Goal: Communication & Community: Answer question/provide support

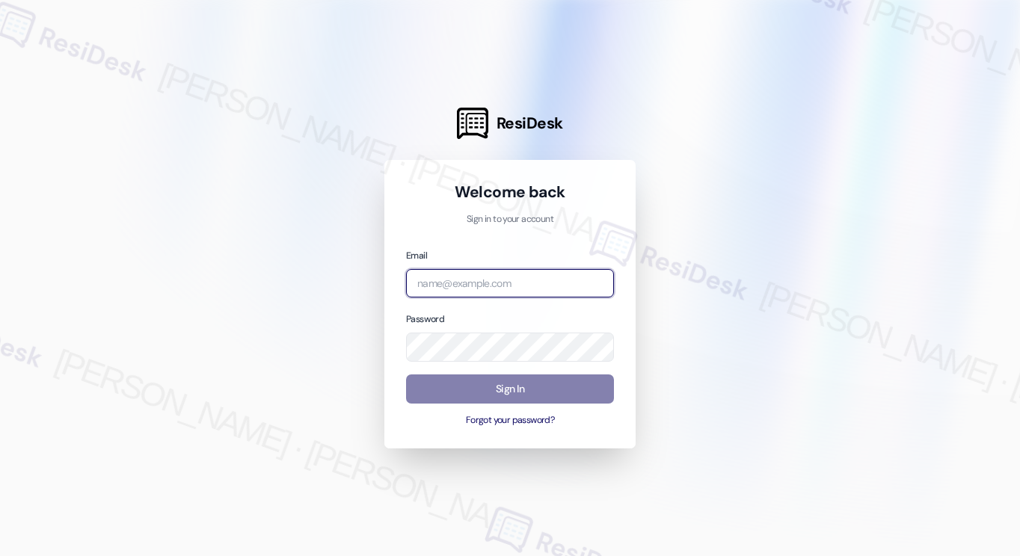
click at [523, 294] on input "email" at bounding box center [510, 283] width 208 height 29
type input "automated-surveys-tdc_management-[PERSON_NAME].[PERSON_NAME]@tdc_[DOMAIN_NAME]"
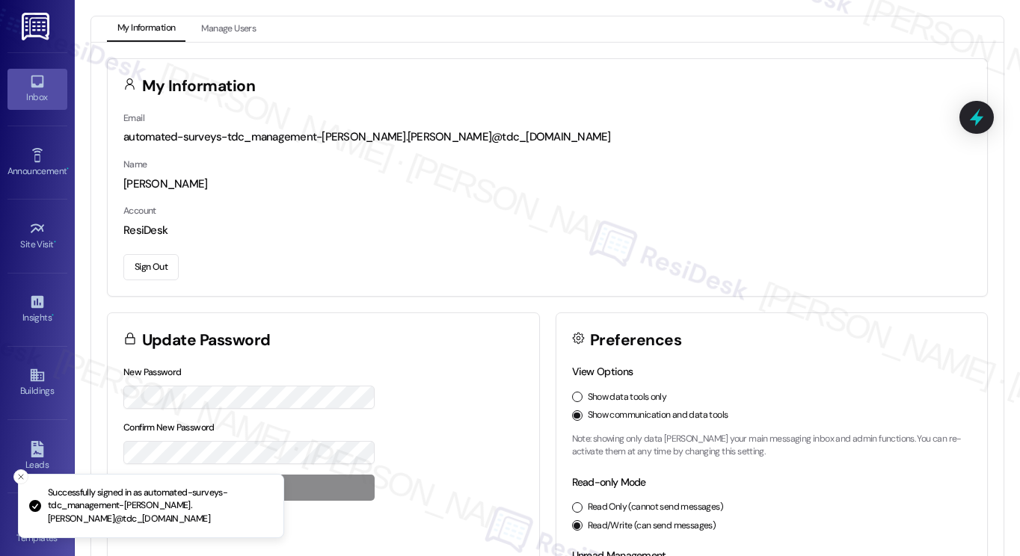
click at [51, 85] on link "Inbox" at bounding box center [37, 89] width 60 height 40
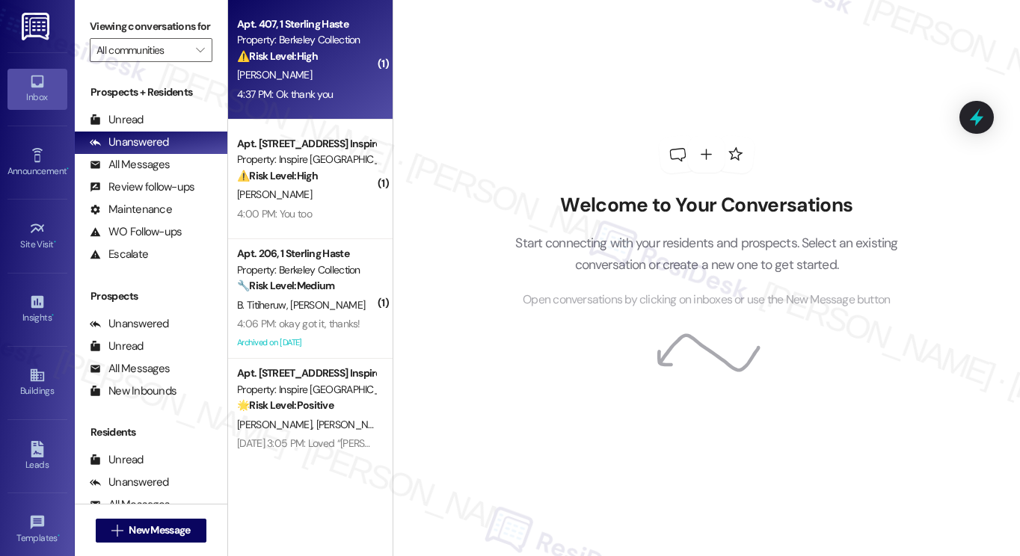
click at [296, 58] on strong "⚠️ Risk Level: High" at bounding box center [277, 55] width 81 height 13
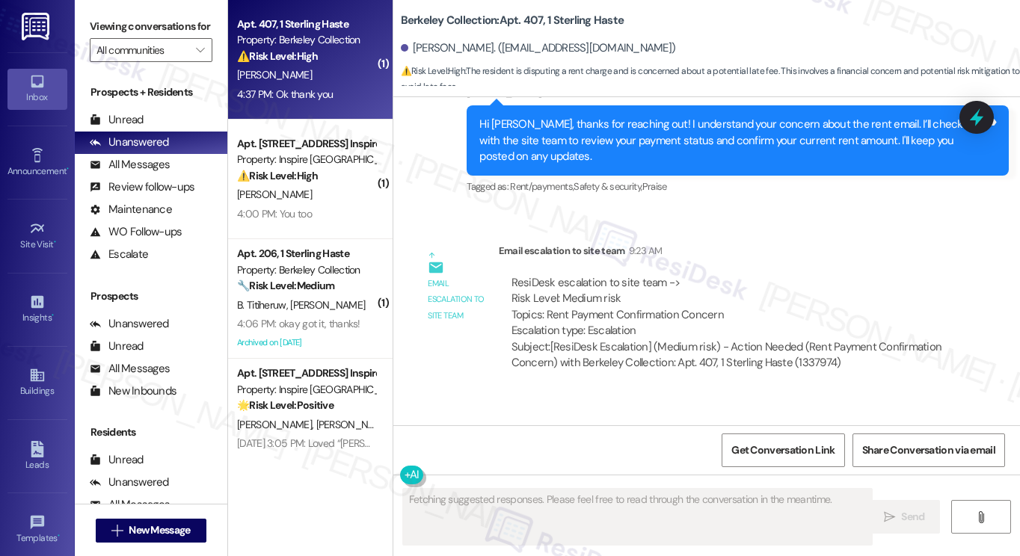
scroll to position [4413, 0]
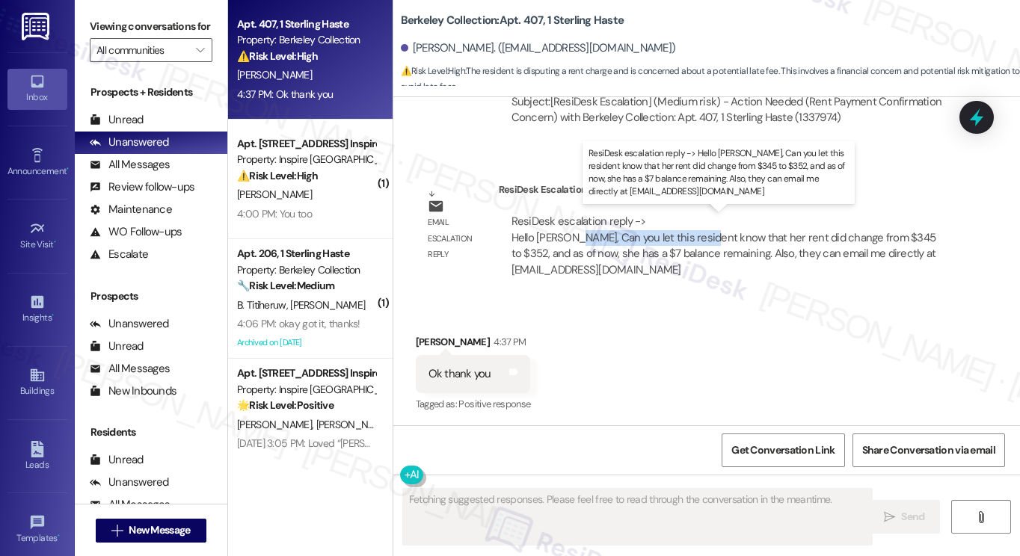
drag, startPoint x: 569, startPoint y: 230, endPoint x: 712, endPoint y: 236, distance: 142.9
click at [705, 236] on div "ResiDesk escalation reply -> Hello [PERSON_NAME], Can you let this resident kno…" at bounding box center [723, 245] width 425 height 63
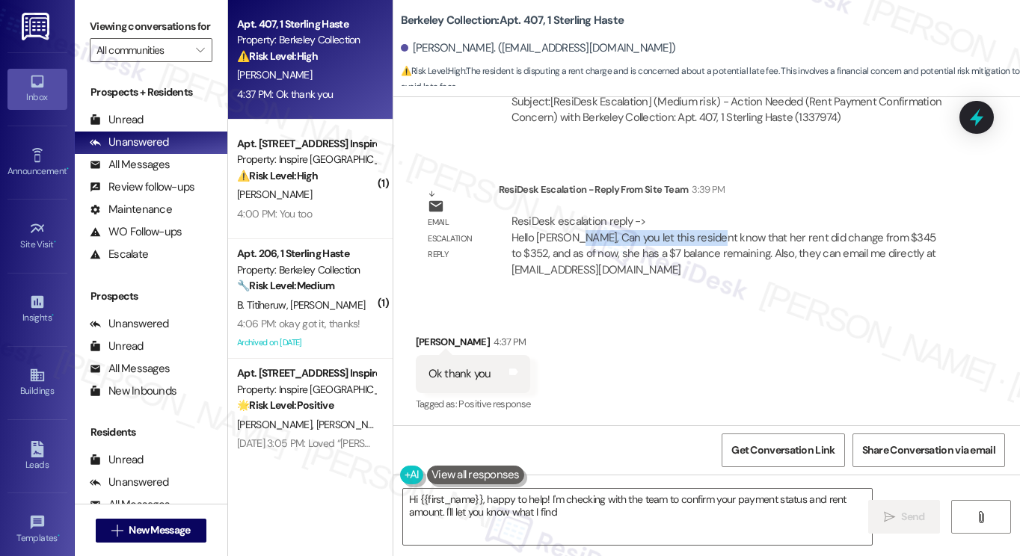
scroll to position [4413, 0]
click at [606, 242] on div "ResiDesk escalation reply -> Hello [PERSON_NAME], Can you let this resident kno…" at bounding box center [723, 244] width 425 height 63
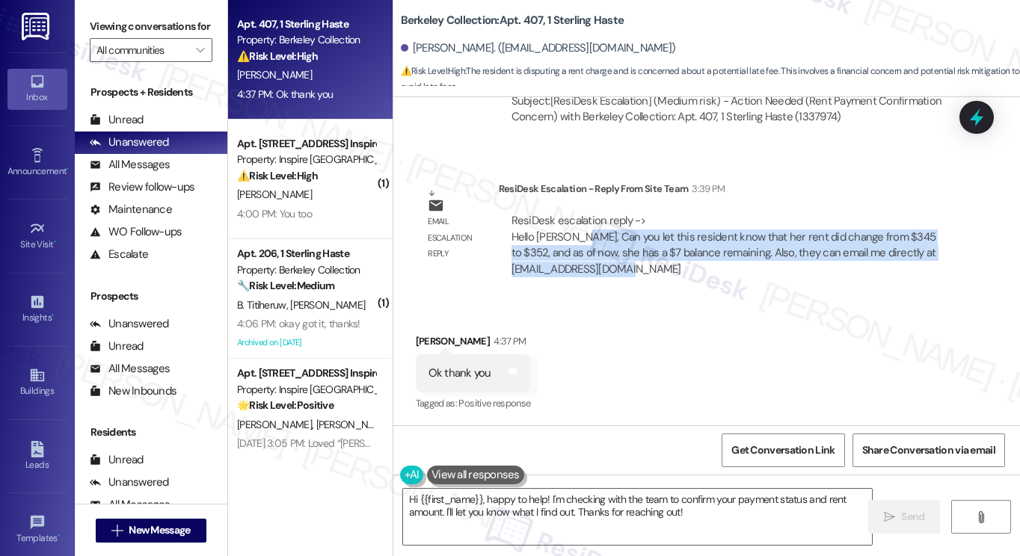
drag, startPoint x: 577, startPoint y: 233, endPoint x: 694, endPoint y: 277, distance: 124.7
click at [694, 277] on div "ResiDesk escalation reply -> Hello [PERSON_NAME], Can you let this resident kno…" at bounding box center [728, 245] width 459 height 87
drag, startPoint x: 693, startPoint y: 277, endPoint x: 577, endPoint y: 214, distance: 131.8
click at [577, 214] on div "ResiDesk escalation reply -> Hello [PERSON_NAME], Can you let this resident kno…" at bounding box center [728, 245] width 459 height 87
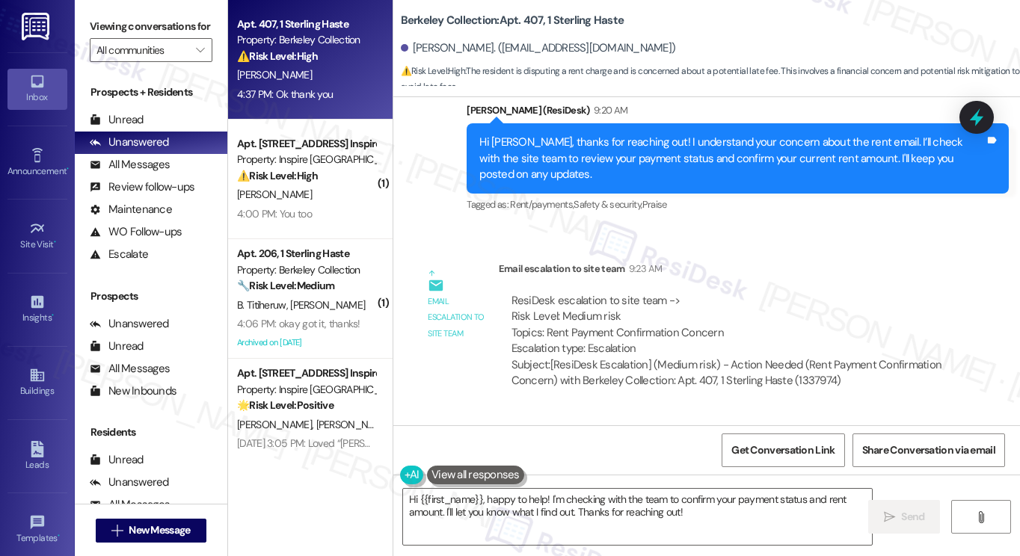
scroll to position [4114, 0]
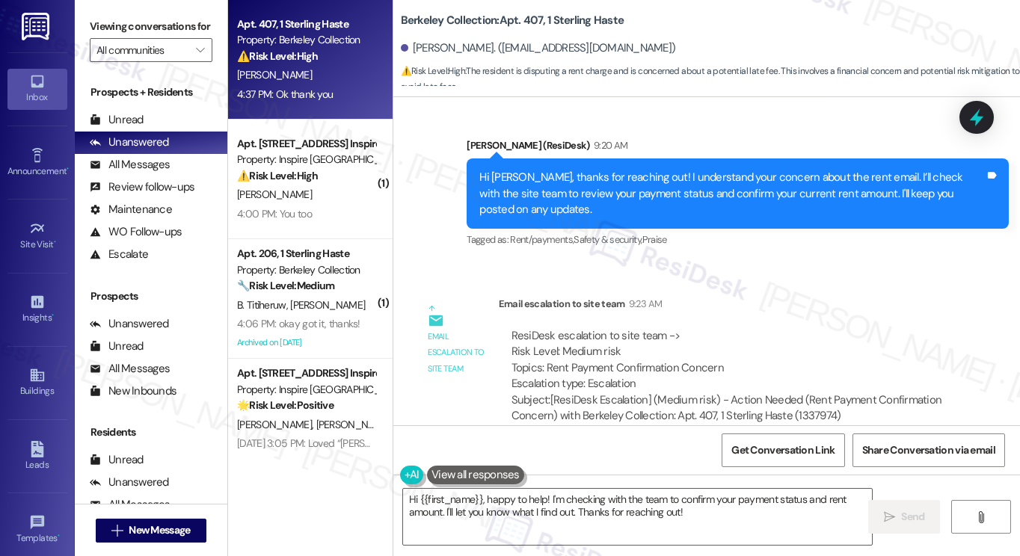
click at [712, 364] on div "ResiDesk escalation to site team -> Risk Level: Medium risk Topics: Rent Paymen…" at bounding box center [728, 360] width 434 height 64
drag, startPoint x: 717, startPoint y: 365, endPoint x: 543, endPoint y: 368, distance: 174.3
click at [543, 368] on div "ResiDesk escalation to site team -> Risk Level: Medium risk Topics: Rent Paymen…" at bounding box center [728, 360] width 434 height 64
copy div "Rent Payment Confirmation Concern"
click at [105, 25] on label "Viewing conversations for" at bounding box center [151, 26] width 123 height 23
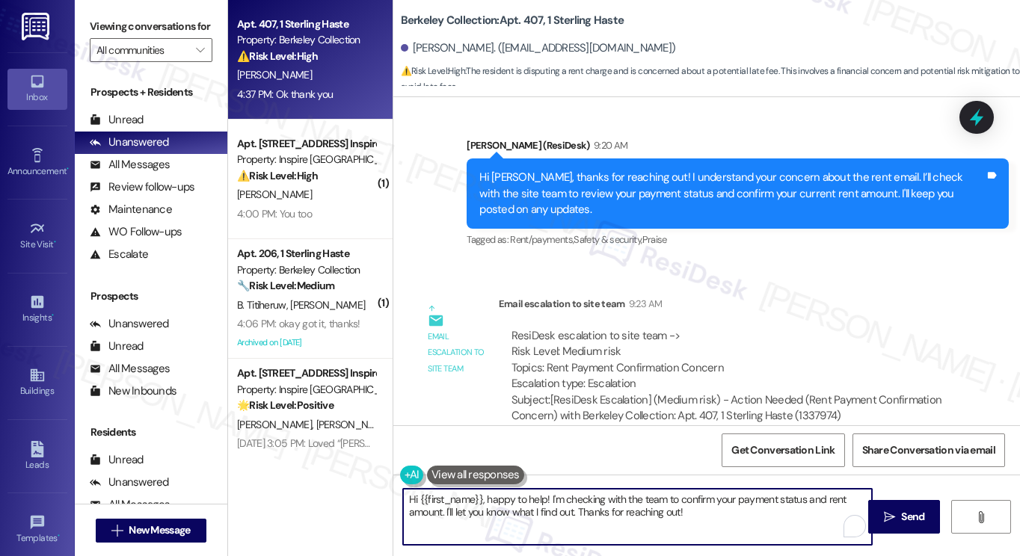
drag, startPoint x: 497, startPoint y: 484, endPoint x: 487, endPoint y: 490, distance: 12.1
click at [487, 490] on textarea "Hi {{first_name}}, happy to help! I'm checking with the team to confirm your pa…" at bounding box center [637, 517] width 469 height 56
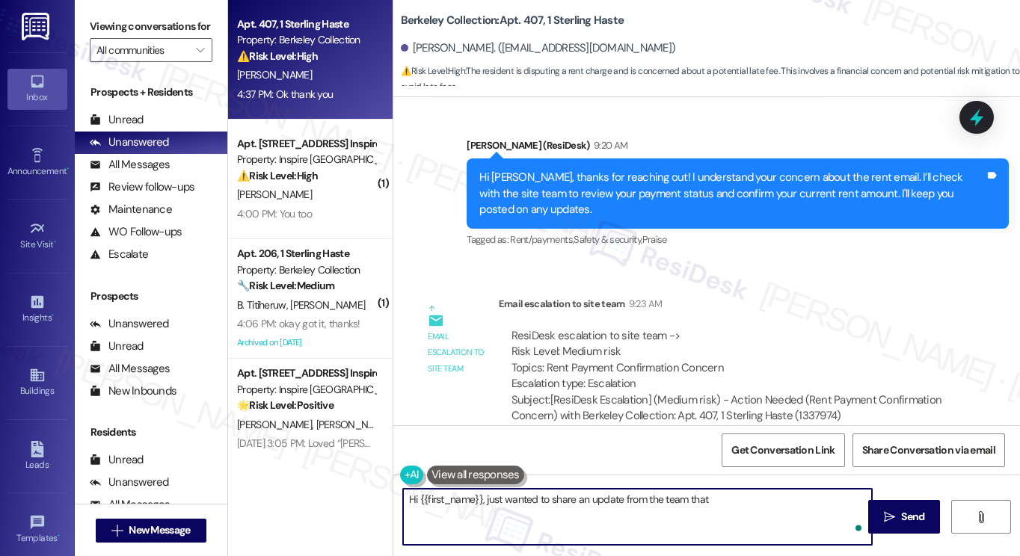
paste textarea "her rent did change from $345 to $352, and as of now, she has a $7 balance rema…"
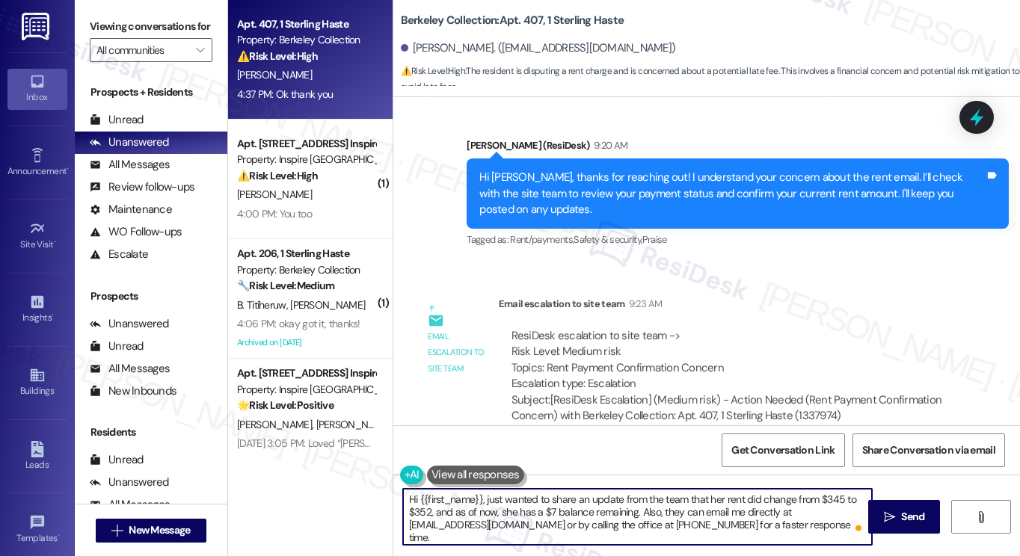
click at [721, 499] on textarea "Hi {{first_name}}, just wanted to share an update from the team that her rent d…" at bounding box center [637, 517] width 469 height 56
click at [710, 496] on textarea "Hi {{first_name}}, just wanted to share an update from the team that her rent d…" at bounding box center [637, 517] width 469 height 56
click at [709, 496] on textarea "Hi {{first_name}}, just wanted to share an update from the team that her rent d…" at bounding box center [637, 517] width 469 height 56
drag, startPoint x: 528, startPoint y: 512, endPoint x: 495, endPoint y: 511, distance: 32.9
click at [495, 511] on textarea "Hi {{first_name}}, just wanted to share an update from the team that your rent …" at bounding box center [637, 517] width 469 height 56
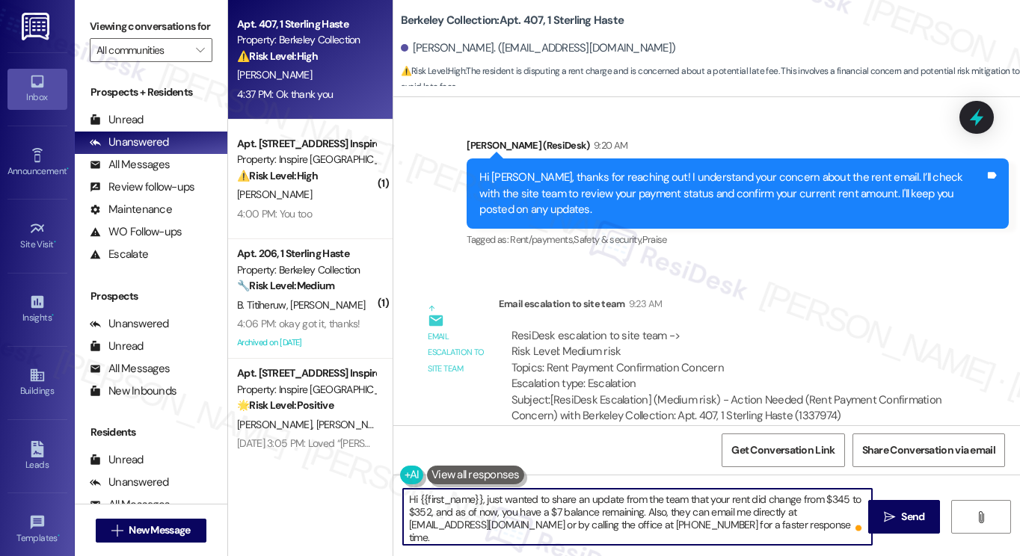
click at [671, 510] on textarea "Hi {{first_name}}, just wanted to share an update from the team that your rent …" at bounding box center [637, 517] width 469 height 56
click at [732, 508] on textarea "Hi {{first_name}}, just wanted to share an update from the team that your rent …" at bounding box center [637, 517] width 469 height 56
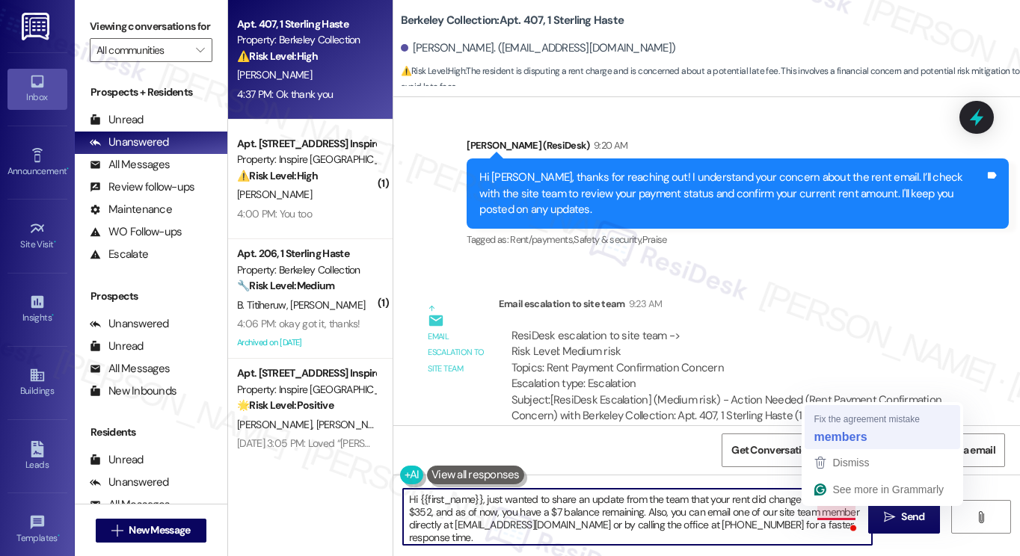
type textarea "Hi {{first_name}}, just wanted to share an update from the team that your rent …"
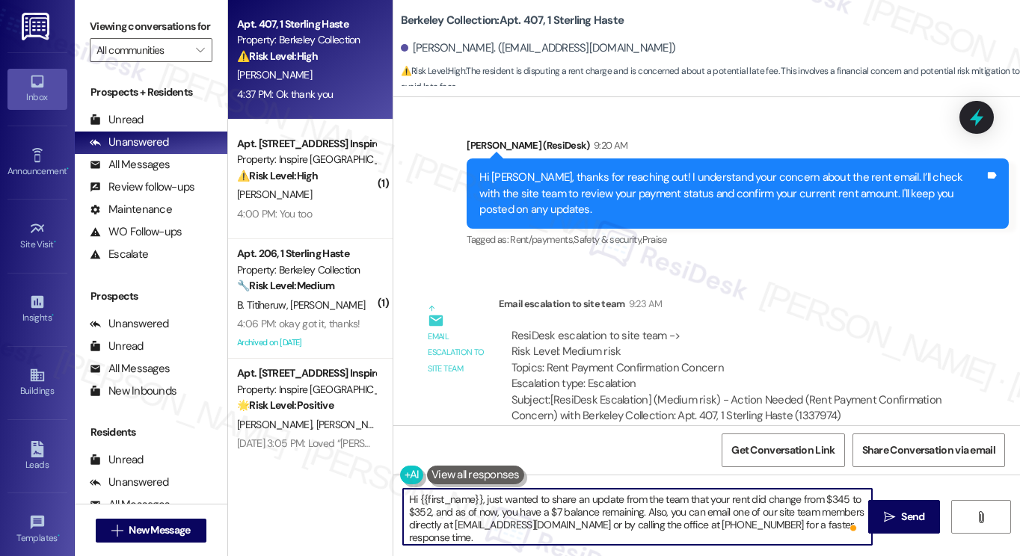
click at [461, 533] on textarea "Hi {{first_name}}, just wanted to share an update from the team that your rent …" at bounding box center [637, 517] width 469 height 56
click at [568, 508] on textarea "Hi {{first_name}}, just wanted to share an update from the team that your rent …" at bounding box center [637, 517] width 469 height 56
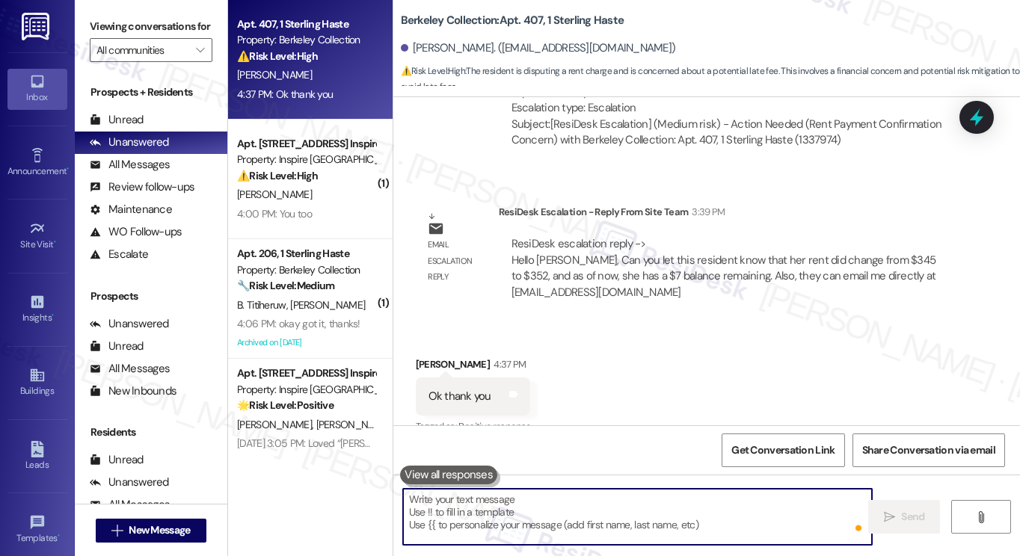
scroll to position [4413, 0]
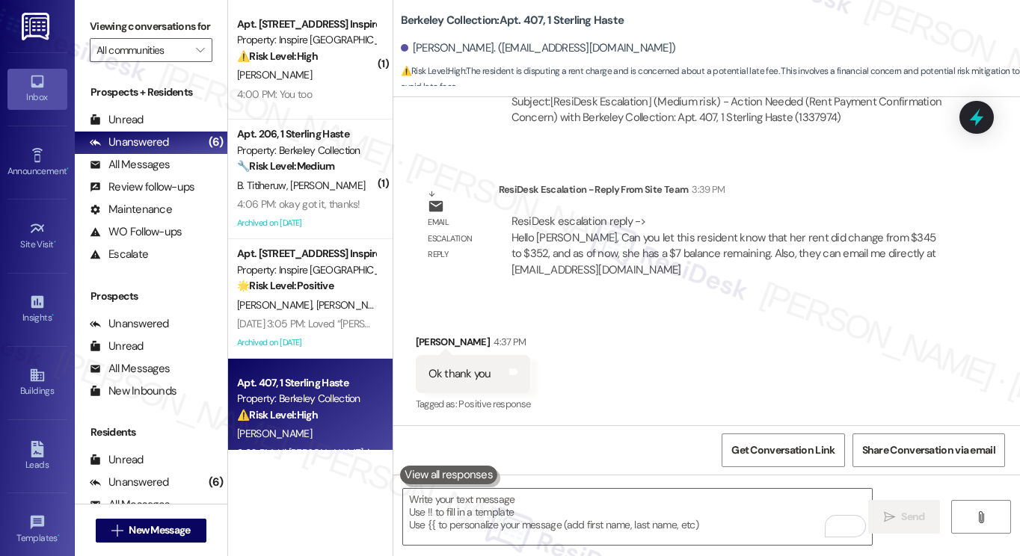
click at [110, 32] on label "Viewing conversations for" at bounding box center [151, 26] width 123 height 23
click at [108, 31] on label "Viewing conversations for" at bounding box center [151, 26] width 123 height 23
click at [110, 15] on label "Viewing conversations for" at bounding box center [151, 26] width 123 height 23
click at [108, 25] on label "Viewing conversations for" at bounding box center [151, 26] width 123 height 23
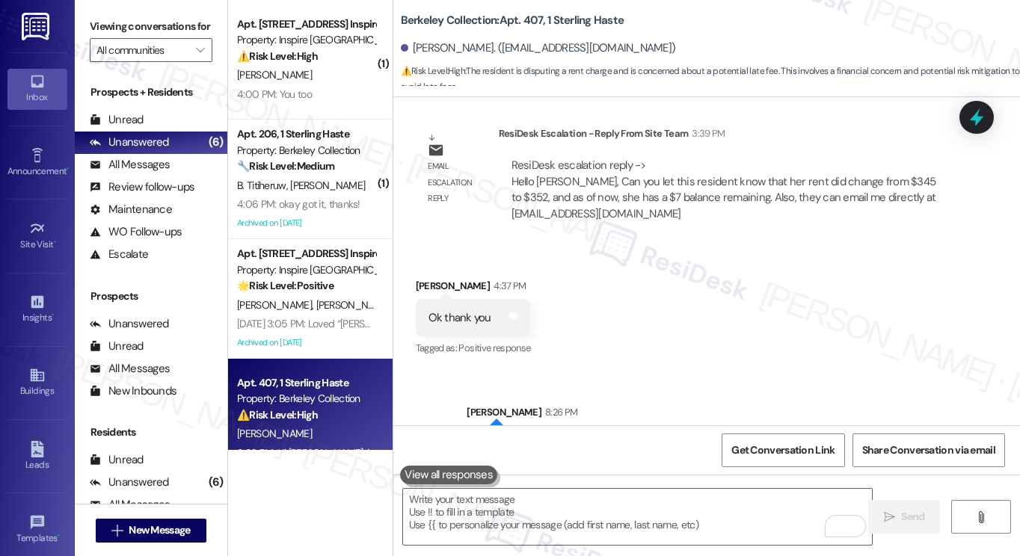
scroll to position [4549, 0]
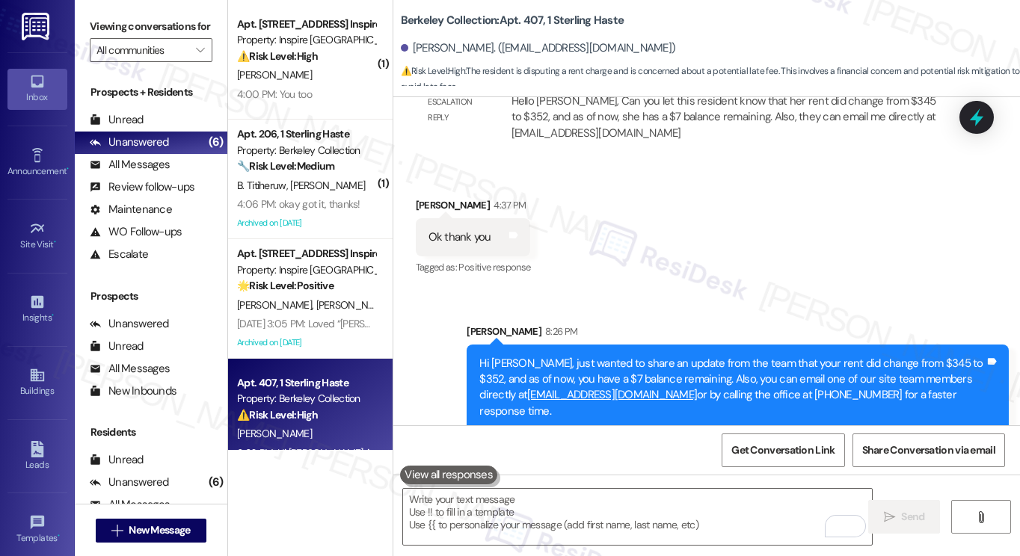
click at [579, 370] on div "Hi [PERSON_NAME], just wanted to share an update from the team that your rent d…" at bounding box center [731, 388] width 505 height 64
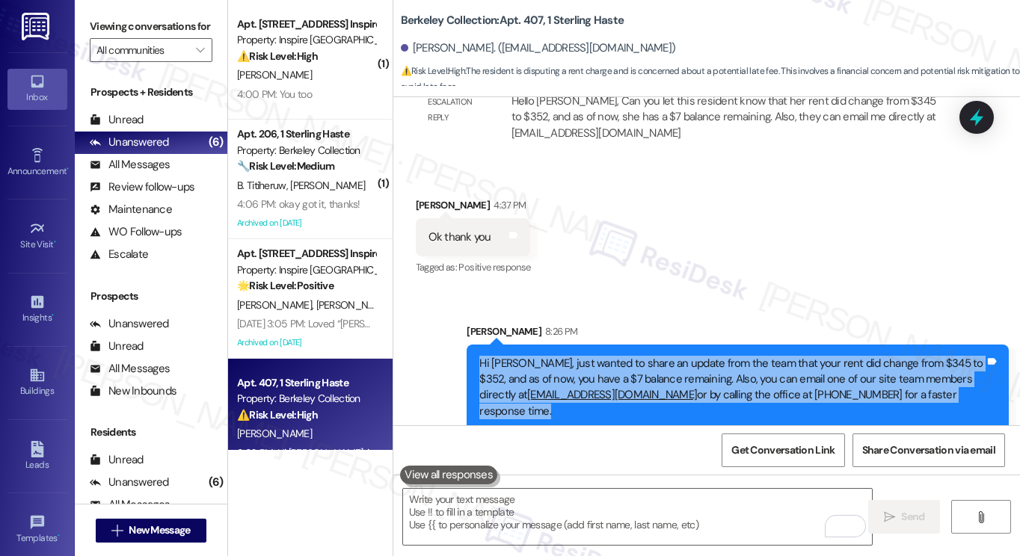
click at [580, 369] on div "Hi [PERSON_NAME], just wanted to share an update from the team that your rent d…" at bounding box center [731, 388] width 505 height 64
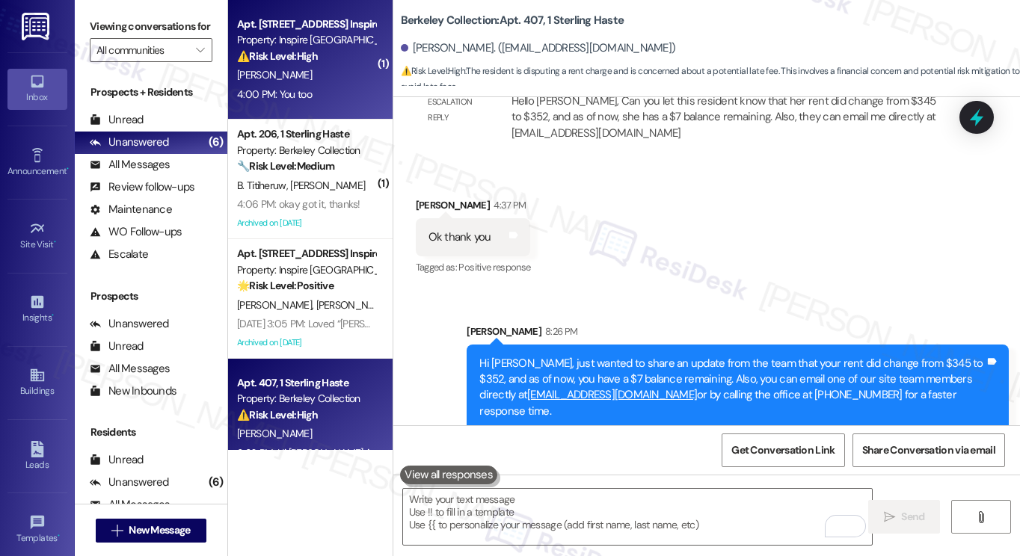
click at [323, 92] on div "4:00 PM: You too 4:00 PM: You too" at bounding box center [306, 94] width 141 height 19
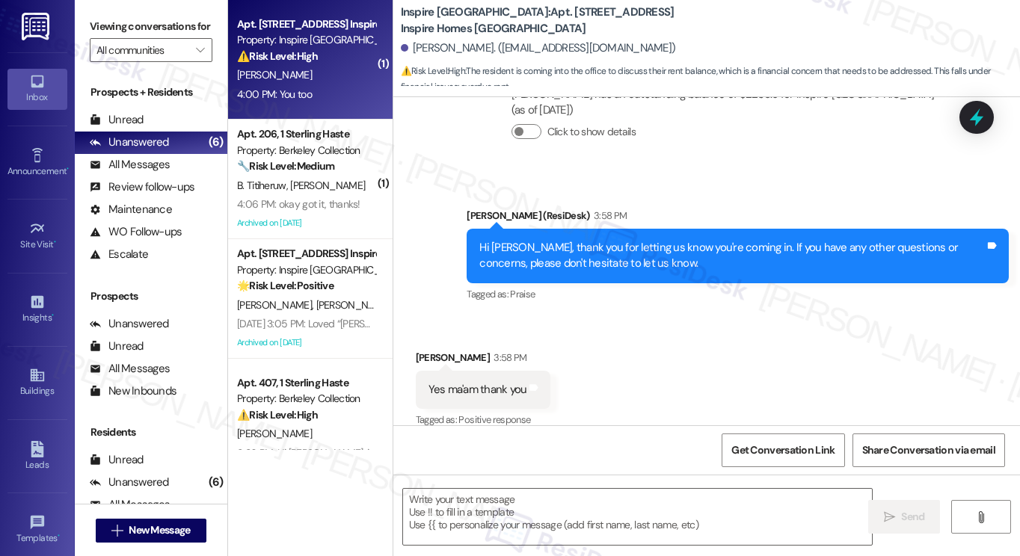
type textarea "Fetching suggested responses. Please feel free to read through the conversation…"
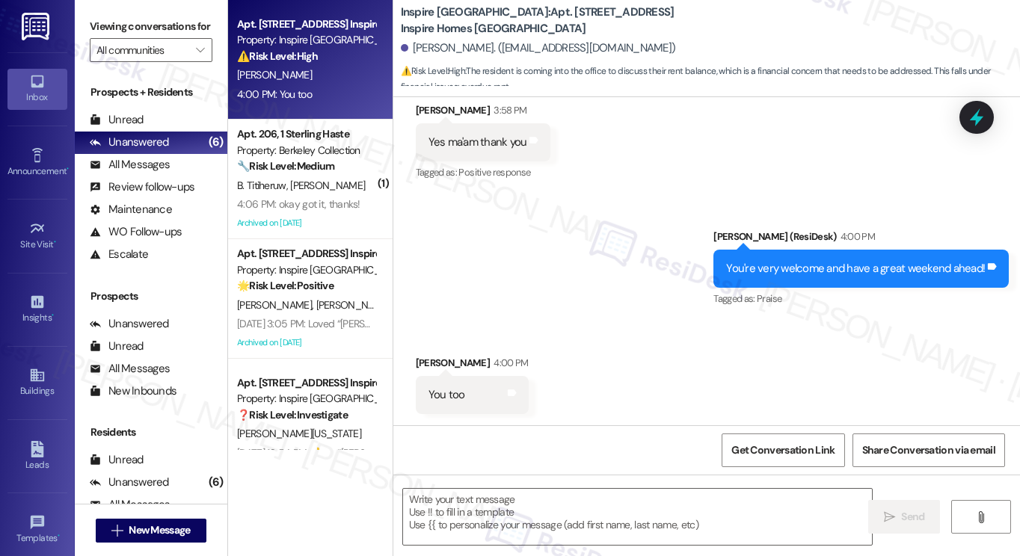
scroll to position [739, 0]
click at [571, 491] on textarea at bounding box center [637, 517] width 469 height 56
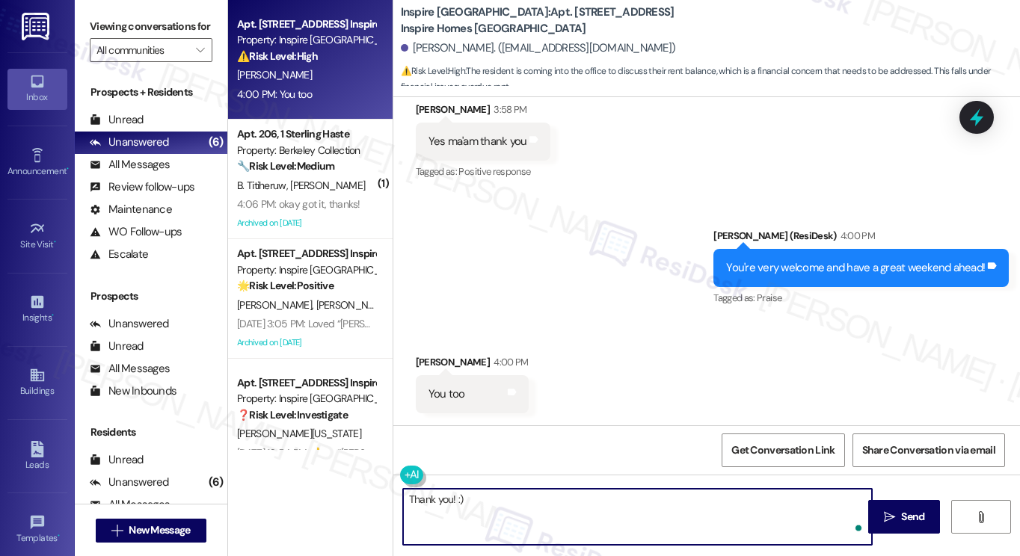
type textarea "Thank you! :)"
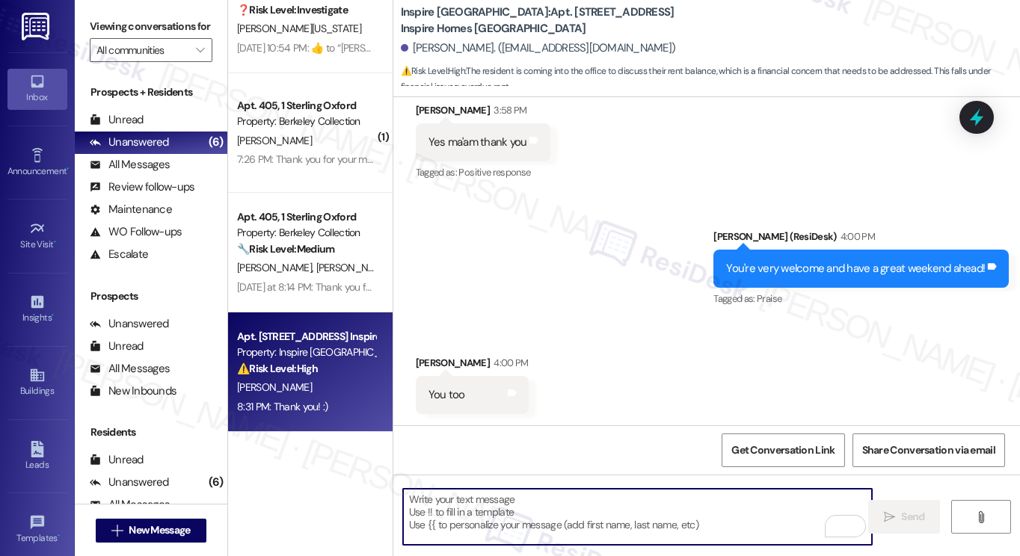
scroll to position [374, 0]
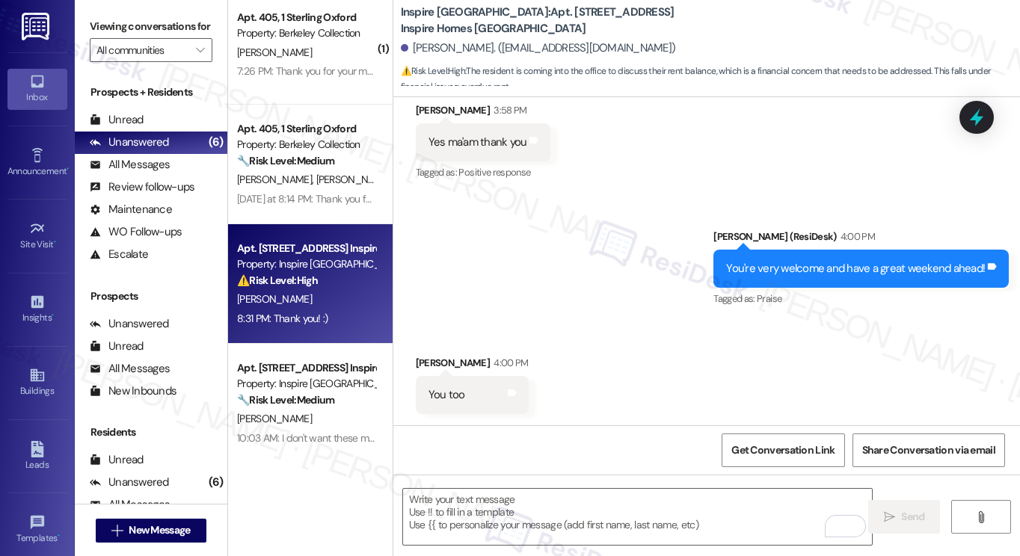
click at [316, 259] on div "Property: Inspire [GEOGRAPHIC_DATA]" at bounding box center [306, 264] width 138 height 16
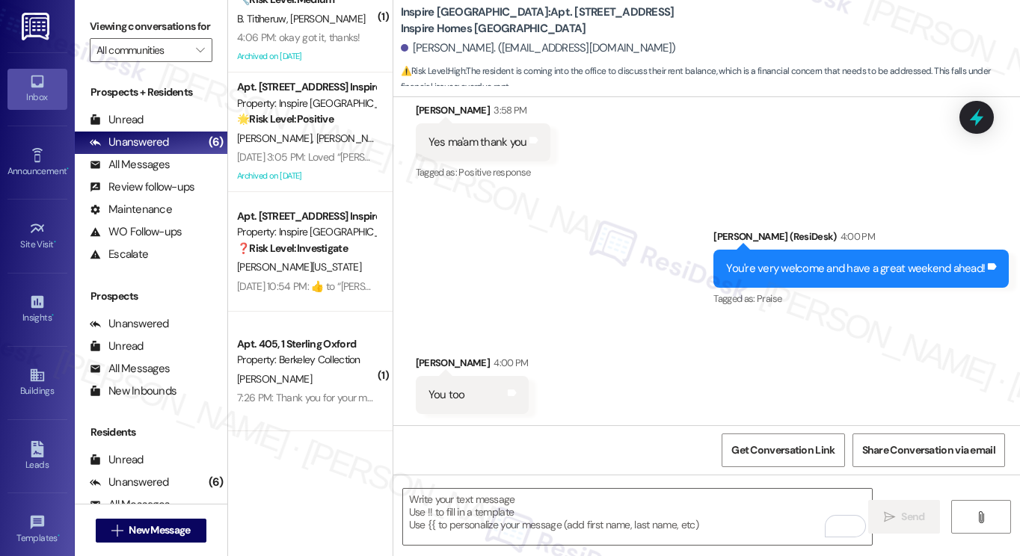
scroll to position [0, 0]
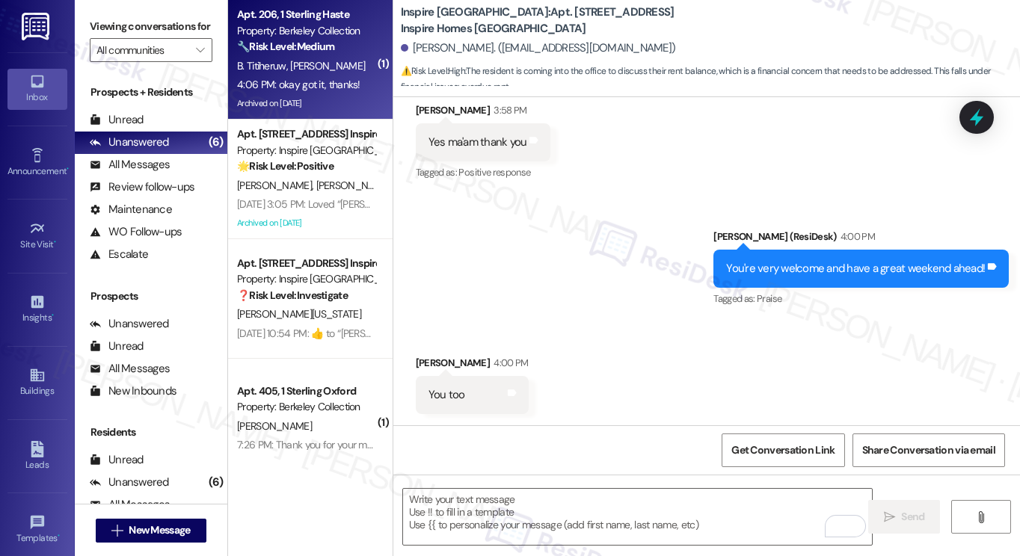
click at [287, 33] on div "Property: Berkeley Collection" at bounding box center [306, 31] width 138 height 16
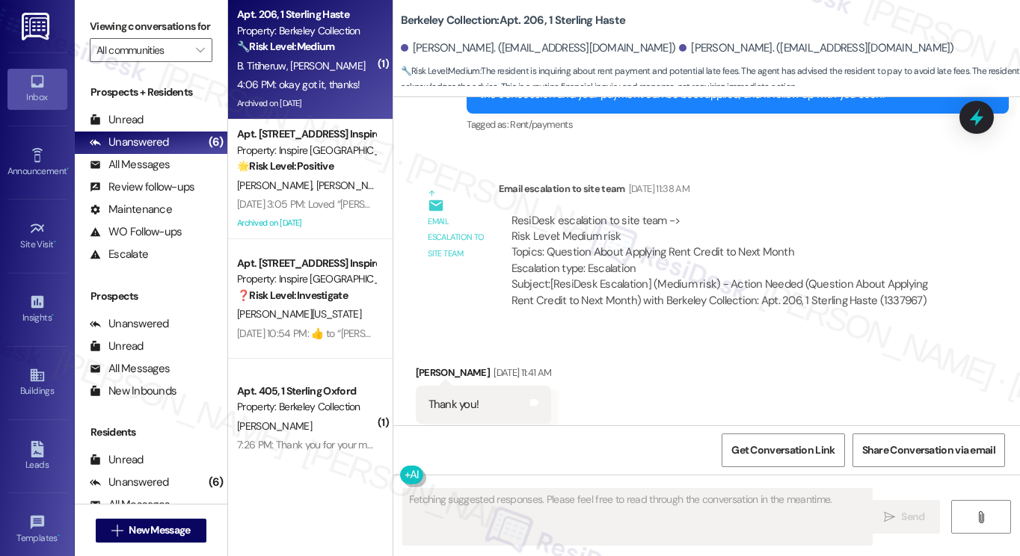
scroll to position [8865, 0]
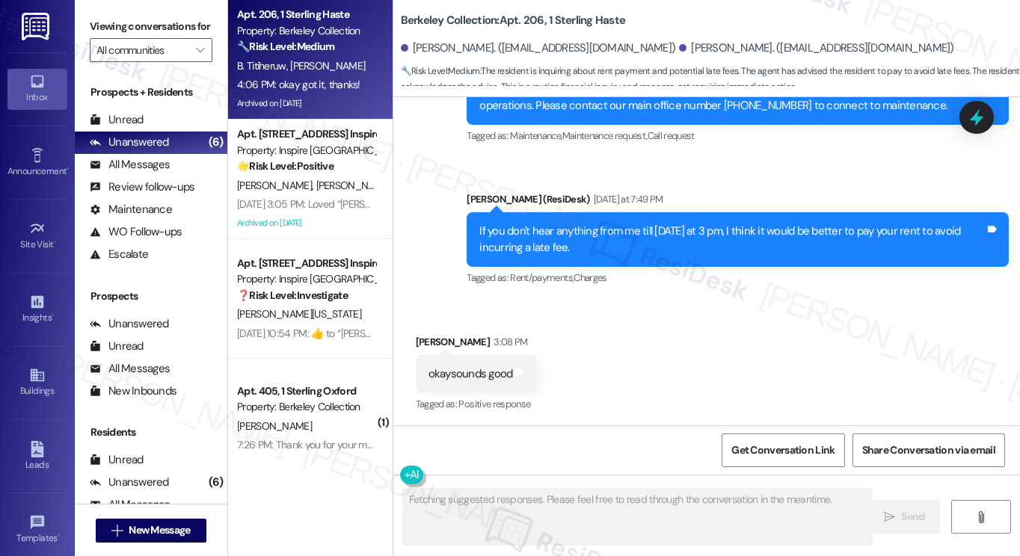
click at [613, 492] on div "Hi [PERSON_NAME], I'm sorry I still haven't heard anything from the team. You m…" at bounding box center [731, 508] width 505 height 32
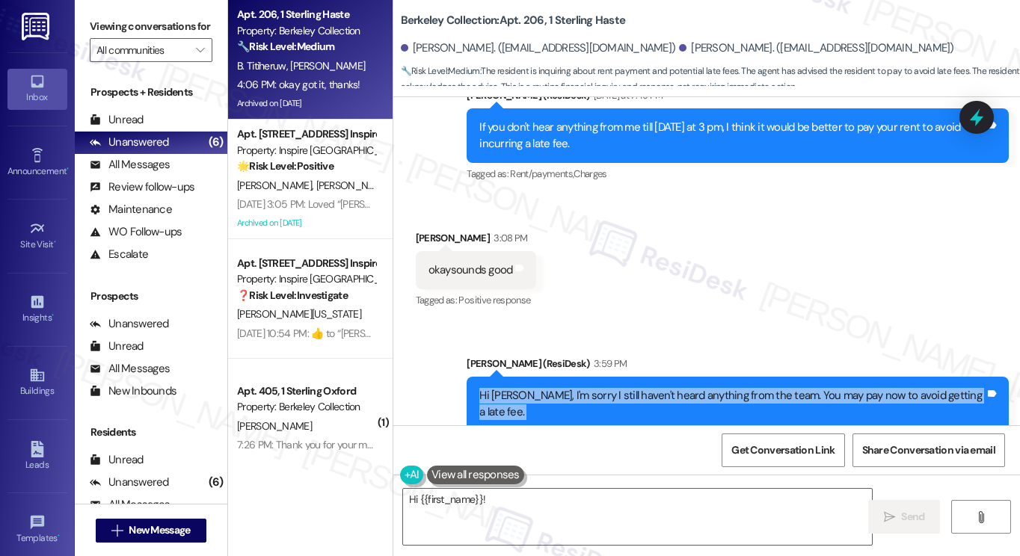
scroll to position [9019, 0]
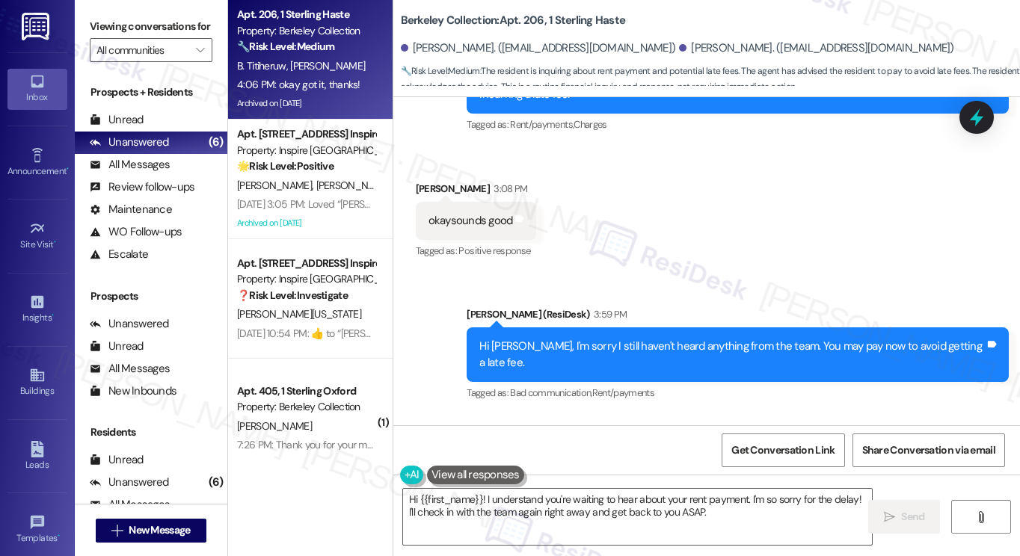
click at [689, 382] on div "Tagged as: Bad communication , Click to highlight conversations about Bad commu…" at bounding box center [738, 393] width 542 height 22
click at [458, 481] on div "okay got it, thanks!" at bounding box center [472, 489] width 89 height 16
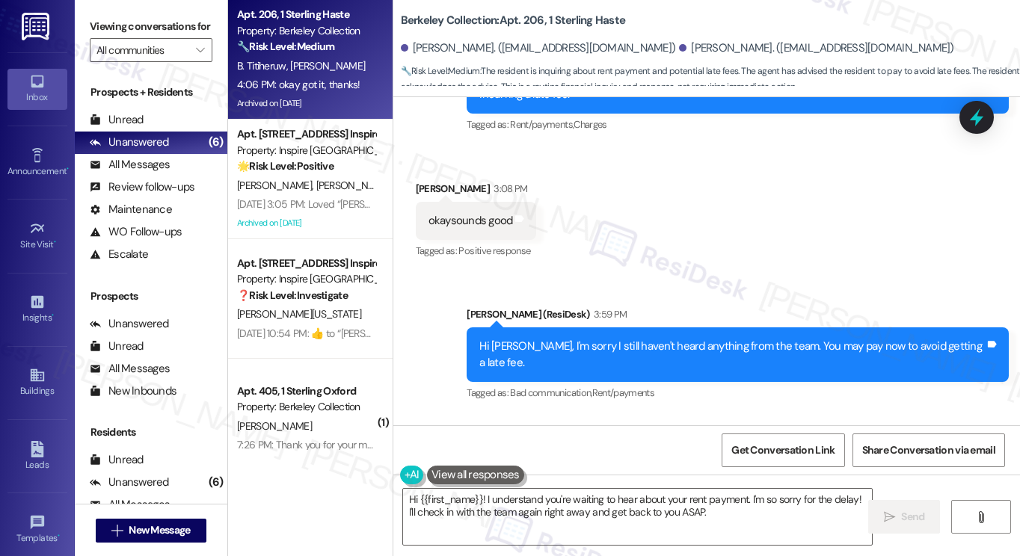
click at [458, 481] on div "okay got it, thanks!" at bounding box center [472, 489] width 89 height 16
click at [519, 499] on textarea "Hi {{first_name}}! I understand you're waiting to hear about your rent payment.…" at bounding box center [637, 517] width 469 height 56
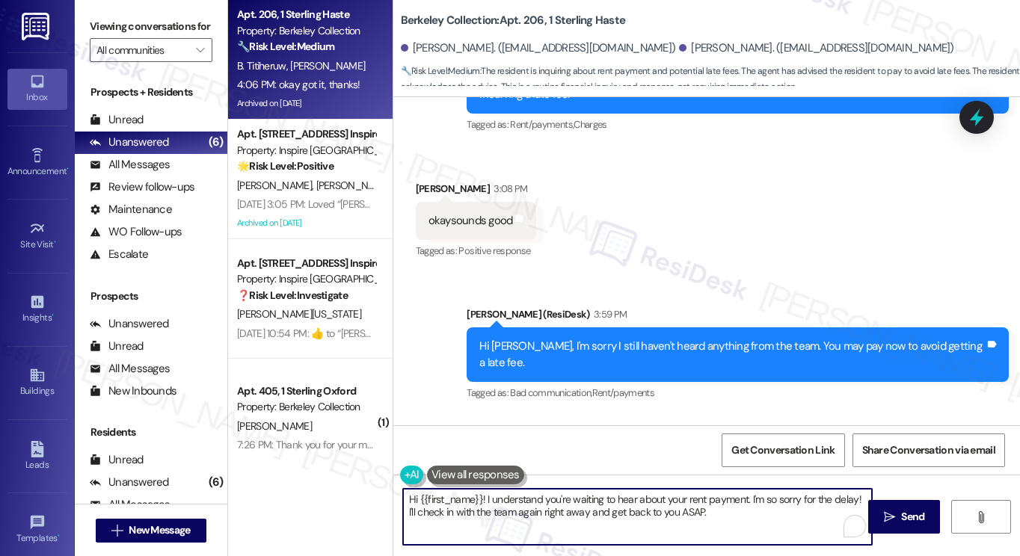
click at [519, 499] on textarea "Hi {{first_name}}! I understand you're waiting to hear about your rent payment.…" at bounding box center [637, 517] width 469 height 56
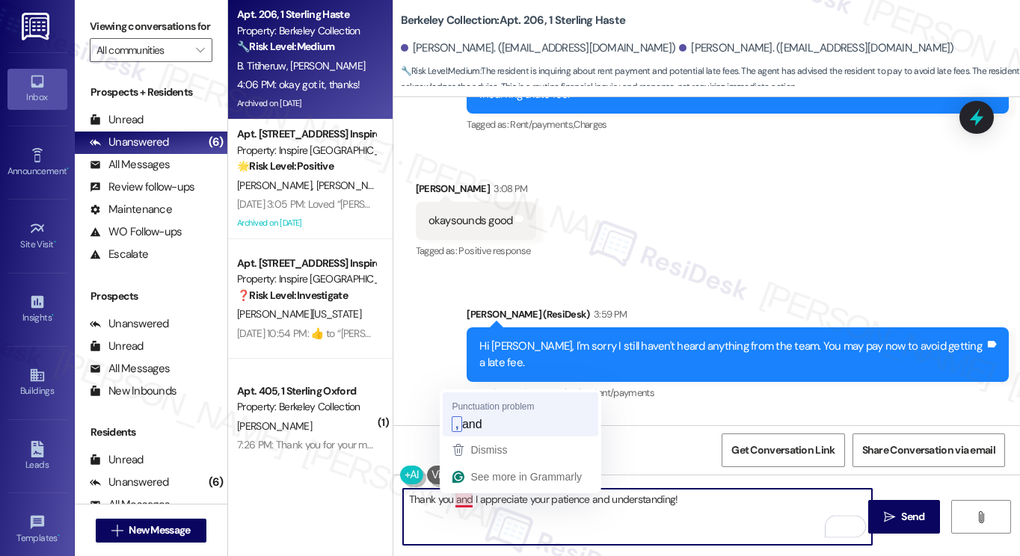
type textarea "Thank you, and I appreciate your patience and understanding!"
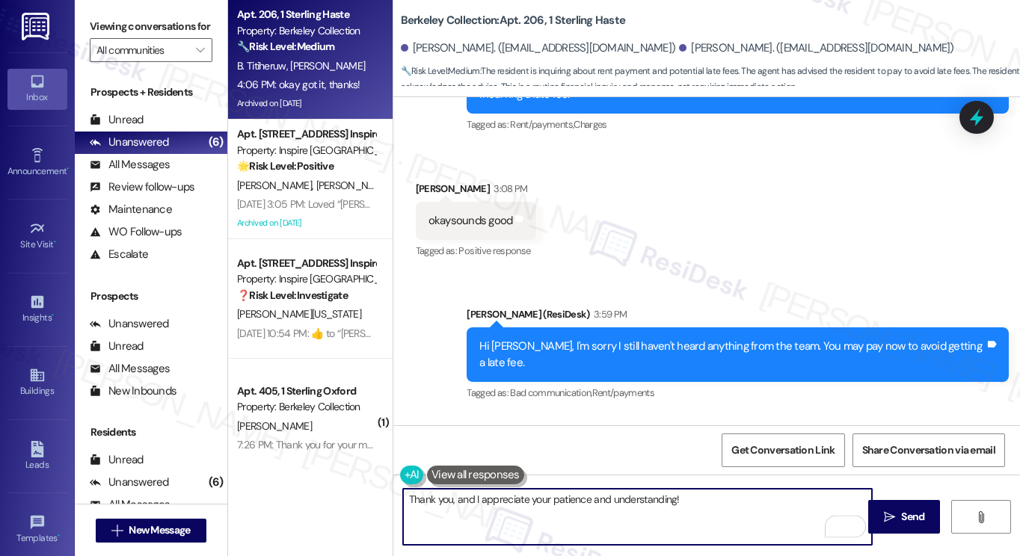
click at [729, 497] on textarea "Thank you, and I appreciate your patience and understanding!" at bounding box center [637, 517] width 469 height 56
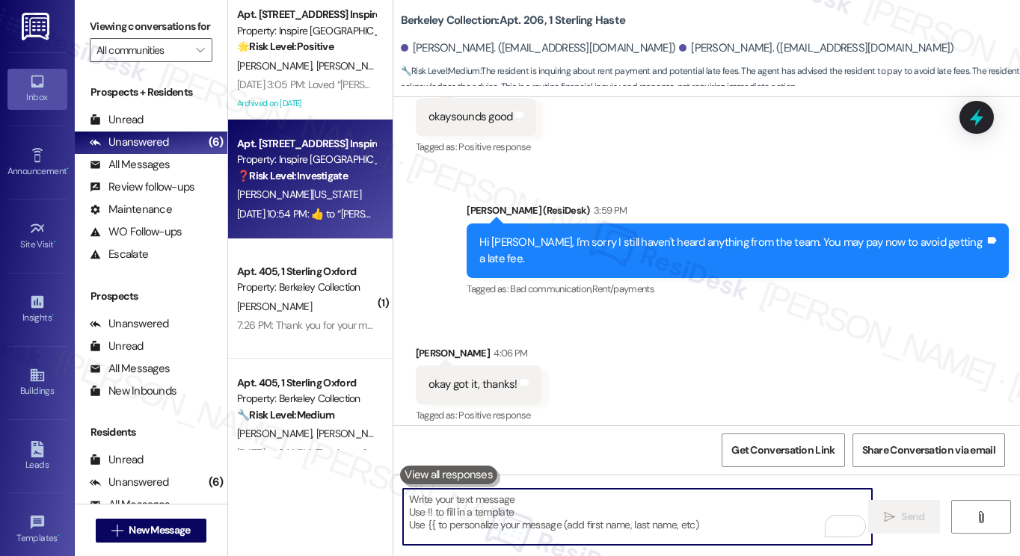
scroll to position [9123, 0]
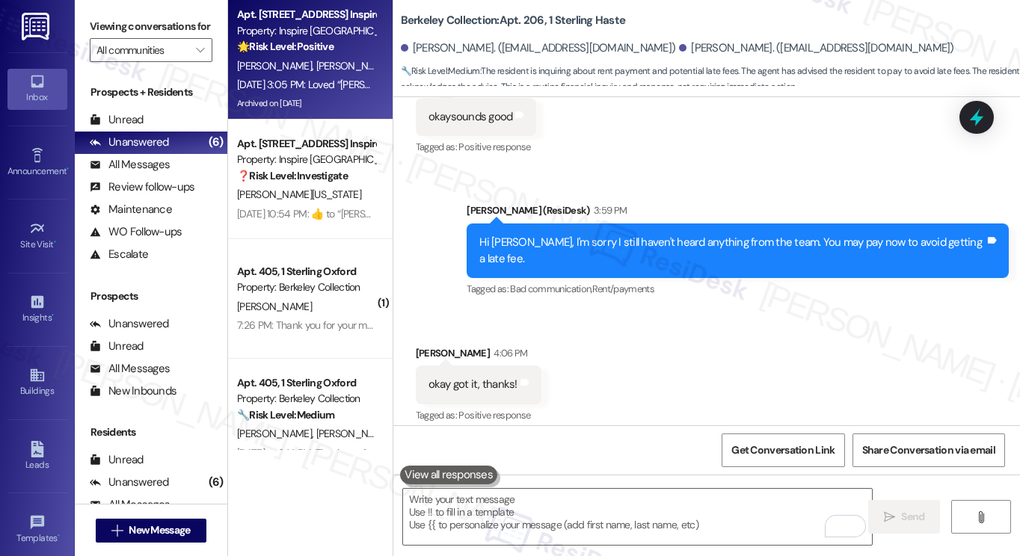
click at [321, 86] on div "[DATE] 3:05 PM: Loved “[PERSON_NAME] (Inspire [GEOGRAPHIC_DATA]): You're very w…" at bounding box center [607, 84] width 740 height 13
type textarea "Fetching suggested responses. Please feel free to read through the conversation…"
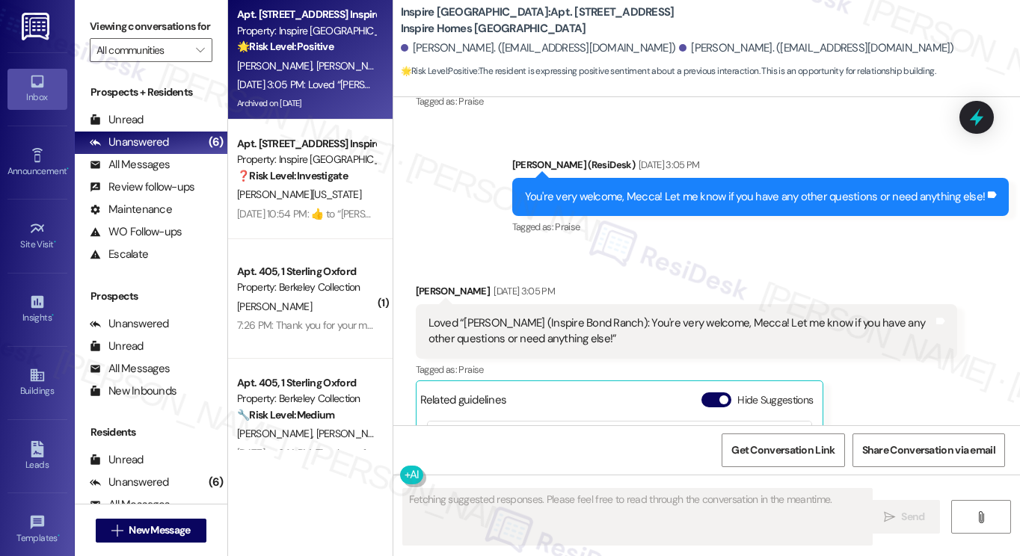
scroll to position [6526, 0]
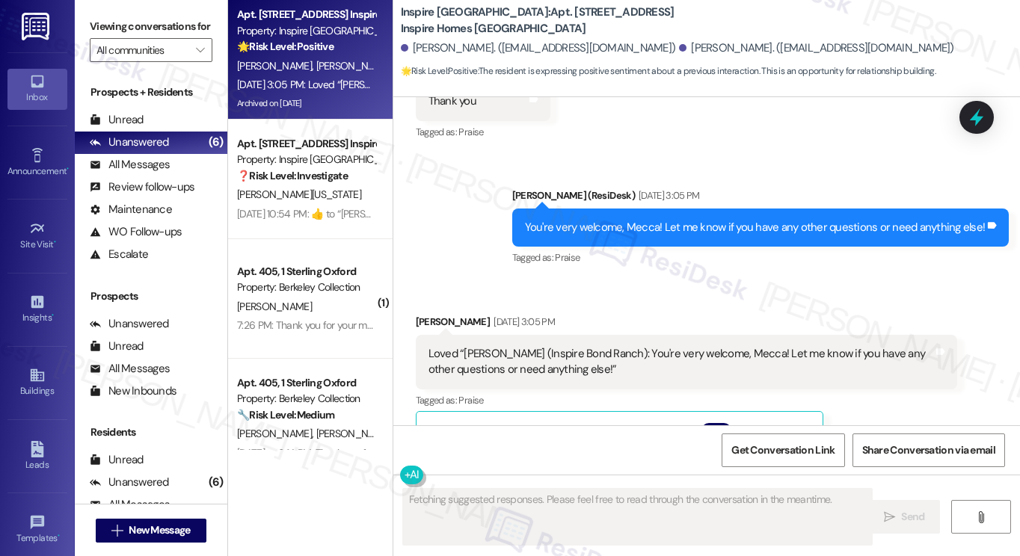
click at [597, 220] on div "You're very welcome, Mecca! Let me know if you have any other questions or need…" at bounding box center [755, 228] width 461 height 16
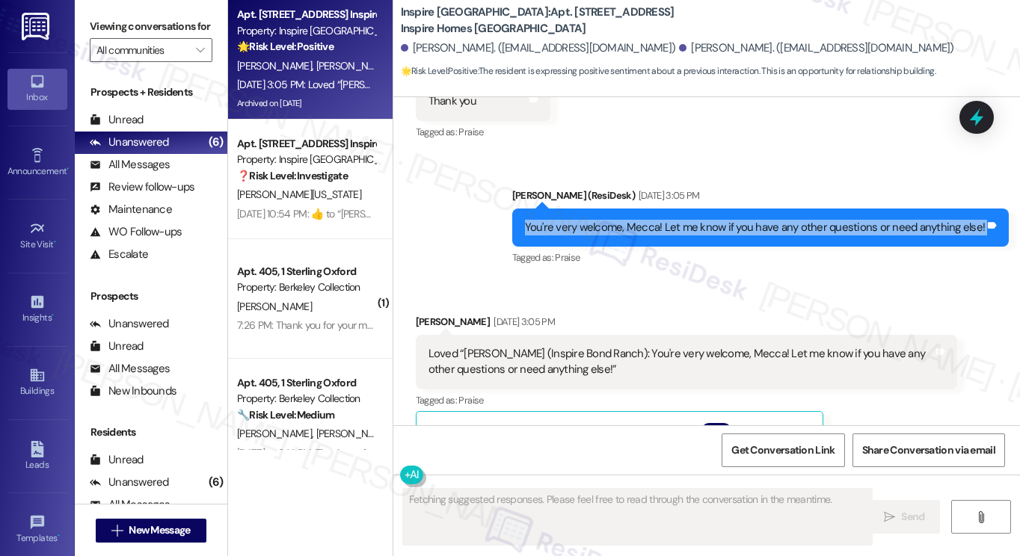
click at [597, 220] on div "You're very welcome, Mecca! Let me know if you have any other questions or need…" at bounding box center [755, 228] width 461 height 16
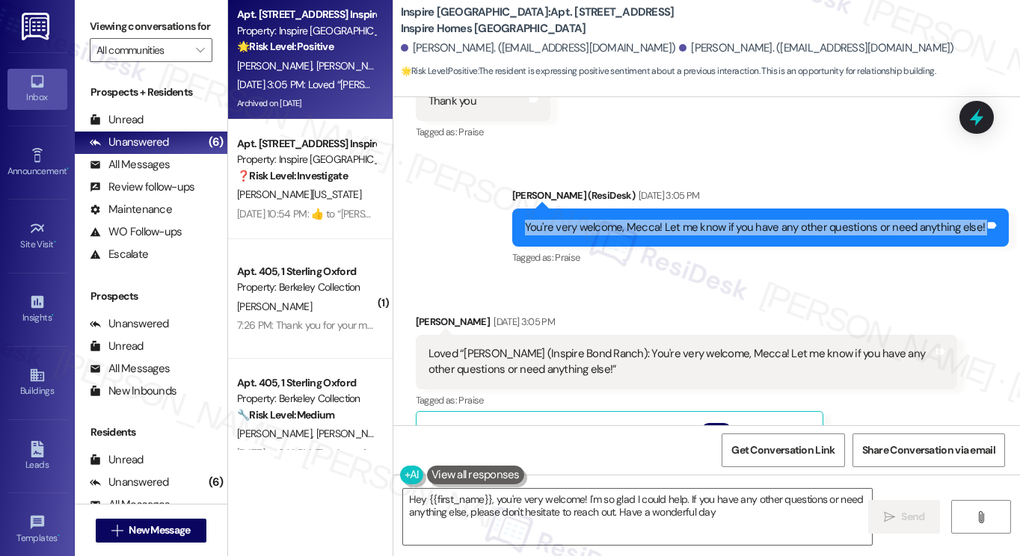
type textarea "Hey {{first_name}}, you're very welcome! I'm so glad I could help. If you have …"
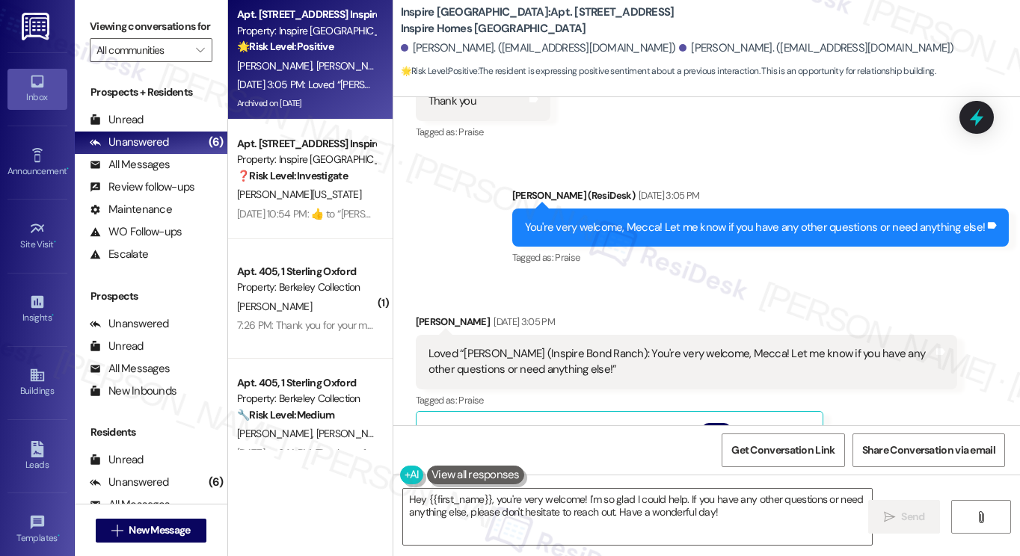
click at [571, 346] on div "Loved “[PERSON_NAME] (Inspire Bond Ranch): You're very welcome, Mecca! Let me k…" at bounding box center [680, 362] width 505 height 32
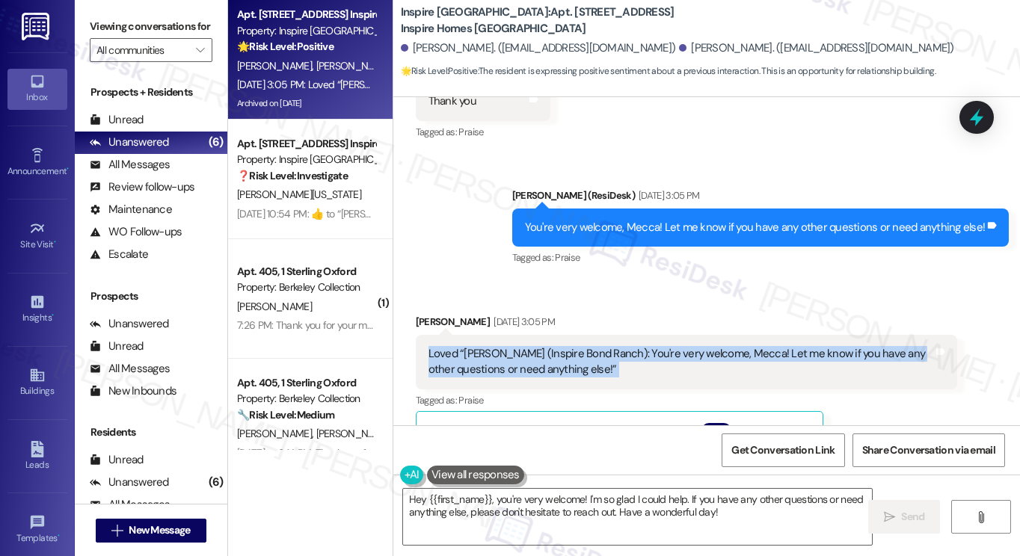
click at [571, 346] on div "Loved “[PERSON_NAME] (Inspire Bond Ranch): You're very welcome, Mecca! Let me k…" at bounding box center [680, 362] width 505 height 32
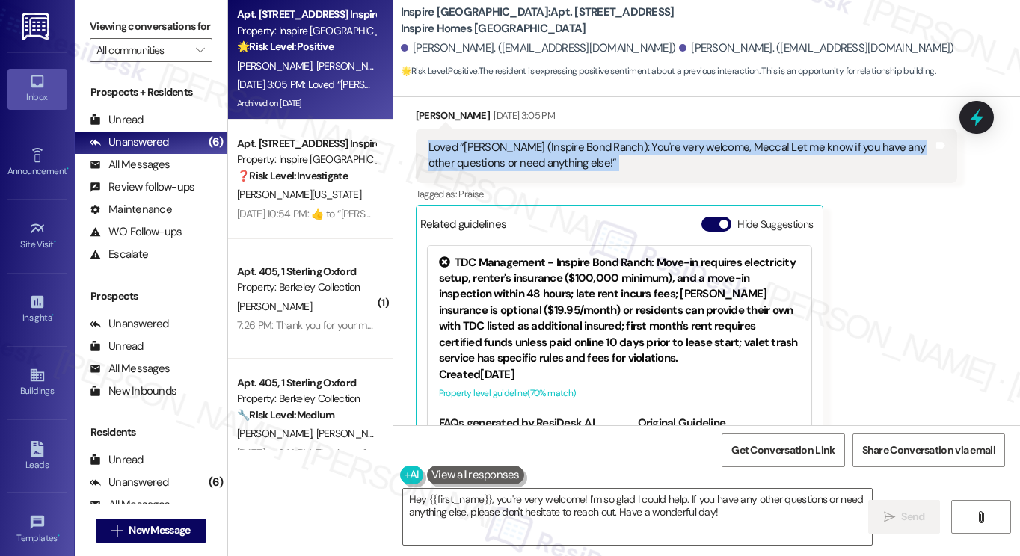
scroll to position [6905, 0]
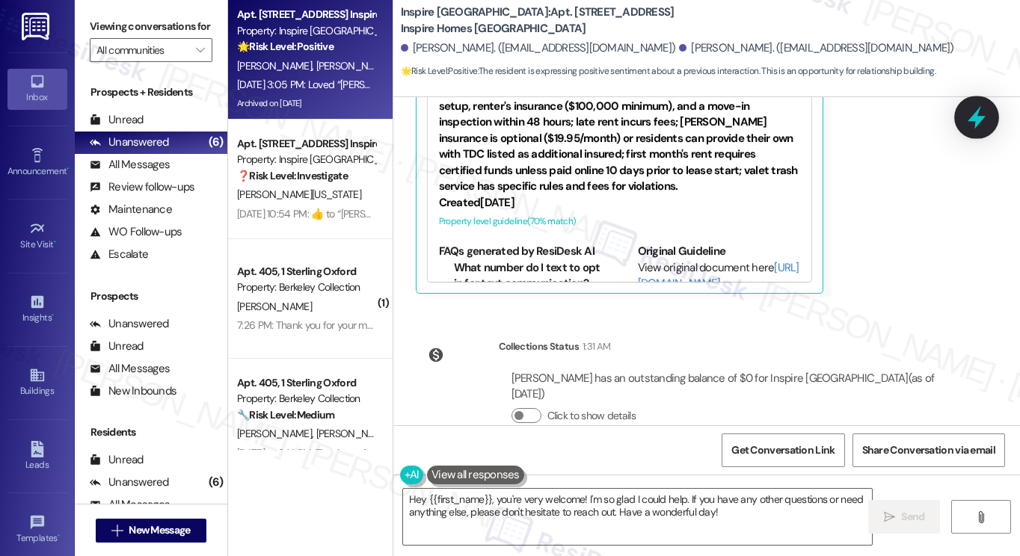
click at [985, 116] on icon at bounding box center [976, 117] width 25 height 25
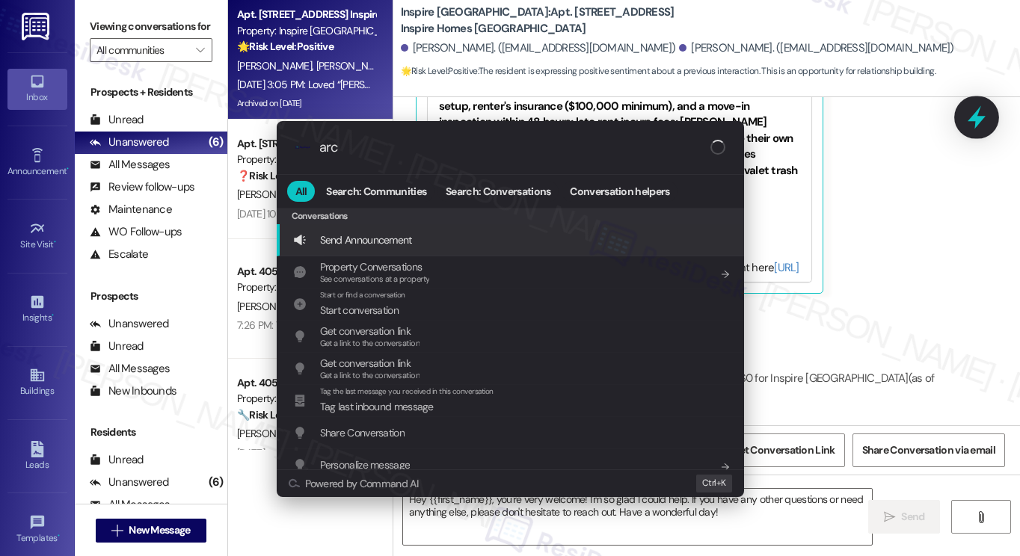
type input "arch"
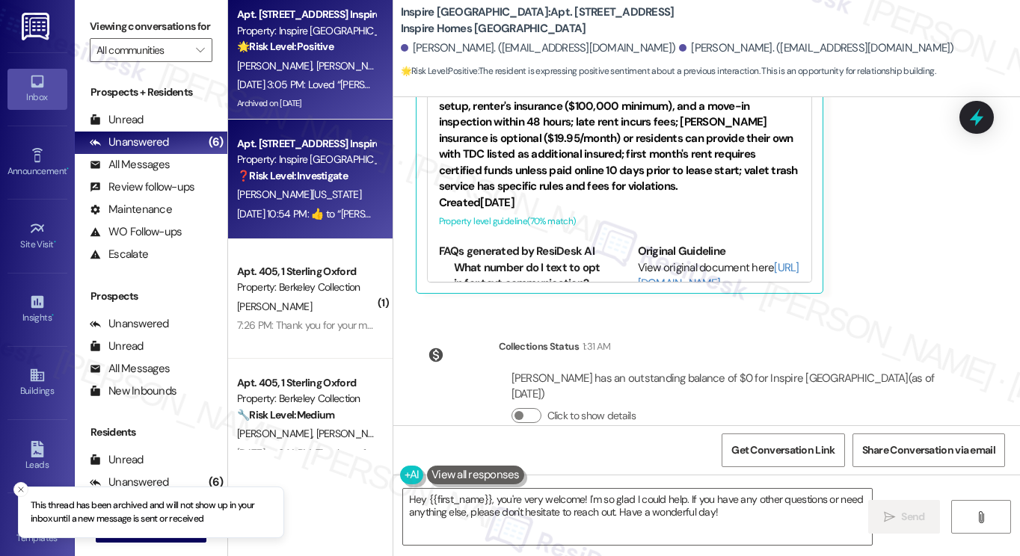
click at [334, 184] on div "❓ Risk Level: Investigate" at bounding box center [306, 176] width 138 height 16
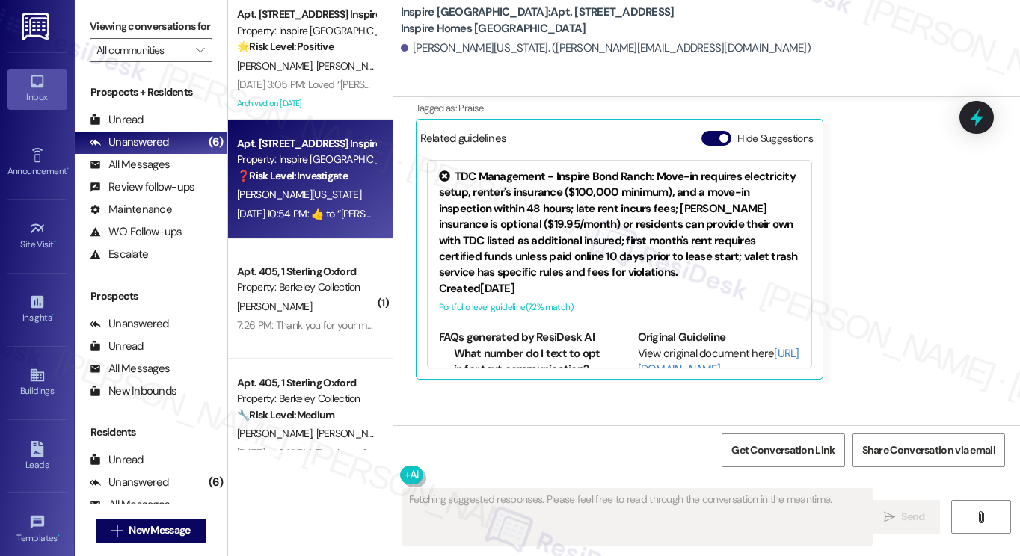
scroll to position [1411, 0]
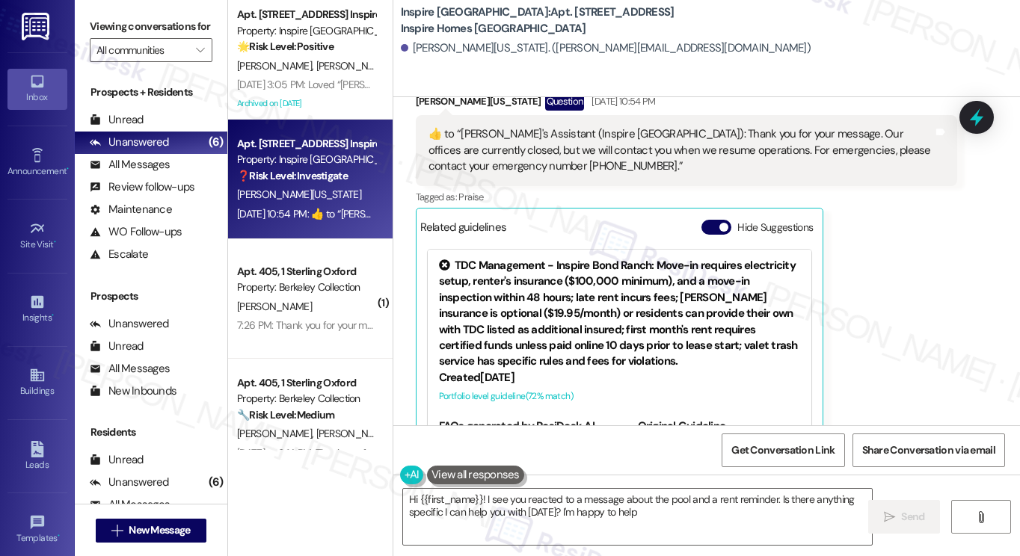
type textarea "Hi {{first_name}}! I see you reacted to a message about the pool and a rent rem…"
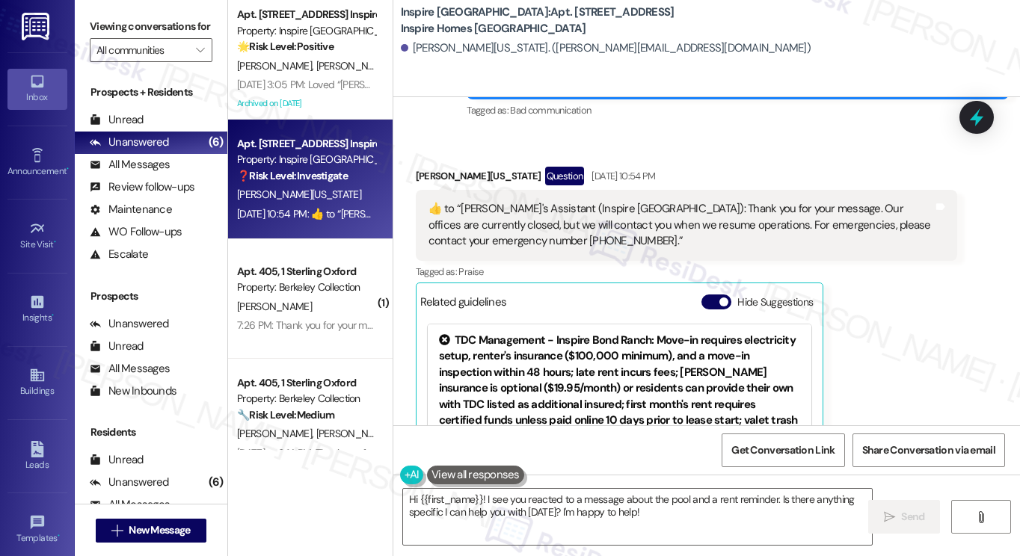
scroll to position [1635, 0]
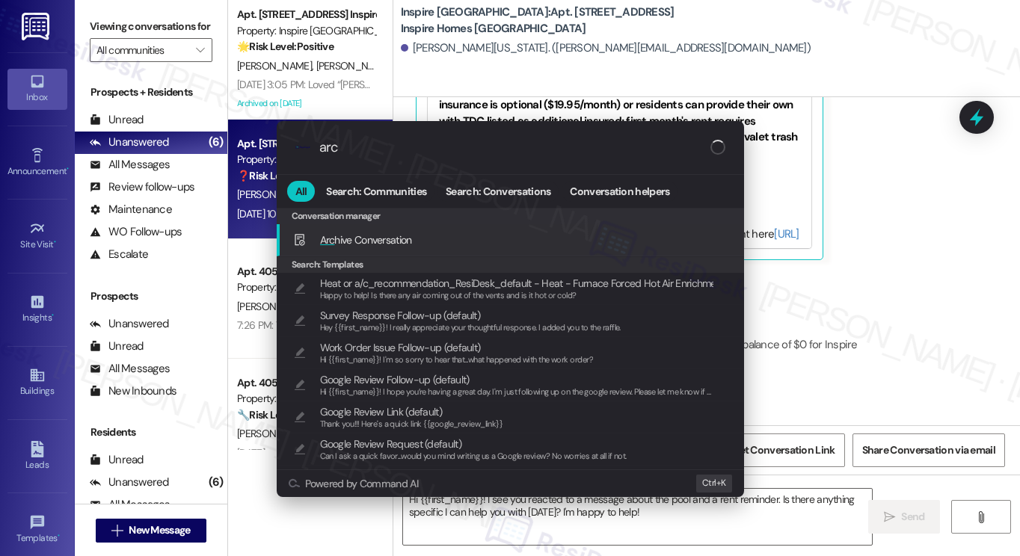
type input "arch"
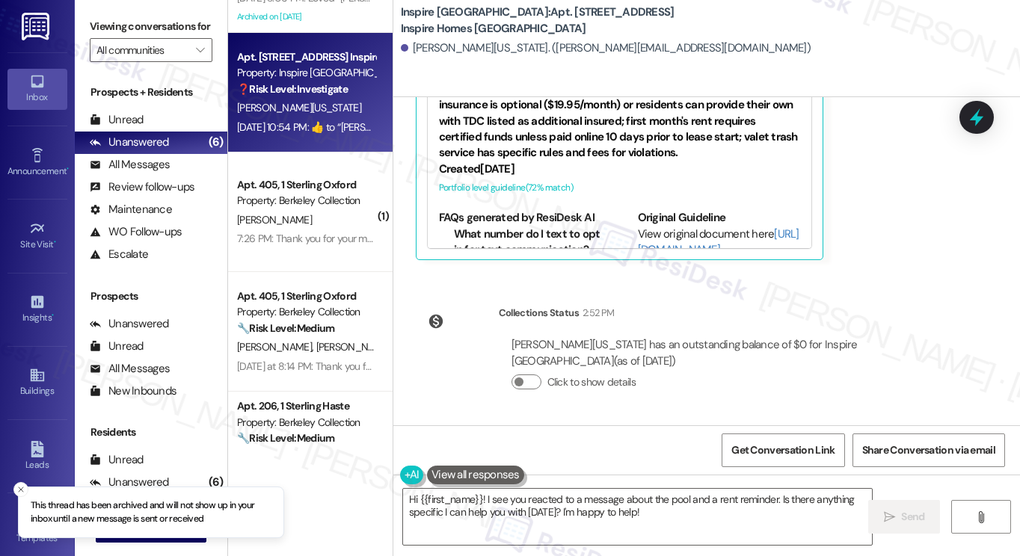
scroll to position [150, 0]
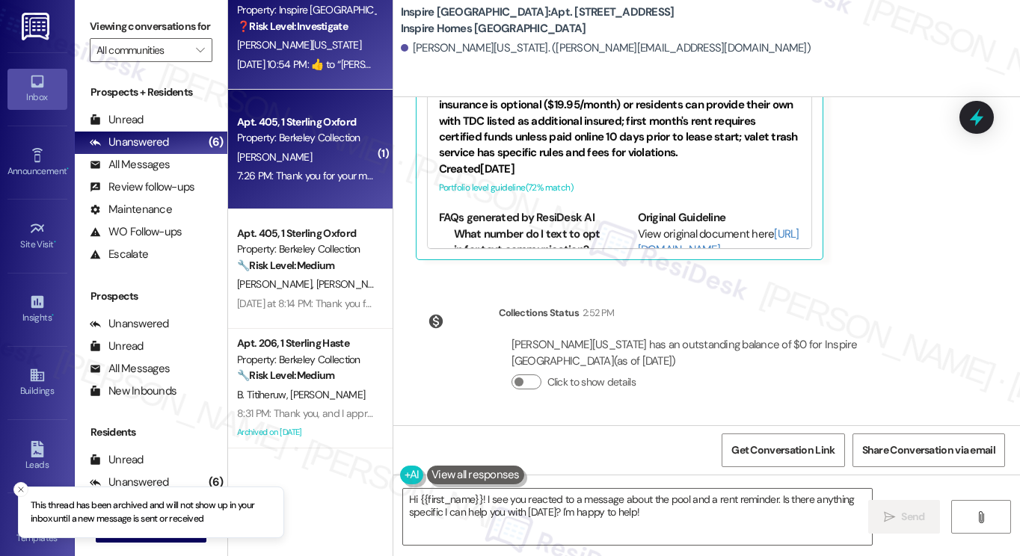
click at [325, 136] on div "Property: Berkeley Collection" at bounding box center [306, 138] width 138 height 16
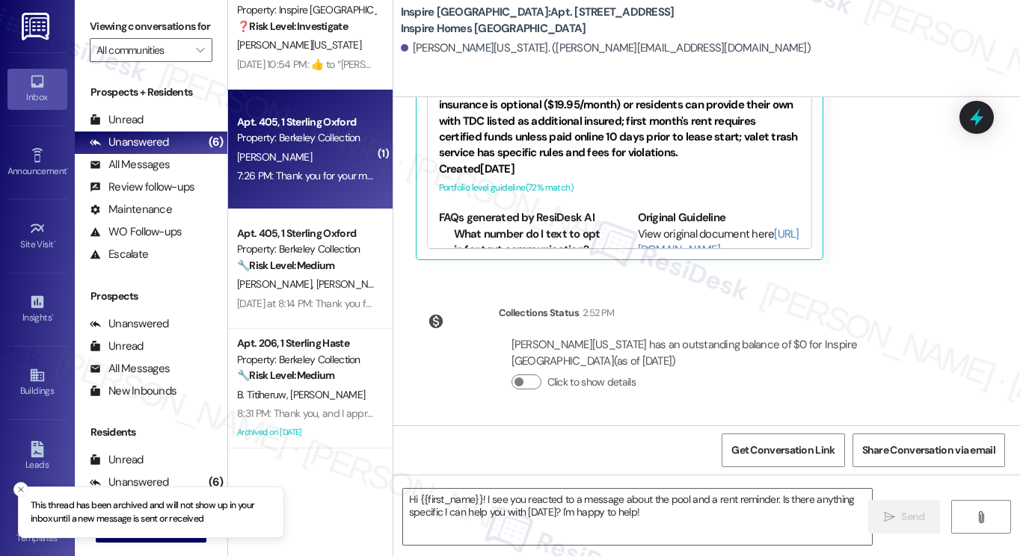
type textarea "Fetching suggested responses. Please feel free to read through the conversation…"
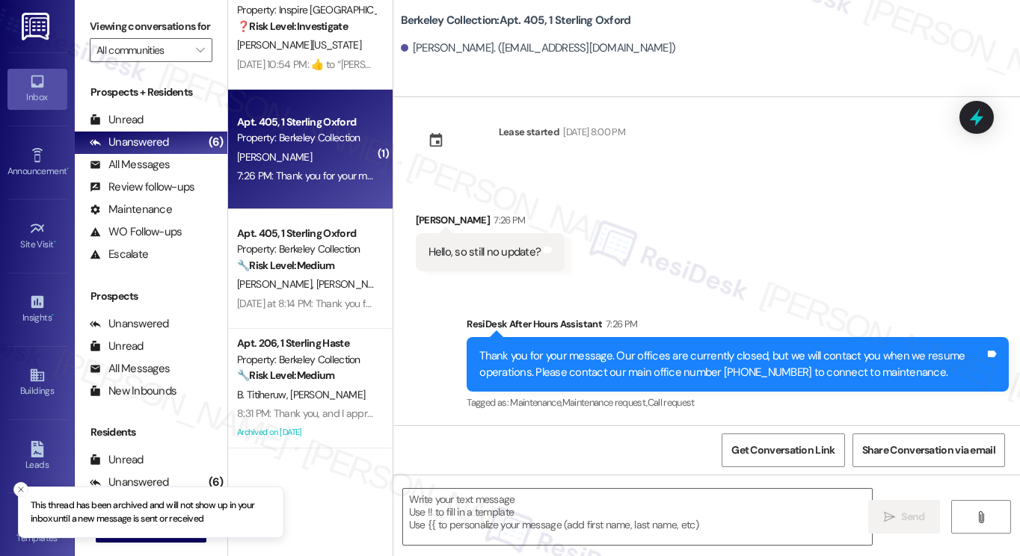
scroll to position [147, 0]
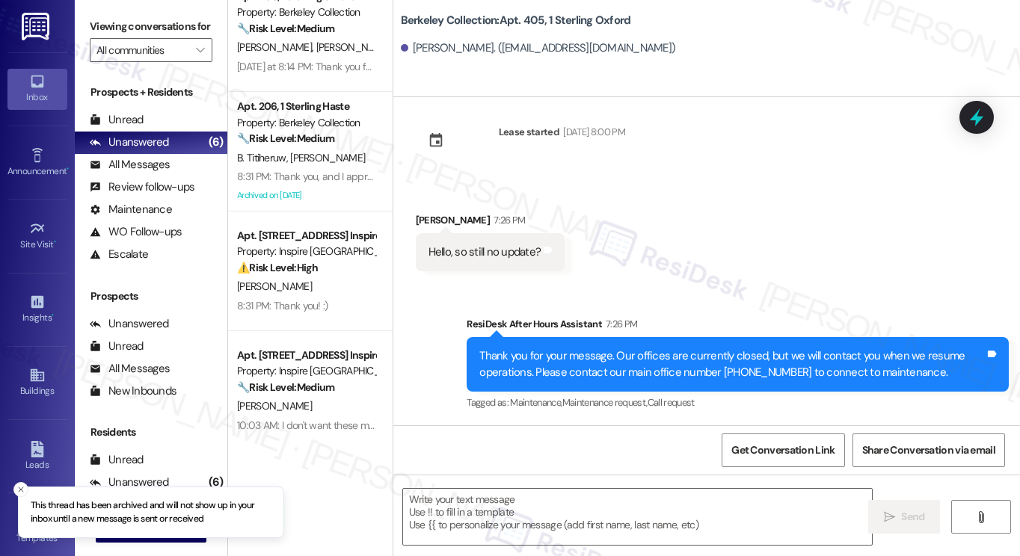
click at [491, 250] on div "Hello, so still no update?" at bounding box center [484, 253] width 113 height 16
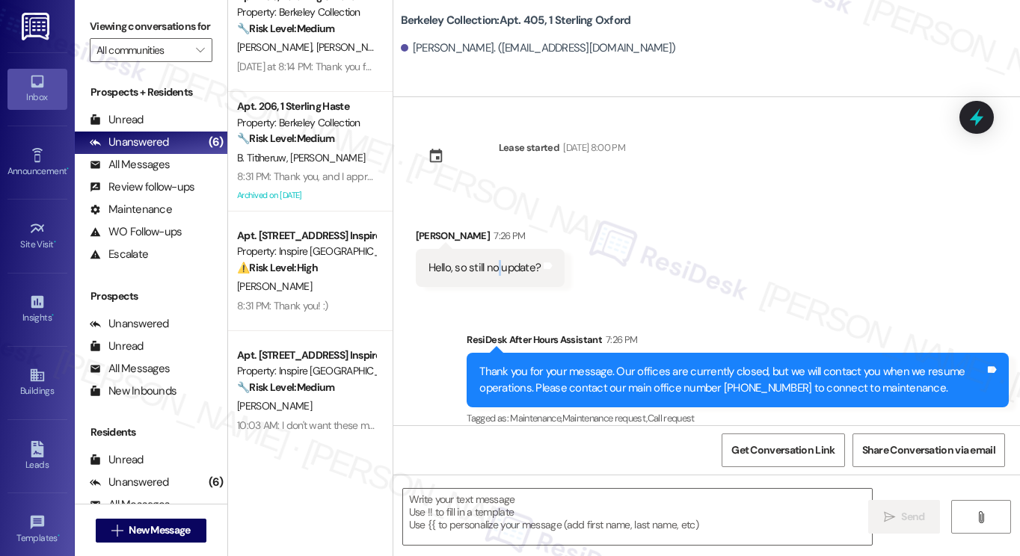
scroll to position [0, 0]
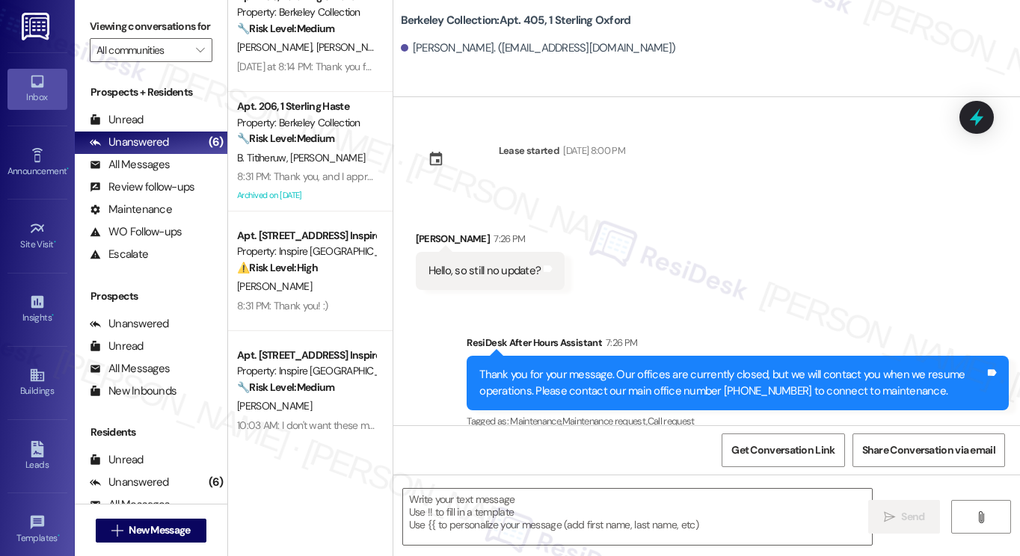
click at [441, 271] on div "Hello, so still no update?" at bounding box center [484, 271] width 113 height 16
click at [440, 271] on div "Hello, so still no update?" at bounding box center [484, 271] width 113 height 16
click at [432, 243] on div "[PERSON_NAME] 7:26 PM" at bounding box center [491, 241] width 150 height 21
click at [431, 243] on div "[PERSON_NAME] 7:26 PM" at bounding box center [491, 241] width 150 height 21
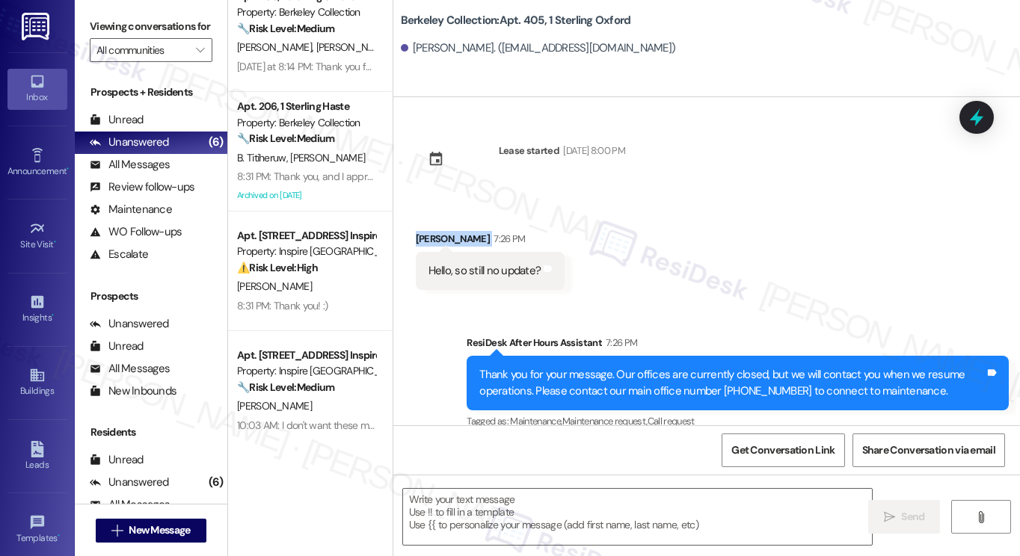
click at [431, 243] on div "[PERSON_NAME] 7:26 PM" at bounding box center [491, 241] width 150 height 21
copy div "[PERSON_NAME]"
click at [165, 529] on span "New Message" at bounding box center [159, 531] width 61 height 16
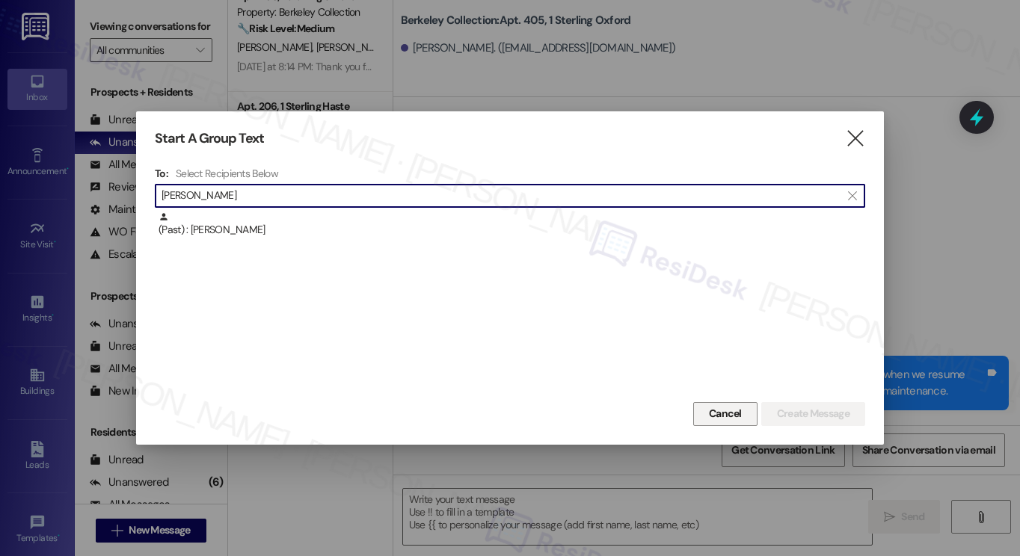
type input "[PERSON_NAME]"
click at [712, 410] on span "Cancel" at bounding box center [725, 414] width 33 height 16
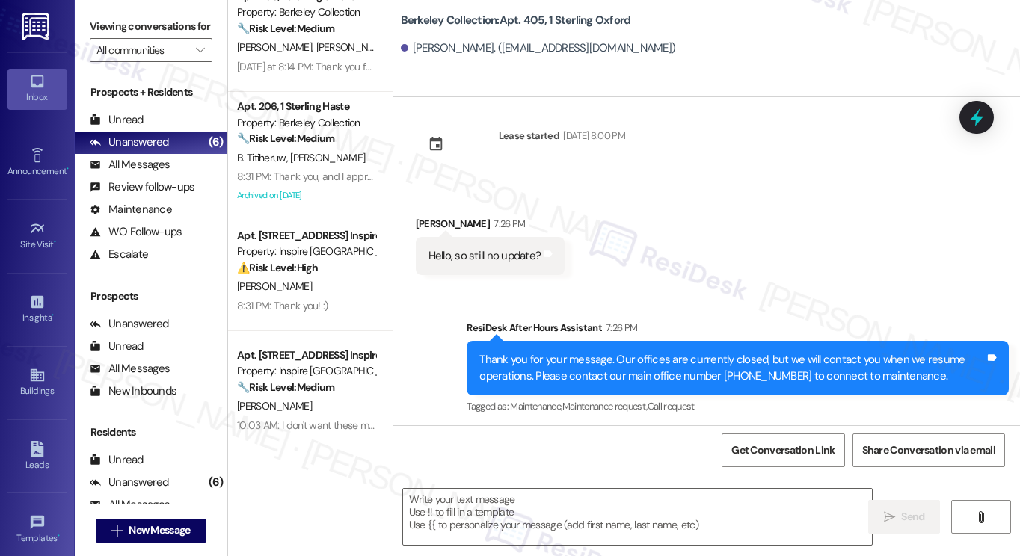
scroll to position [19, 0]
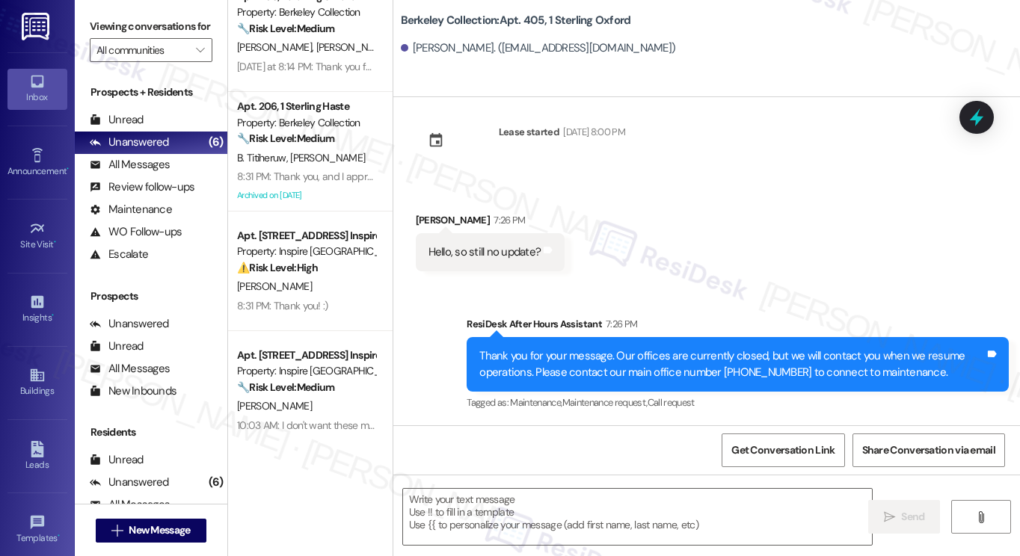
click at [461, 250] on div "Hello, so still no update?" at bounding box center [484, 253] width 113 height 16
copy div "Hello, so still no update? Tags and notes Sent via SMS"
click at [710, 190] on div "Received via SMS [PERSON_NAME] 7:26 PM Hello, so still no update? Tags and notes" at bounding box center [706, 231] width 627 height 104
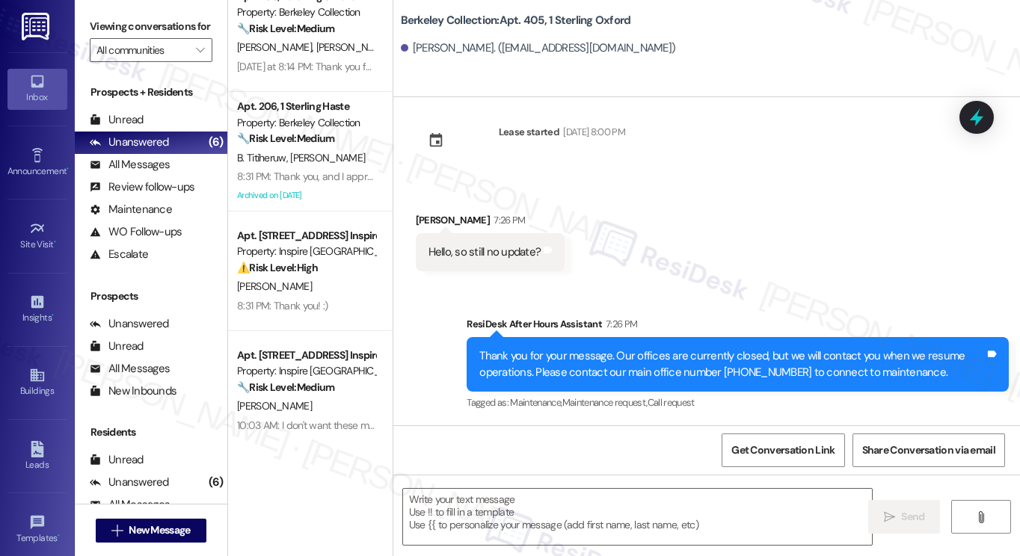
click at [105, 38] on label "Viewing conversations for" at bounding box center [151, 26] width 123 height 23
click at [87, 19] on div "Viewing conversations for All communities " at bounding box center [151, 38] width 153 height 77
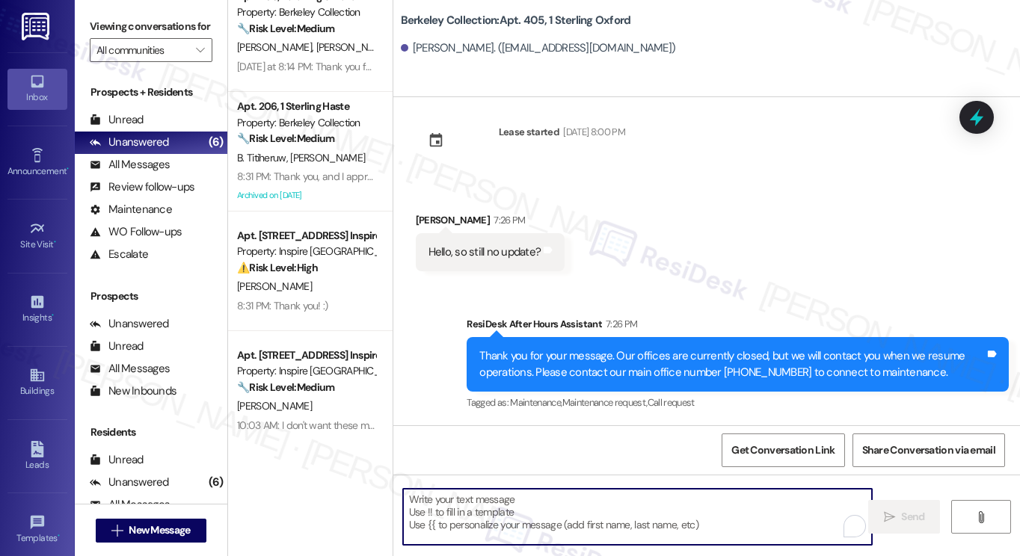
click at [526, 513] on textarea "To enrich screen reader interactions, please activate Accessibility in Grammarl…" at bounding box center [637, 517] width 469 height 56
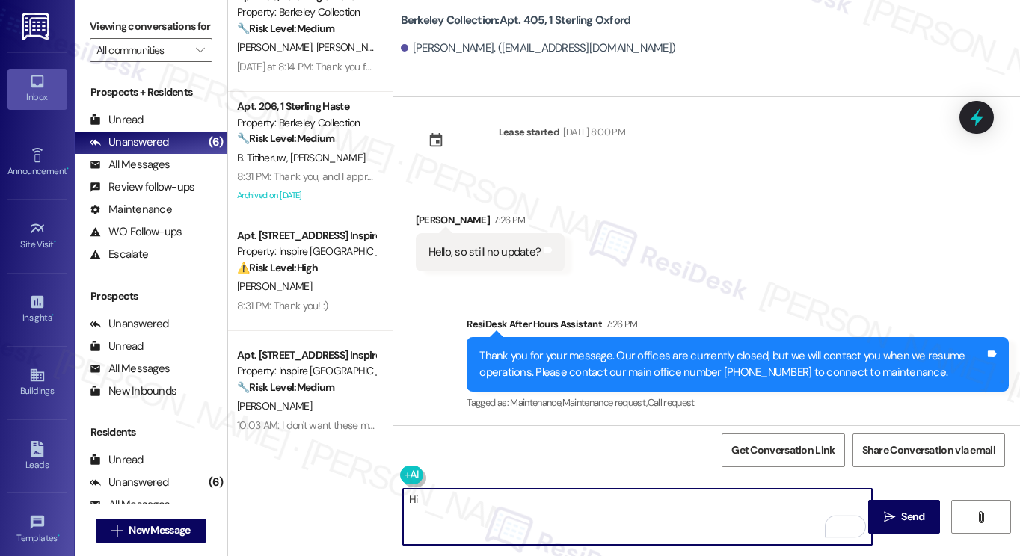
click at [422, 212] on div "[PERSON_NAME] 7:26 PM" at bounding box center [491, 222] width 150 height 21
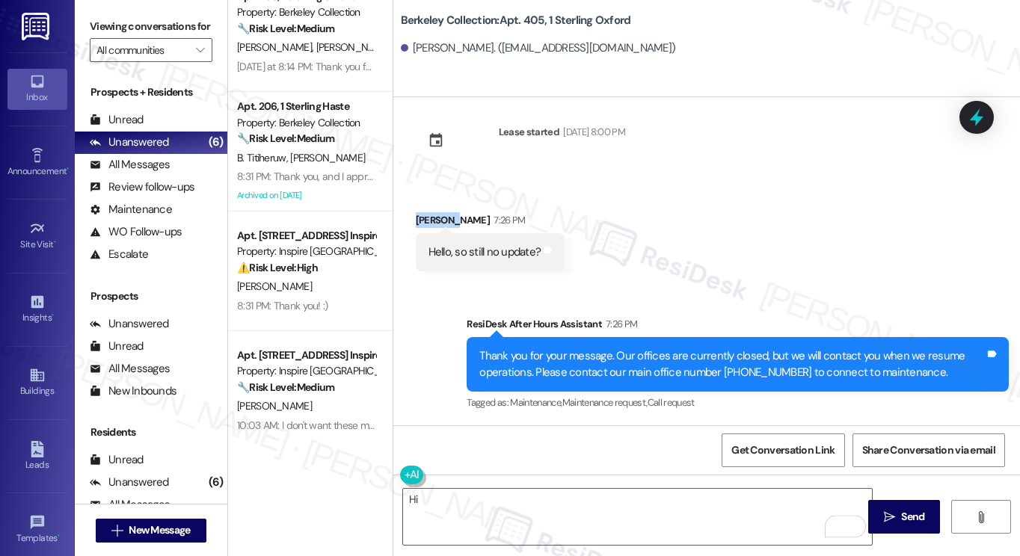
click at [422, 212] on div "[PERSON_NAME] 7:26 PM" at bounding box center [491, 222] width 150 height 21
copy div "Jiachen"
click at [447, 491] on textarea "Hi" at bounding box center [637, 517] width 469 height 56
paste textarea "Jiachen"
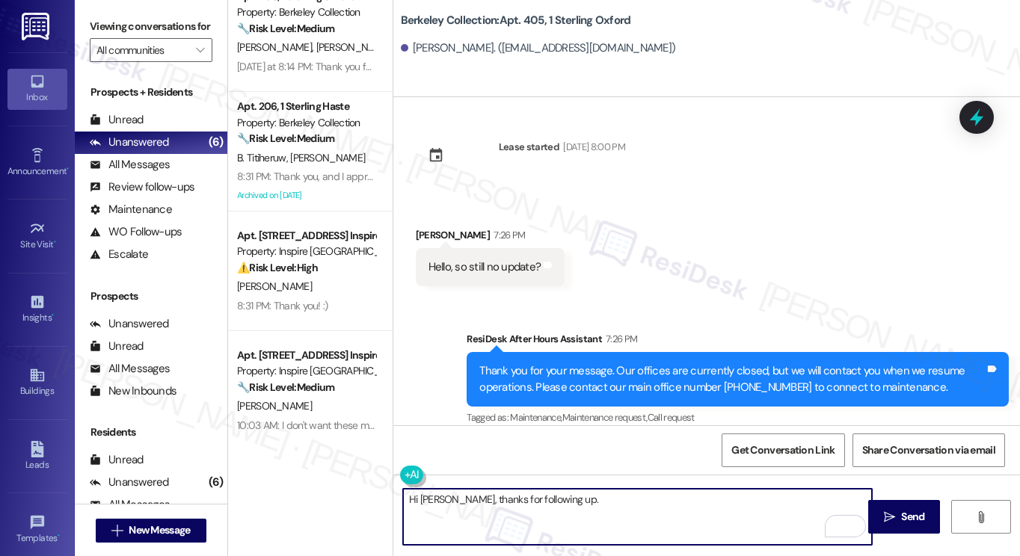
scroll to position [0, 0]
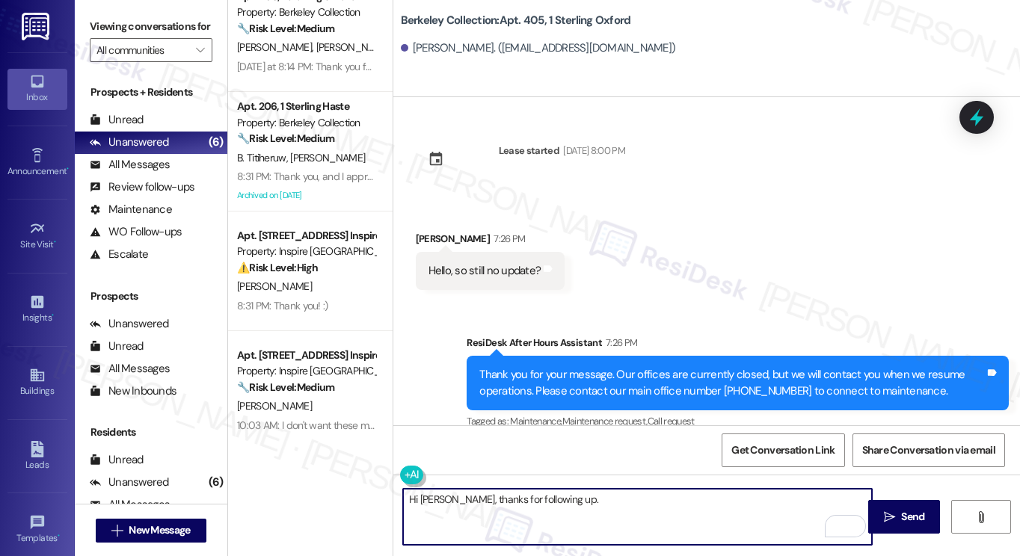
type textarea "Hi [PERSON_NAME], thanks for following up."
click at [438, 50] on div "[PERSON_NAME]. ([EMAIL_ADDRESS][DOMAIN_NAME])" at bounding box center [538, 48] width 275 height 16
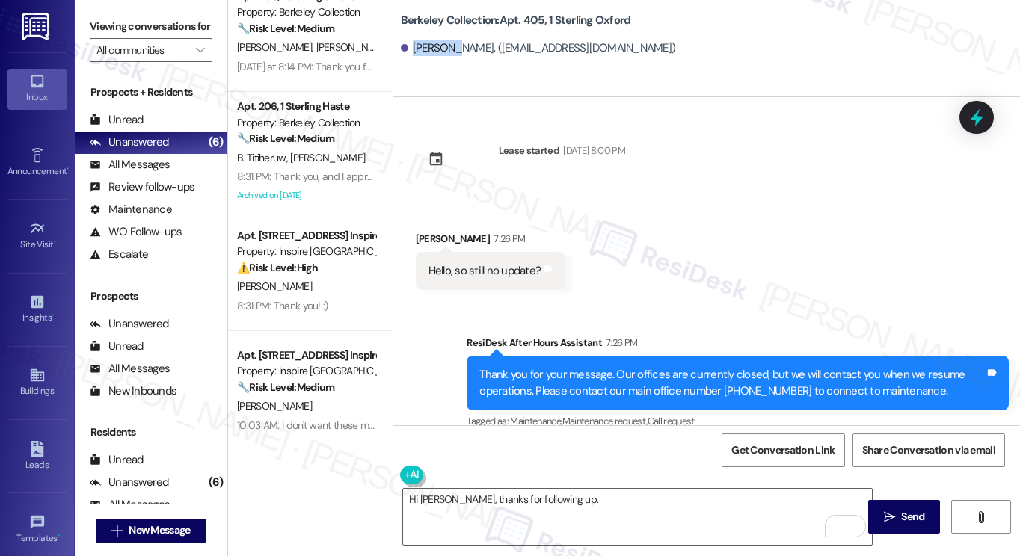
click at [438, 50] on div "[PERSON_NAME]. ([EMAIL_ADDRESS][DOMAIN_NAME])" at bounding box center [538, 48] width 275 height 16
click at [456, 47] on div "[PERSON_NAME]. ([EMAIL_ADDRESS][DOMAIN_NAME])" at bounding box center [538, 48] width 275 height 16
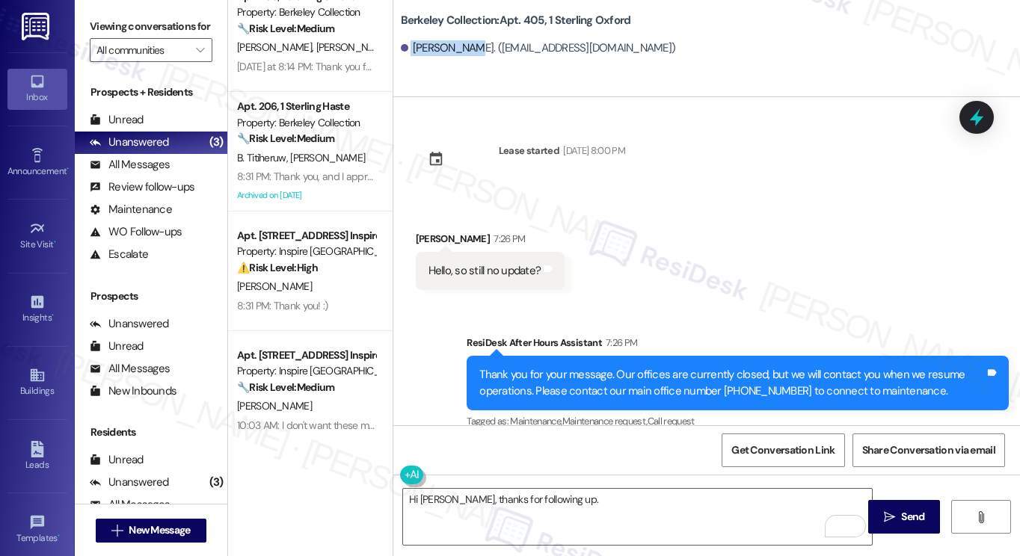
drag, startPoint x: 464, startPoint y: 47, endPoint x: 406, endPoint y: 49, distance: 58.4
click at [406, 49] on div "[PERSON_NAME]. ([EMAIL_ADDRESS][DOMAIN_NAME])" at bounding box center [538, 48] width 275 height 16
copy div "[PERSON_NAME]"
click at [195, 529] on button " New Message" at bounding box center [151, 531] width 111 height 24
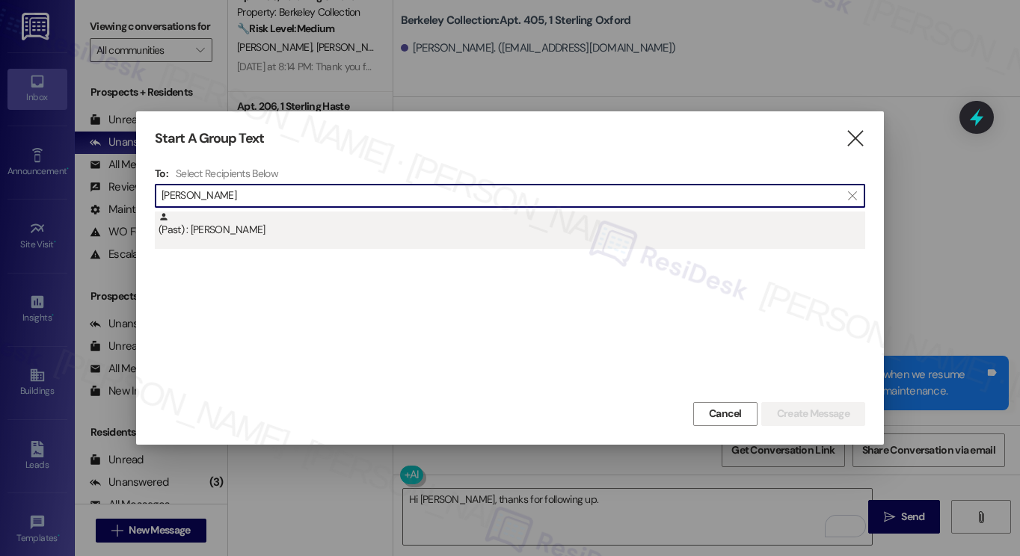
type input "[PERSON_NAME]"
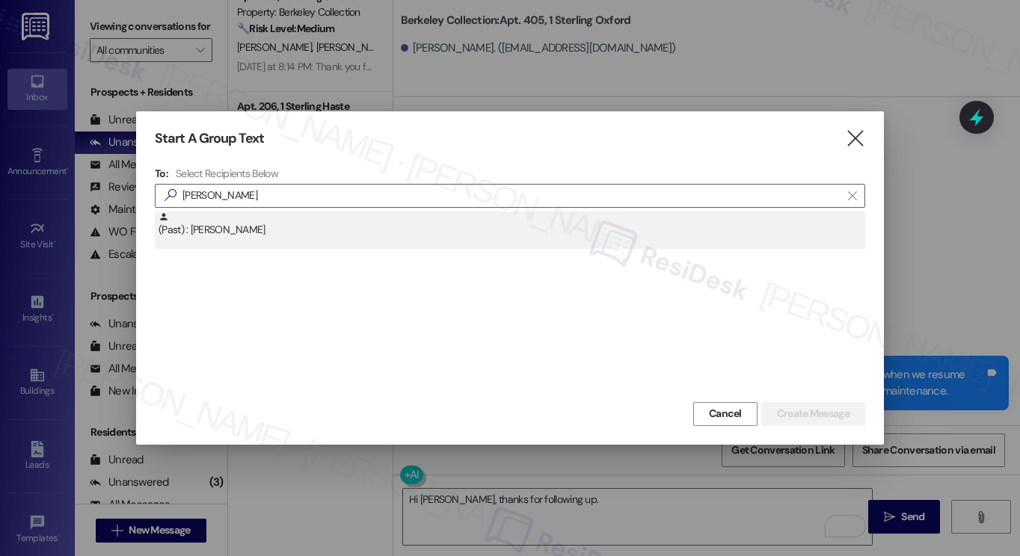
click at [294, 217] on div "(Past) : [PERSON_NAME]" at bounding box center [512, 225] width 707 height 26
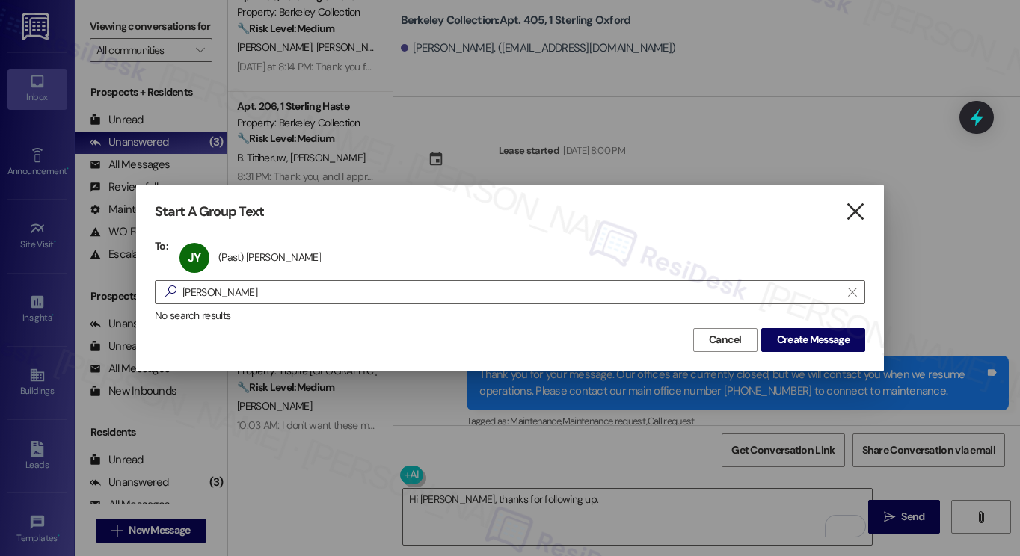
click at [863, 204] on icon "" at bounding box center [855, 212] width 20 height 16
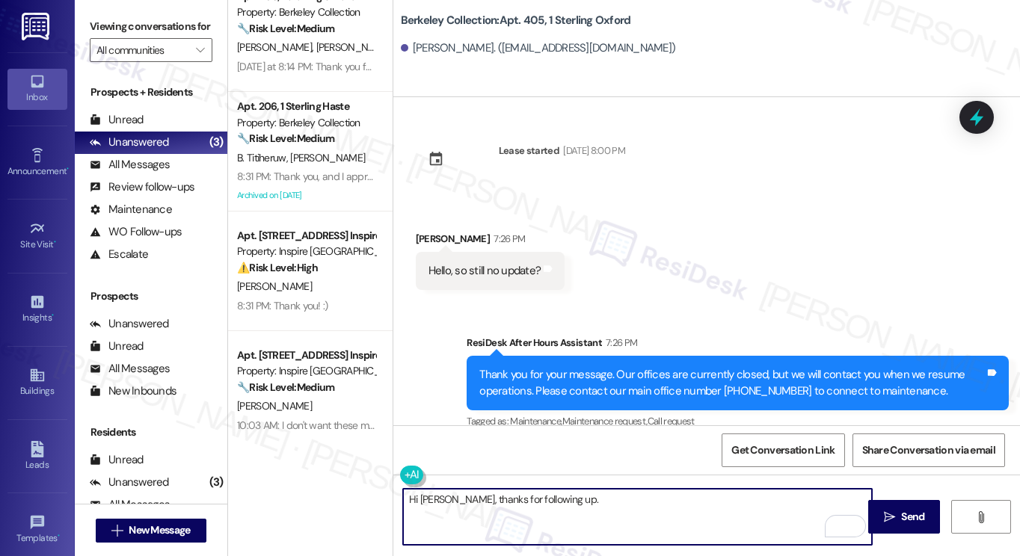
click at [573, 511] on textarea "Hi [PERSON_NAME], thanks for following up." at bounding box center [637, 517] width 469 height 56
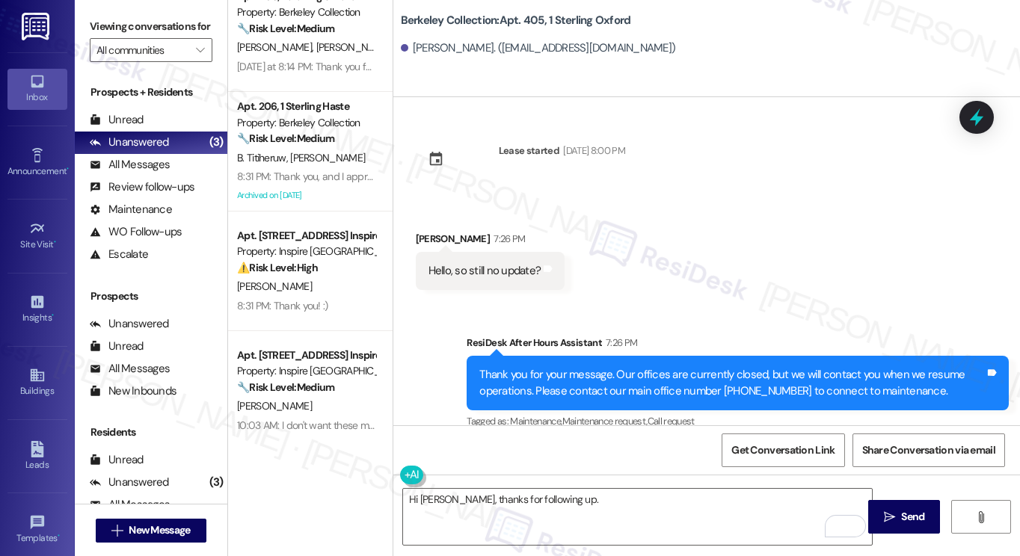
click at [97, 20] on label "Viewing conversations for" at bounding box center [151, 26] width 123 height 23
click at [572, 506] on textarea "Hi [PERSON_NAME], thanks for following up." at bounding box center [637, 517] width 469 height 56
click at [99, 38] on label "Viewing conversations for" at bounding box center [151, 26] width 123 height 23
click at [111, 17] on label "Viewing conversations for" at bounding box center [151, 26] width 123 height 23
click at [595, 501] on textarea "Hi [PERSON_NAME], thanks for following up." at bounding box center [637, 517] width 469 height 56
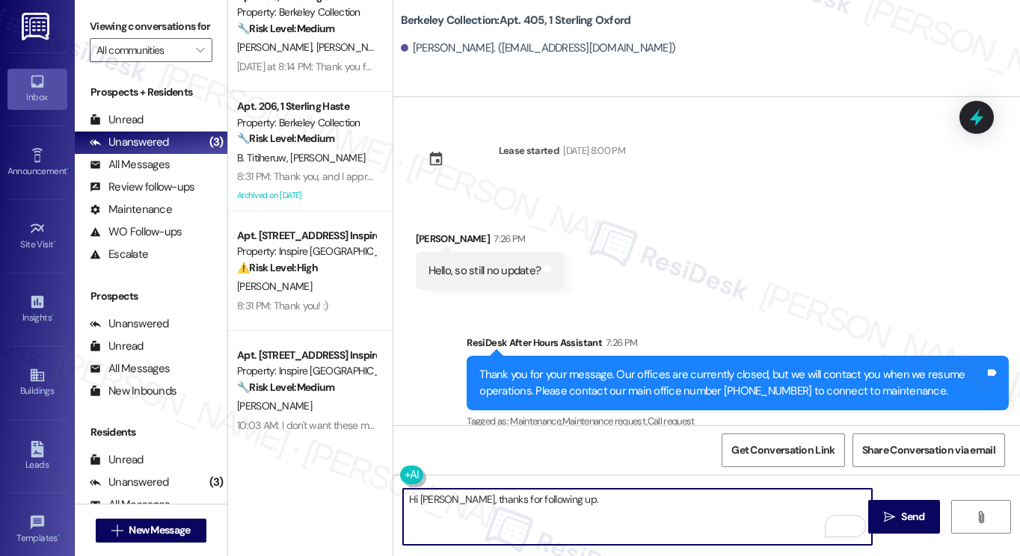
paste textarea "Thanks for checking in — can you clarify which update you’re referring to so I …"
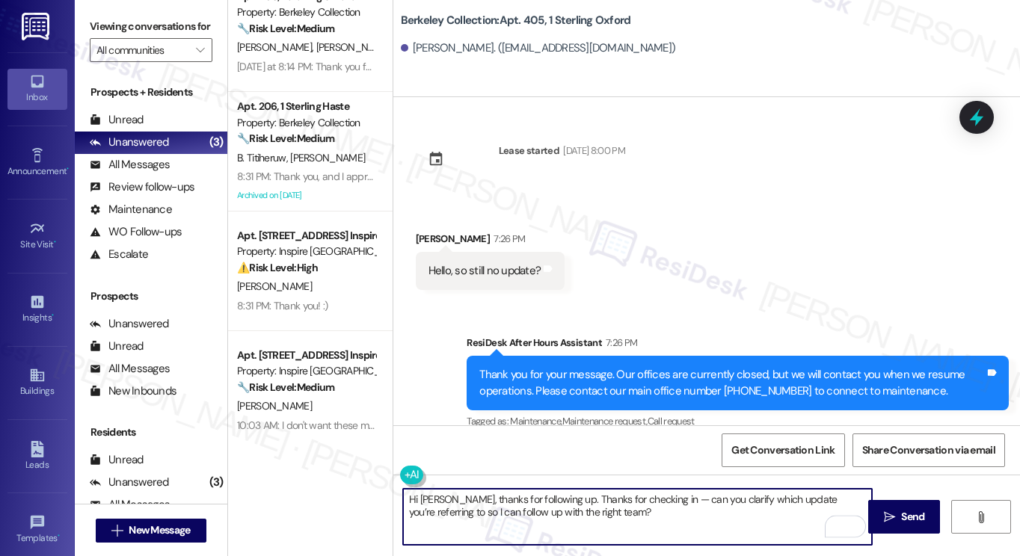
drag, startPoint x: 664, startPoint y: 497, endPoint x: 652, endPoint y: 496, distance: 12.1
click at [652, 496] on textarea "Hi [PERSON_NAME], thanks for following up. Thanks for checking in — can you cla…" at bounding box center [637, 517] width 469 height 56
click at [636, 517] on textarea "Hi [PERSON_NAME], thanks for following up. Thanks for checking in. Can you plea…" at bounding box center [637, 517] width 469 height 56
drag, startPoint x: 627, startPoint y: 514, endPoint x: 550, endPoint y: 516, distance: 77.0
click at [550, 516] on textarea "Hi [PERSON_NAME], thanks for following up. Thanks for checking in. Can you plea…" at bounding box center [637, 517] width 469 height 56
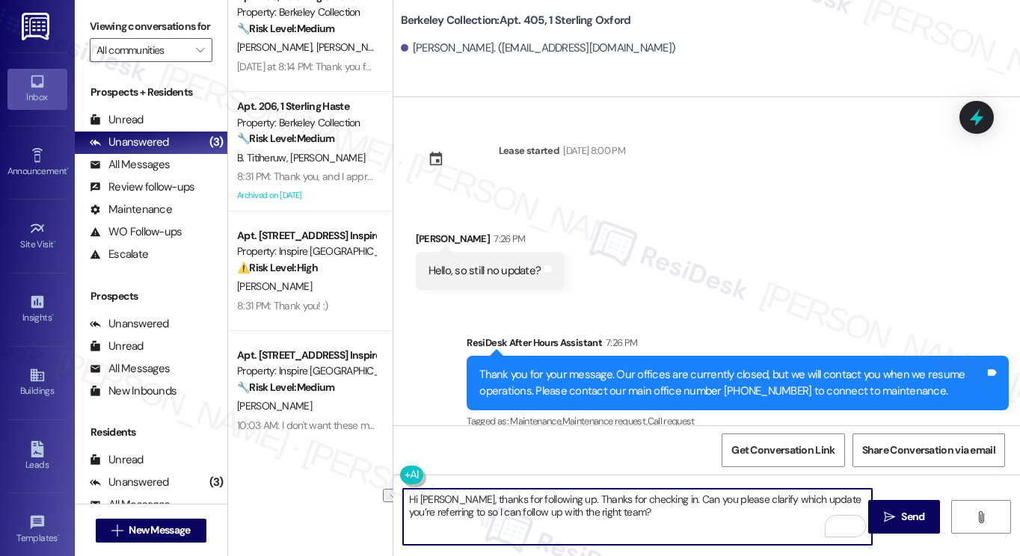
click at [555, 516] on textarea "Hi [PERSON_NAME], thanks for following up. Thanks for checking in. Can you plea…" at bounding box center [637, 517] width 469 height 56
click at [597, 508] on textarea "Hi [PERSON_NAME], thanks for following up. Thanks for checking in. Can you plea…" at bounding box center [637, 517] width 469 height 56
click at [565, 516] on textarea "Hi [PERSON_NAME], thanks for following up. Thanks for checking in. Can you plea…" at bounding box center [637, 517] width 469 height 56
click at [574, 514] on textarea "Hi [PERSON_NAME], thanks for following up. Thanks for checking in. Can you plea…" at bounding box center [637, 517] width 469 height 56
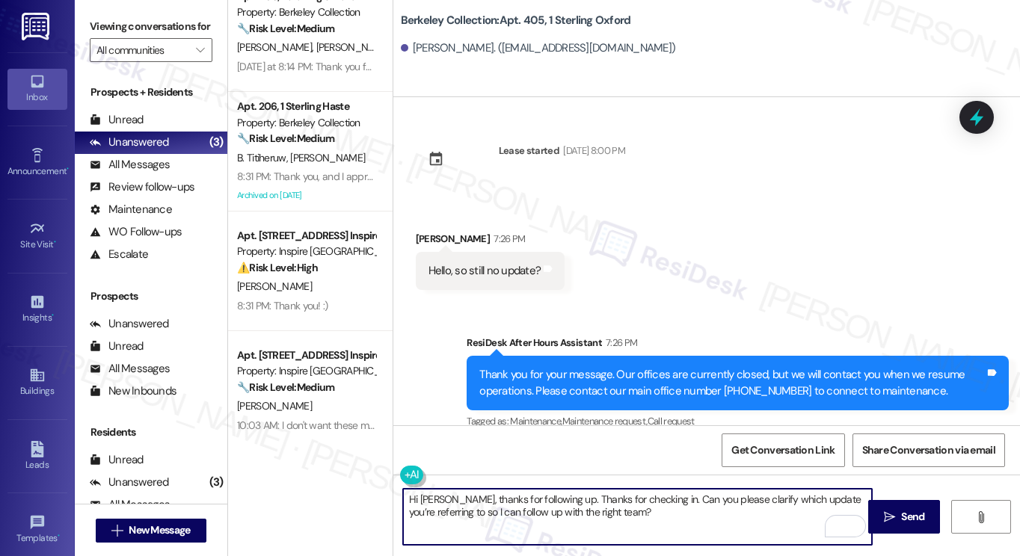
click at [576, 514] on textarea "Hi [PERSON_NAME], thanks for following up. Thanks for checking in. Can you plea…" at bounding box center [637, 517] width 469 height 56
drag, startPoint x: 559, startPoint y: 497, endPoint x: 458, endPoint y: 500, distance: 101.0
click at [458, 500] on textarea "Hi [PERSON_NAME], thanks for following up. Thanks for checking in. Can you plea…" at bounding box center [637, 517] width 469 height 56
type textarea "Hi [PERSON_NAME], thanks for checking in. Can you please clarify which update y…"
click at [583, 506] on textarea "Hi [PERSON_NAME], thanks for checking in. Can you please clarify which update y…" at bounding box center [637, 517] width 469 height 56
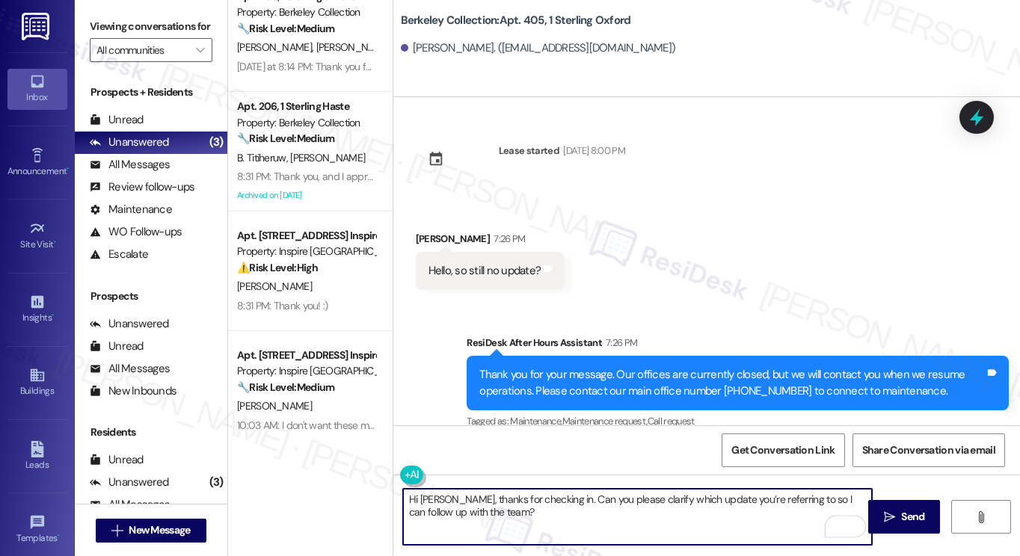
click at [583, 506] on textarea "Hi [PERSON_NAME], thanks for checking in. Can you please clarify which update y…" at bounding box center [637, 517] width 469 height 56
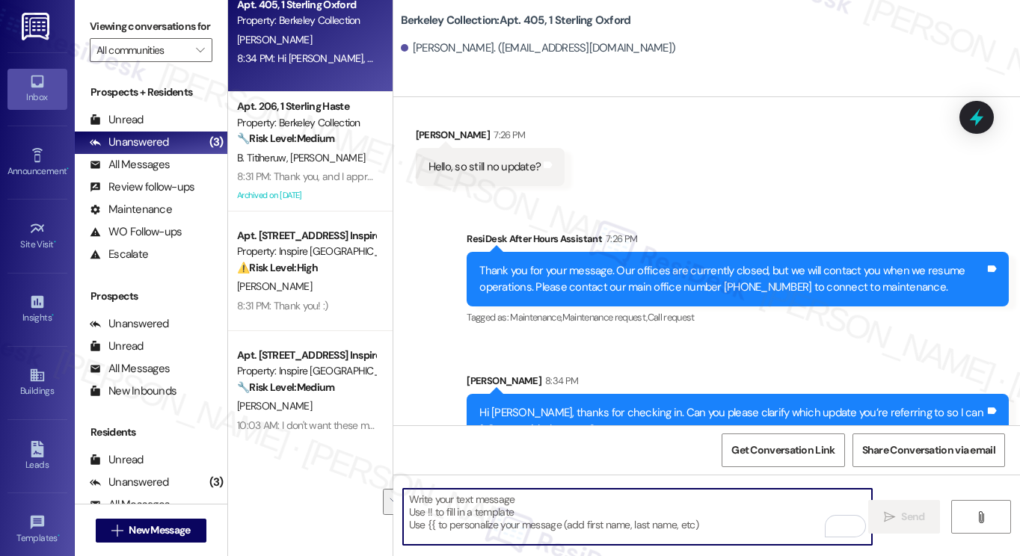
scroll to position [139, 0]
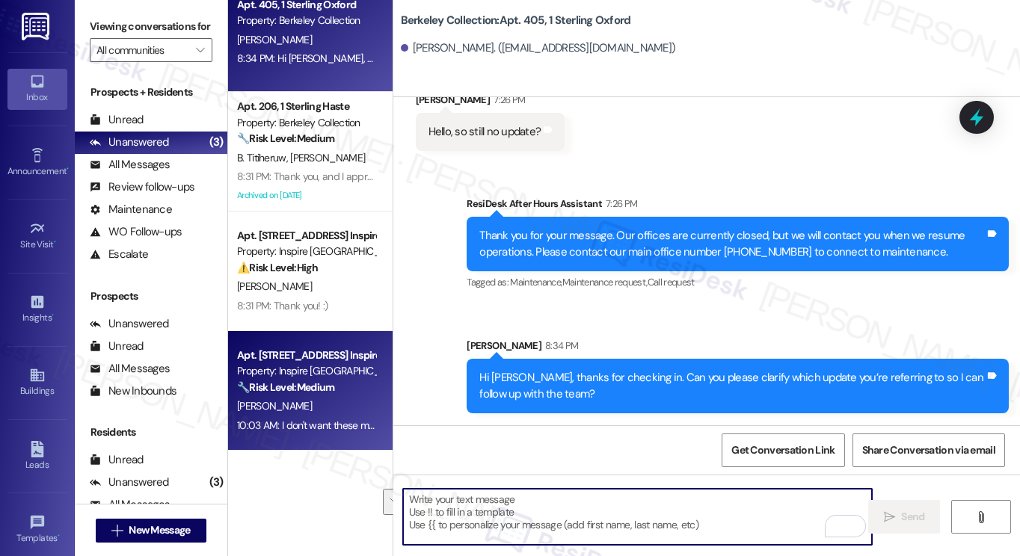
click at [313, 429] on div "10:03 AM: I don't want these messages 10:03 AM: I don't want these messages" at bounding box center [320, 425] width 167 height 13
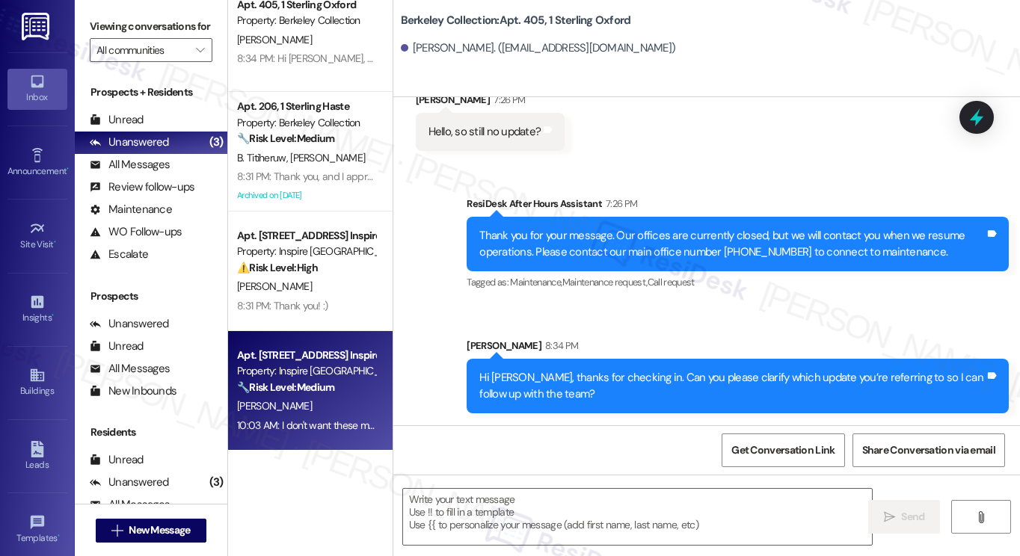
type textarea "Fetching suggested responses. Please feel free to read through the conversation…"
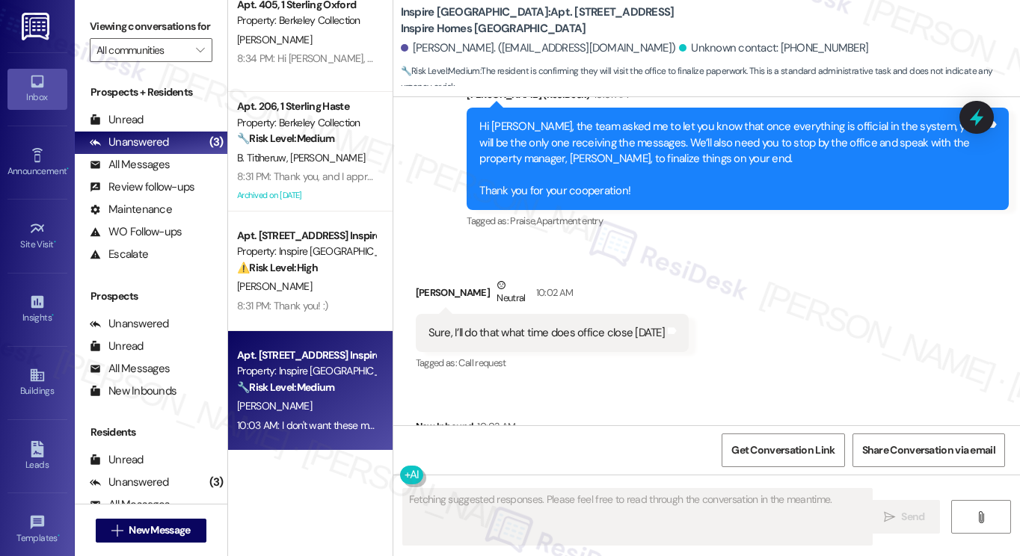
scroll to position [4696, 0]
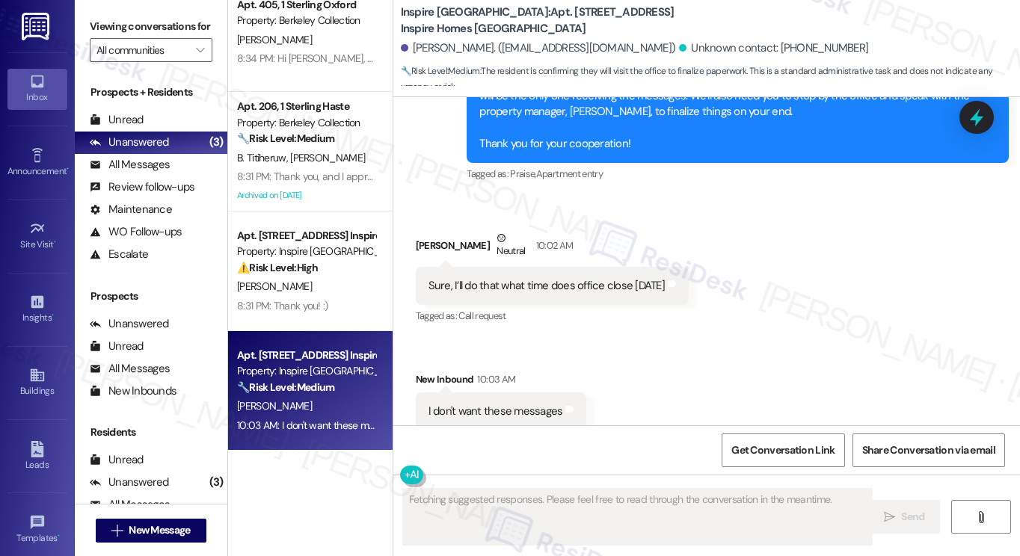
click at [594, 283] on div "Sure, I’ll do that what time does office close [DATE] Tags and notes" at bounding box center [552, 286] width 273 height 38
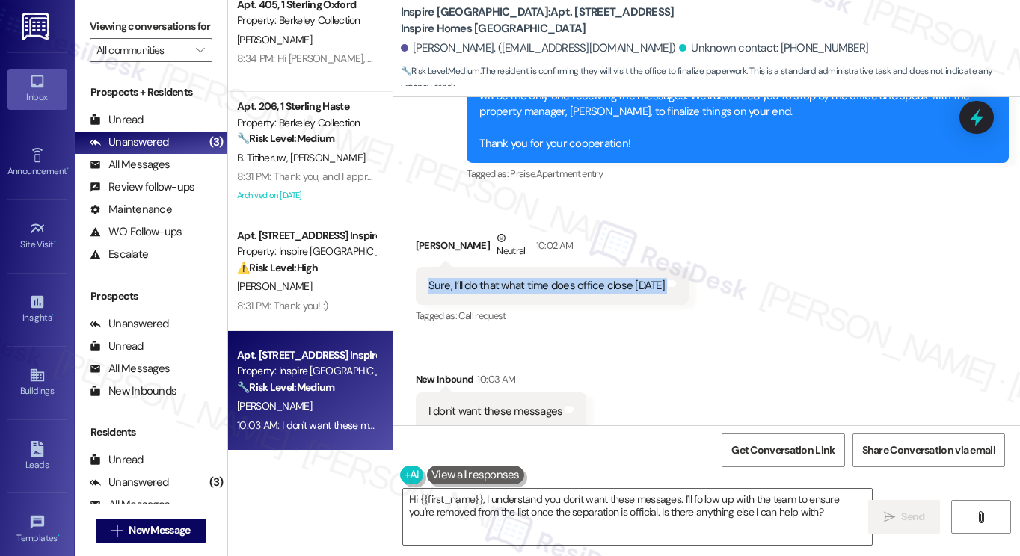
click at [517, 485] on button at bounding box center [475, 475] width 97 height 19
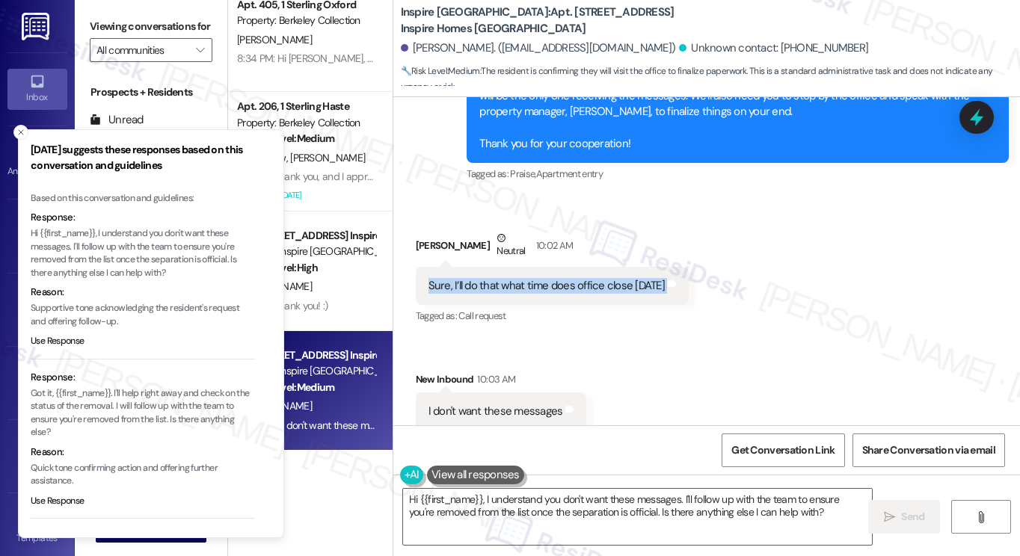
click at [517, 487] on div "Hi {{first_name}}, I understand you don't want these messages. I'll follow up w…" at bounding box center [706, 531] width 627 height 112
click at [18, 134] on icon "Close toast" at bounding box center [20, 132] width 9 height 9
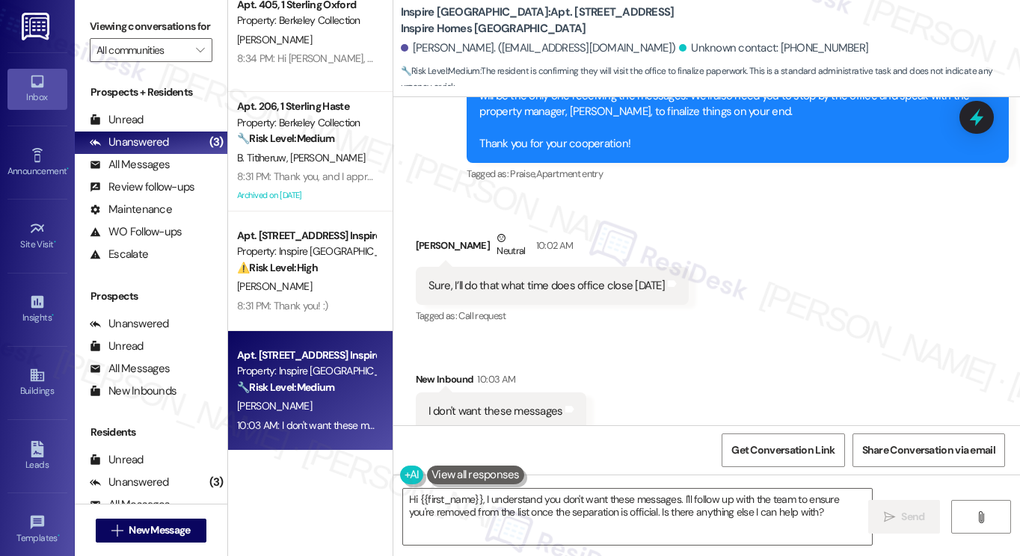
click at [529, 278] on div "Sure, I’ll do that what time does office close [DATE]" at bounding box center [546, 286] width 236 height 16
copy div "Sure, I’ll do that what time does office close [DATE] Tags and notes"
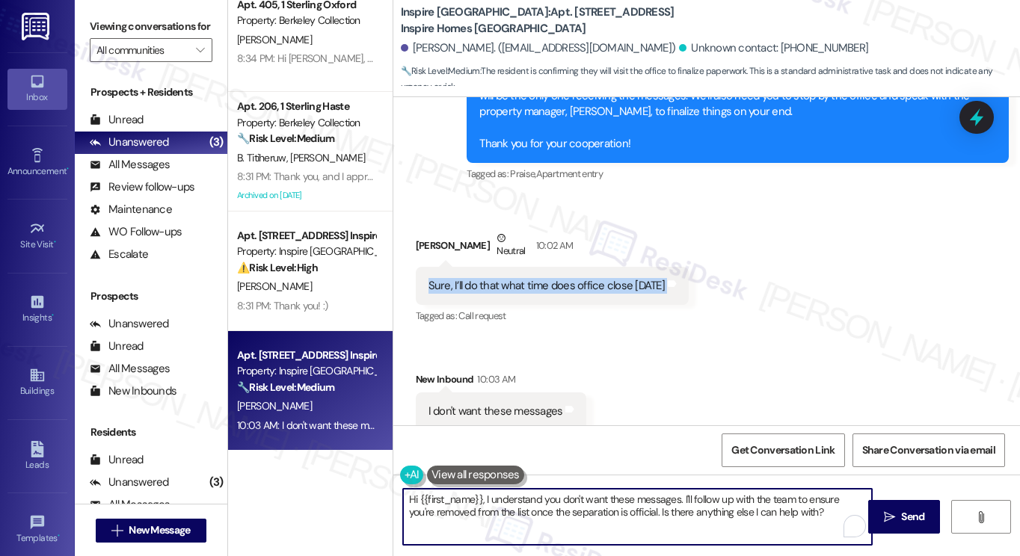
click at [674, 504] on textarea "Hi {{first_name}}, I understand you don't want these messages. I'll follow up w…" at bounding box center [637, 517] width 469 height 56
click at [606, 278] on div "Sure, I’ll do that what time does office close [DATE]" at bounding box center [546, 286] width 236 height 16
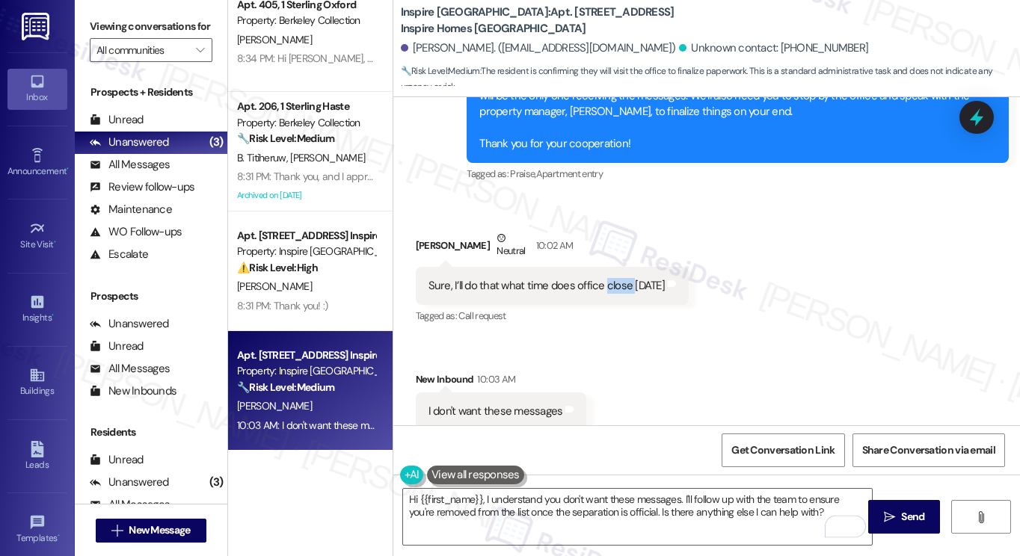
click at [606, 278] on div "Sure, I’ll do that what time does office close [DATE]" at bounding box center [546, 286] width 236 height 16
copy div "Sure, I’ll do that what time does office close [DATE] Tags and notes"
click at [106, 38] on label "Viewing conversations for" at bounding box center [151, 26] width 123 height 23
drag, startPoint x: 102, startPoint y: 31, endPoint x: 114, endPoint y: 34, distance: 11.4
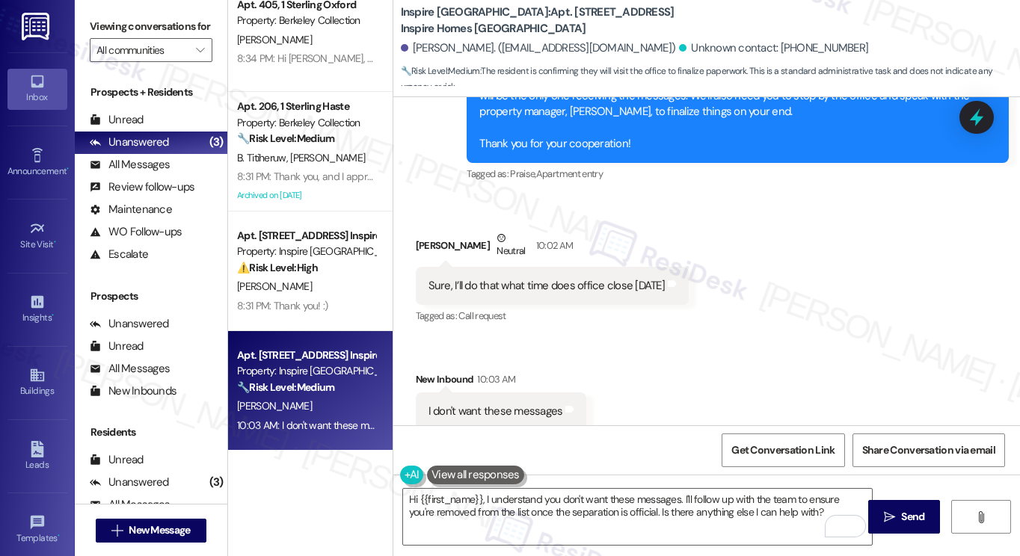
click at [102, 31] on label "Viewing conversations for" at bounding box center [151, 26] width 123 height 23
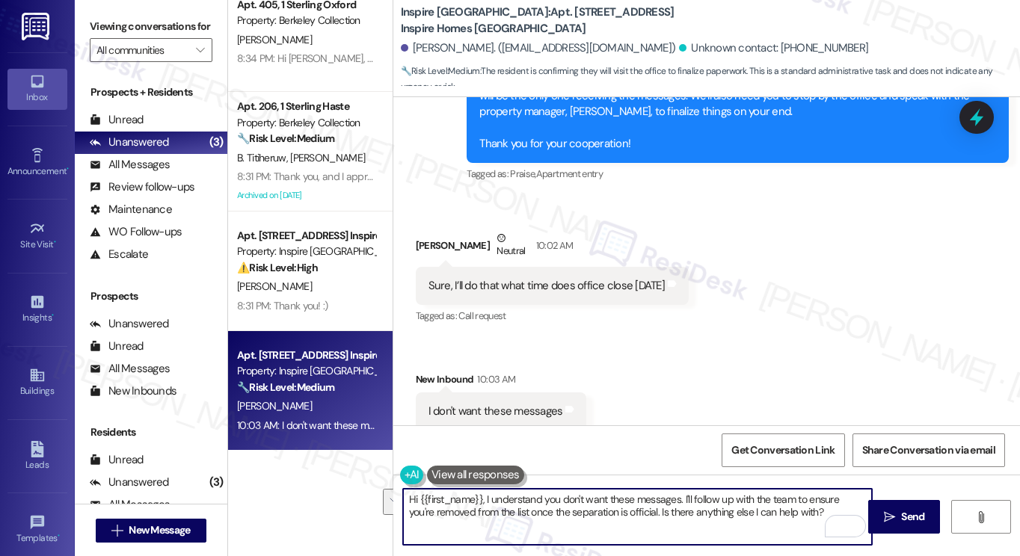
drag, startPoint x: 482, startPoint y: 499, endPoint x: 798, endPoint y: 521, distance: 317.1
click at [798, 521] on textarea "Hi {{first_name}}, I understand you don't want these messages. I'll follow up w…" at bounding box center [637, 517] width 469 height 56
paste textarea "Just checking back — were you able to stop by the office [DATE], or do you stil…"
click at [424, 232] on div "[PERSON_NAME] Neutral 10:02 AM" at bounding box center [552, 248] width 273 height 37
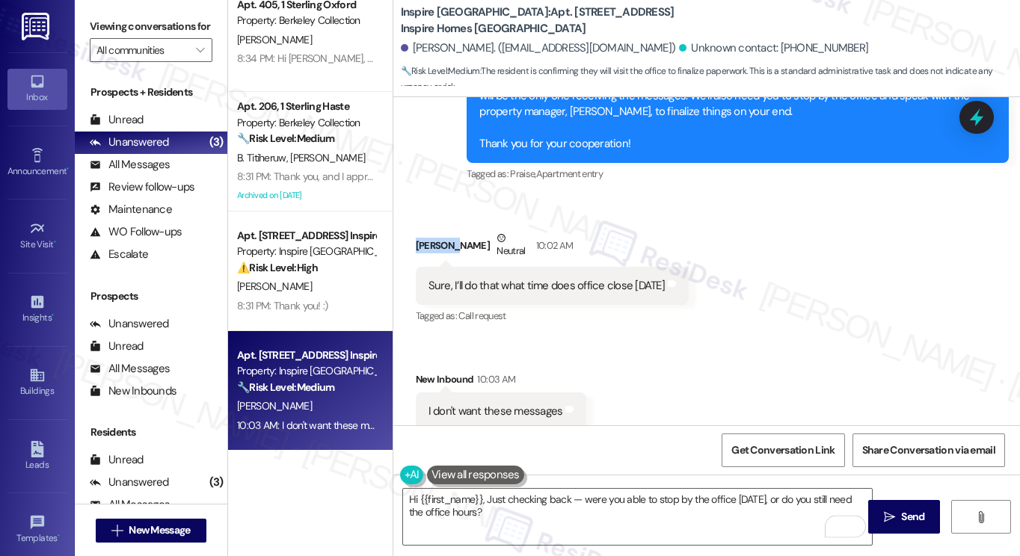
click at [425, 231] on div "[PERSON_NAME] Neutral 10:02 AM" at bounding box center [552, 248] width 273 height 37
copy div "Marquin"
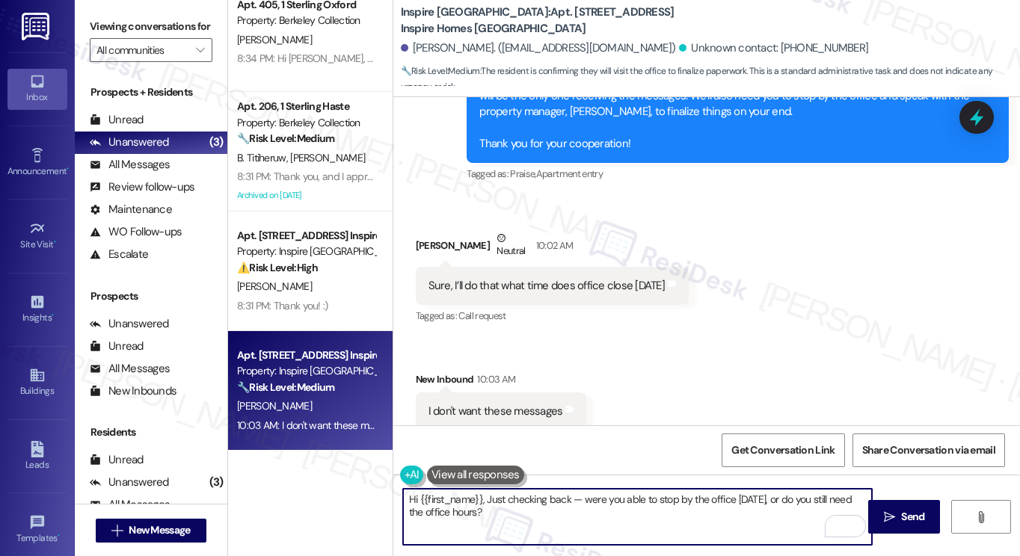
drag, startPoint x: 416, startPoint y: 499, endPoint x: 482, endPoint y: 491, distance: 66.2
click at [482, 491] on textarea "Hi {{first_name}}, Just checking back — were you able to stop by the office [DA…" at bounding box center [637, 517] width 469 height 56
paste textarea "Marquin"
drag, startPoint x: 546, startPoint y: 500, endPoint x: 535, endPoint y: 500, distance: 11.2
click at [535, 500] on textarea "Hi [PERSON_NAME], just checking back — were you able to stop by the office [DAT…" at bounding box center [637, 517] width 469 height 56
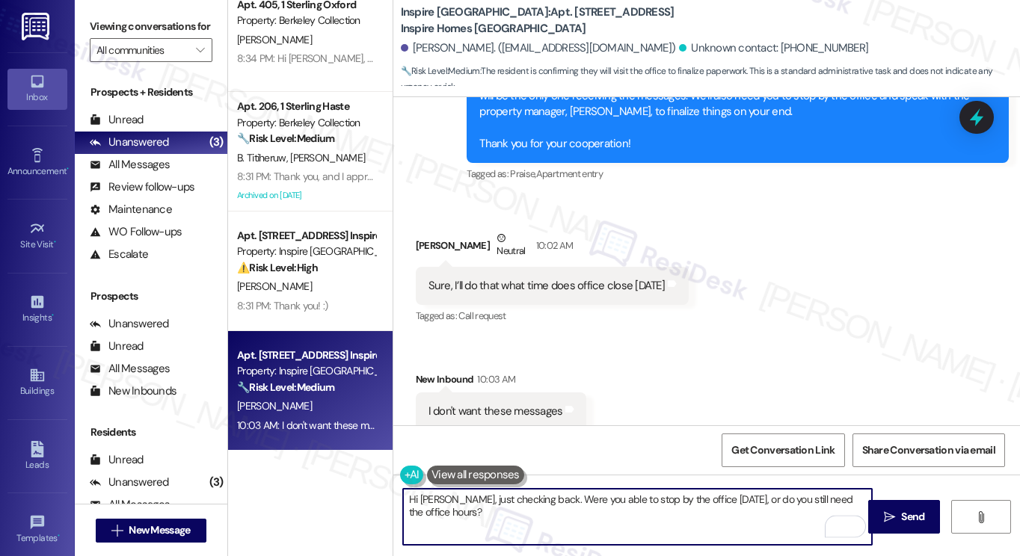
click at [623, 520] on textarea "Hi [PERSON_NAME], just checking back. Were you able to stop by the office [DATE…" at bounding box center [637, 517] width 469 height 56
type textarea "Hi [PERSON_NAME], just checking back. Were you able to stop by the office [DATE…"
click at [898, 511] on span "Send" at bounding box center [912, 517] width 29 height 16
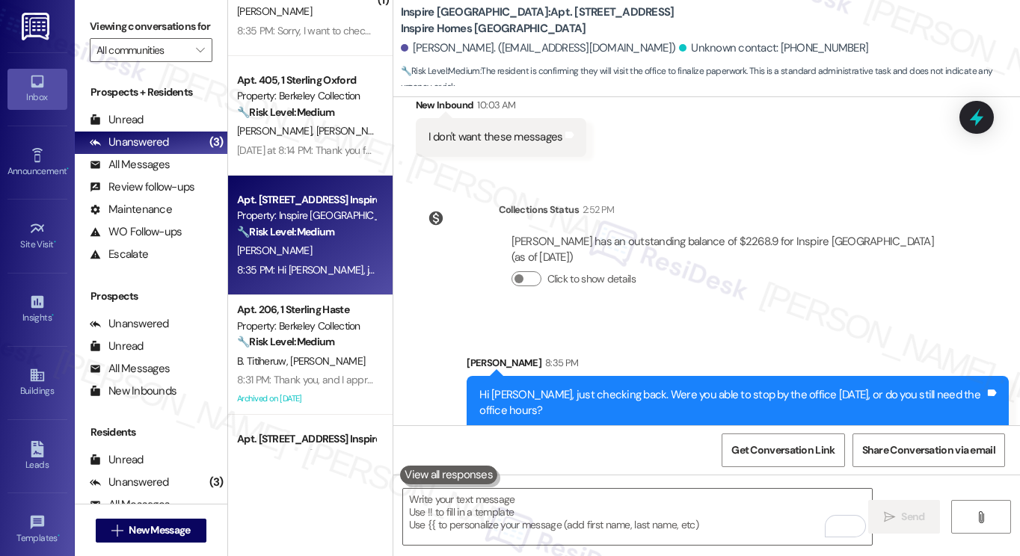
scroll to position [0, 0]
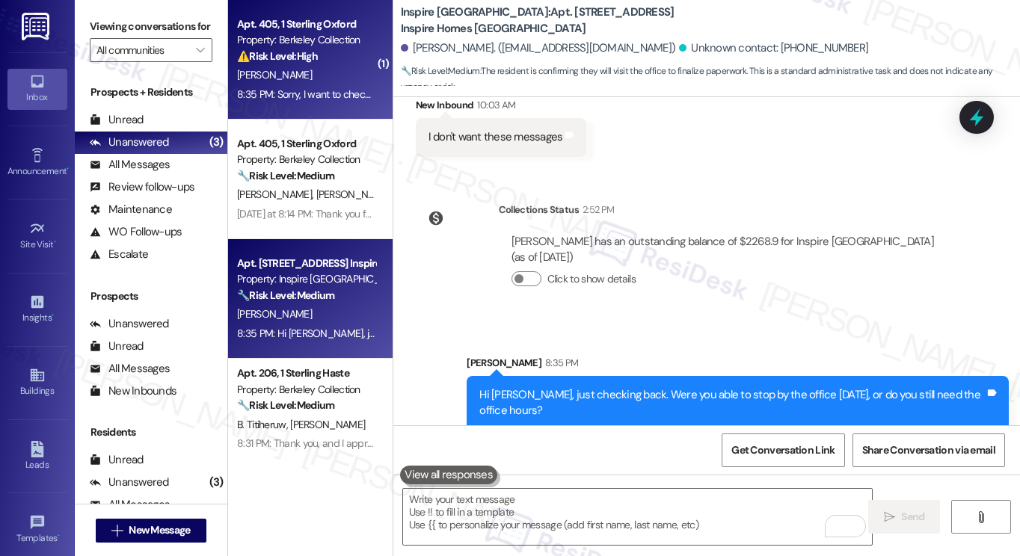
click at [321, 82] on div "[PERSON_NAME]" at bounding box center [306, 75] width 141 height 19
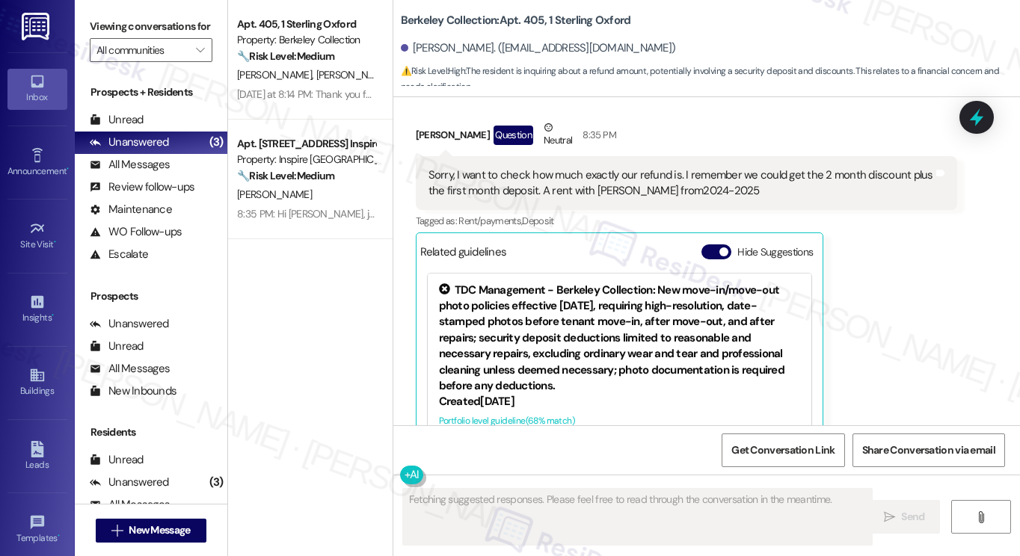
scroll to position [430, 0]
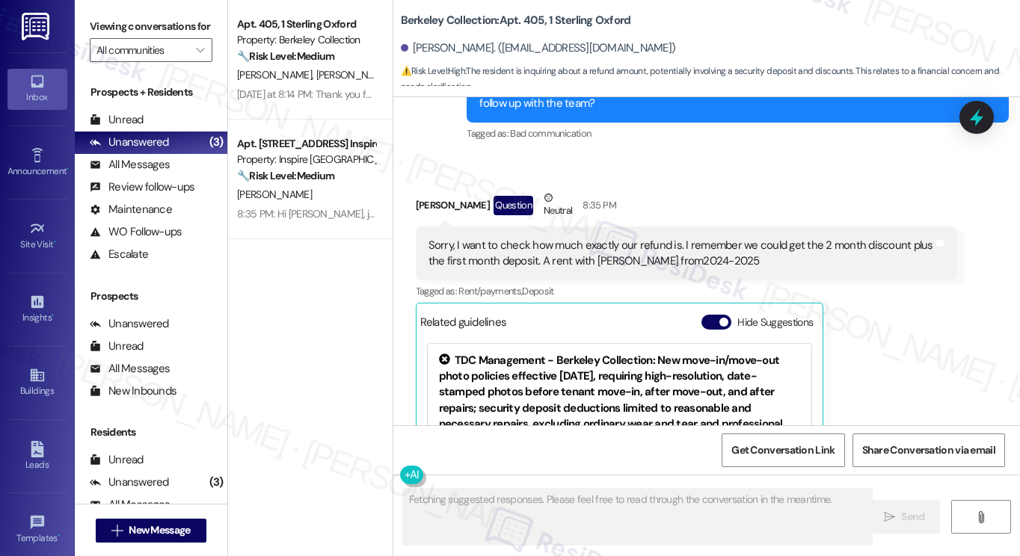
click at [500, 242] on div "Sorry, I want to check how much exactly our refund is. I remember we could get …" at bounding box center [680, 254] width 505 height 32
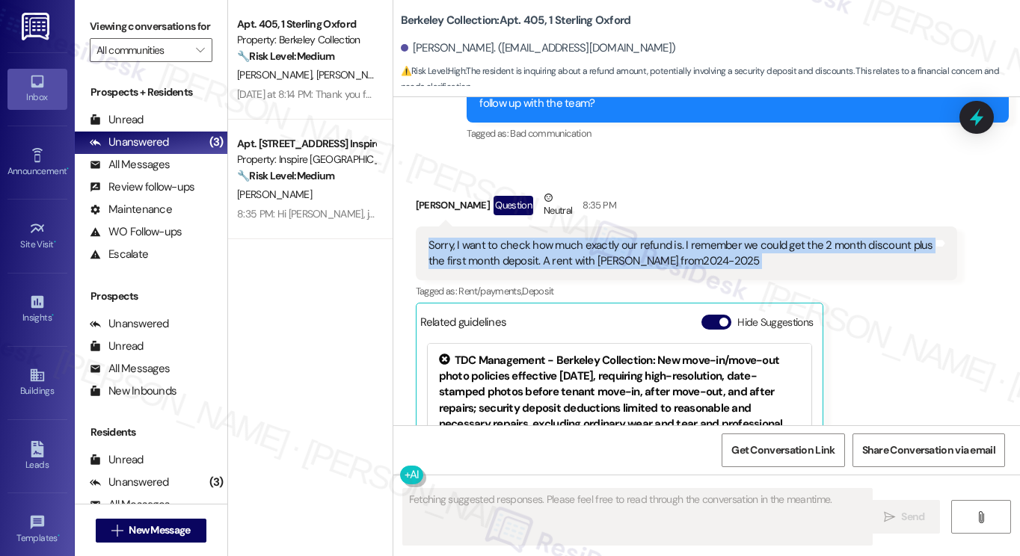
click at [500, 242] on div "Sorry, I want to check how much exactly our refund is. I remember we could get …" at bounding box center [680, 254] width 505 height 32
click at [652, 246] on div "Sorry, I want to check how much exactly our refund is. I remember we could get …" at bounding box center [680, 254] width 505 height 32
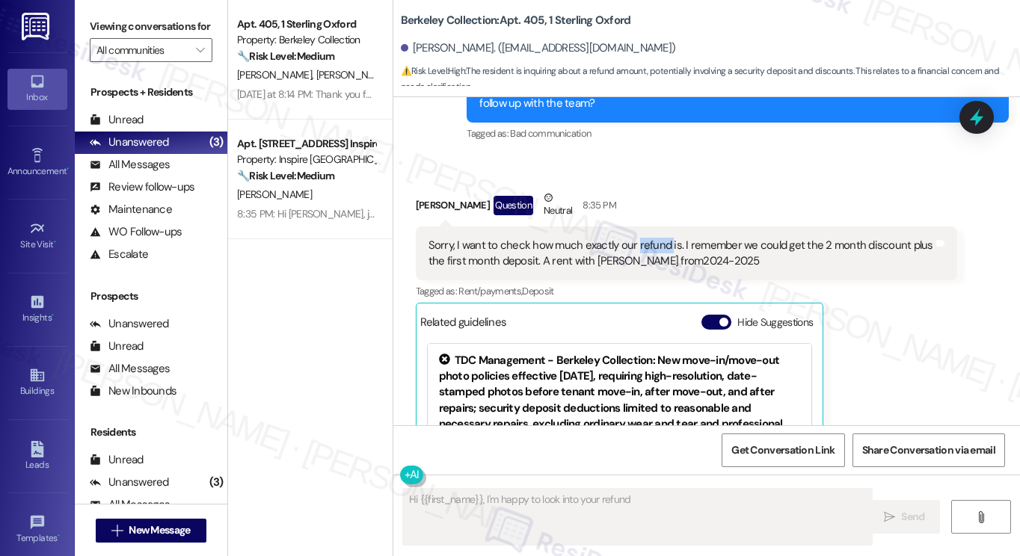
click at [652, 246] on div "Sorry, I want to check how much exactly our refund is. I remember we could get …" at bounding box center [680, 254] width 505 height 32
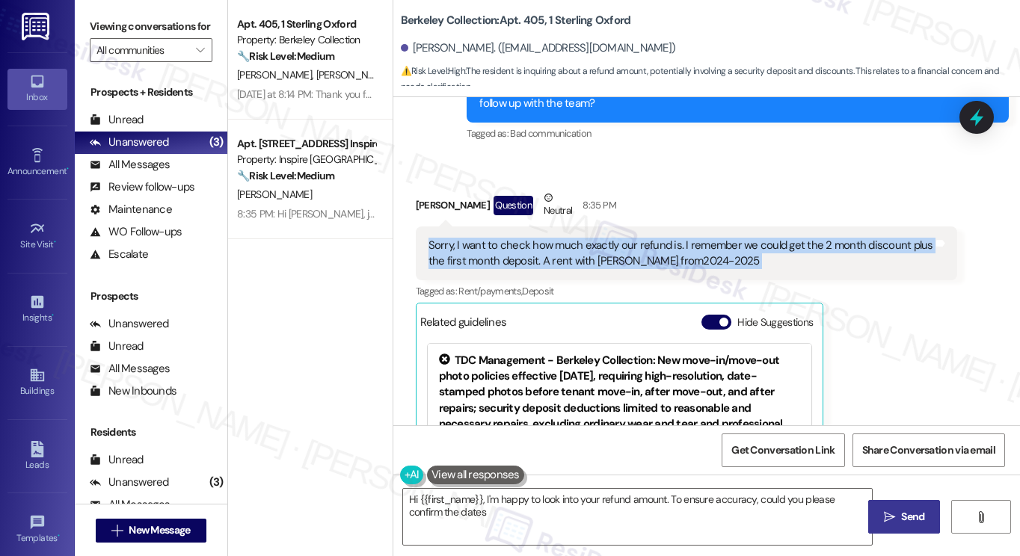
click at [652, 246] on div "Sorry, I want to check how much exactly our refund is. I remember we could get …" at bounding box center [680, 254] width 505 height 32
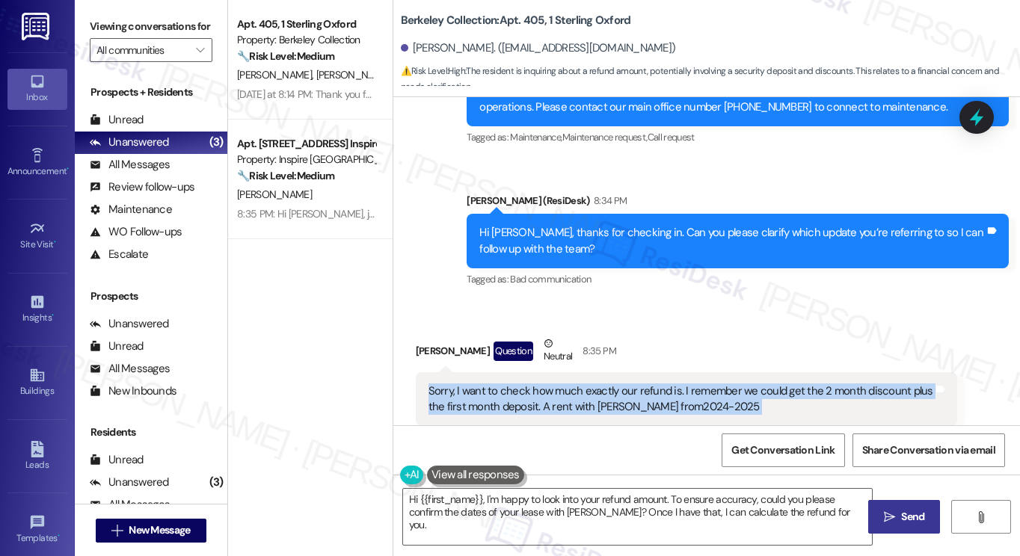
scroll to position [281, 0]
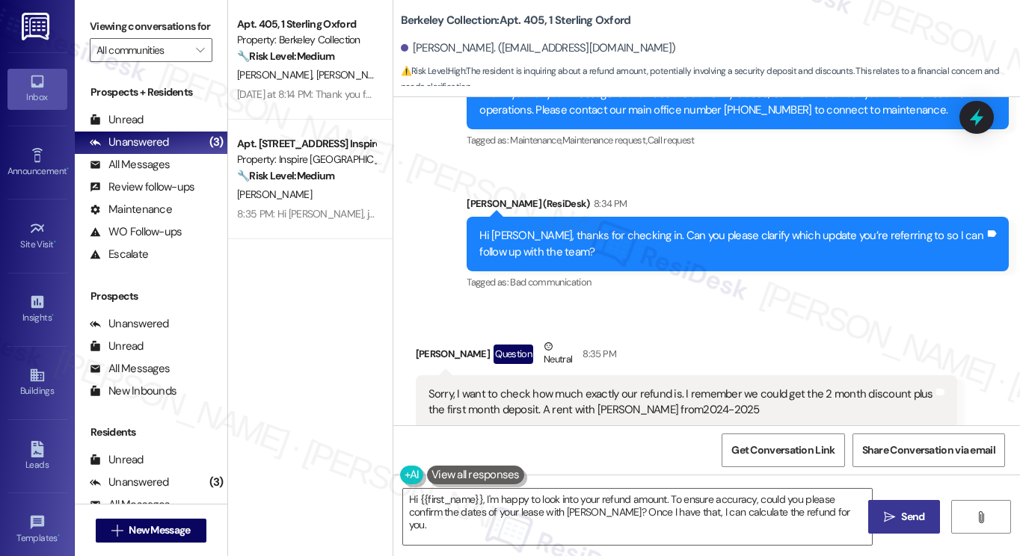
click at [658, 247] on div "Hi [PERSON_NAME], thanks for checking in. Can you please clarify which update y…" at bounding box center [731, 244] width 505 height 32
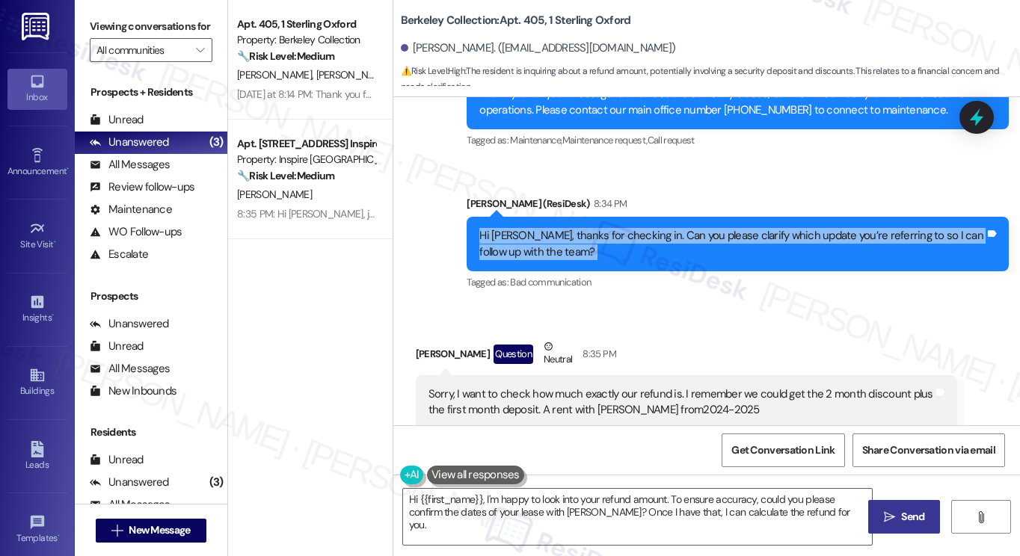
click at [658, 247] on div "Hi [PERSON_NAME], thanks for checking in. Can you please clarify which update y…" at bounding box center [731, 244] width 505 height 32
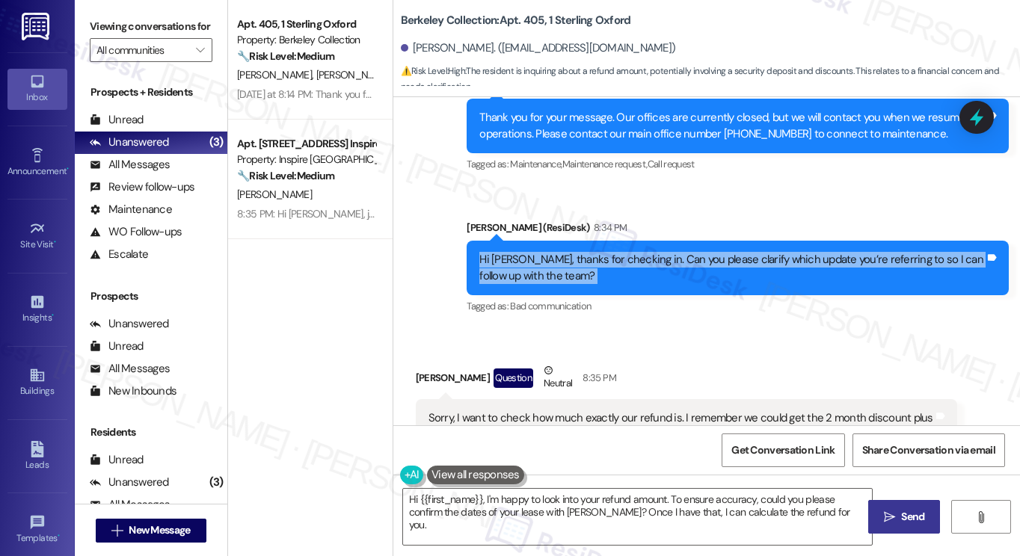
scroll to position [449, 0]
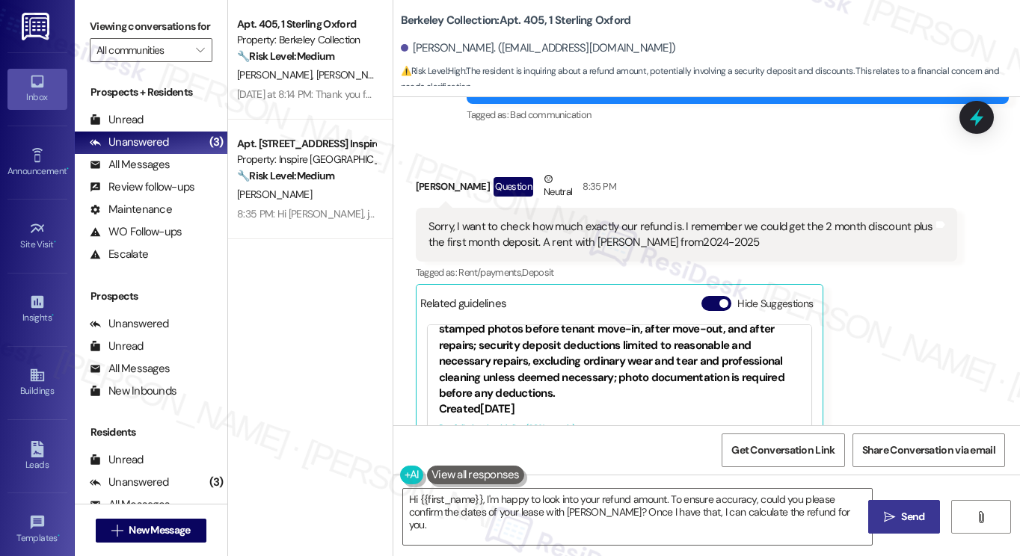
click at [479, 224] on div "Sorry, I want to check how much exactly our refund is. I remember we could get …" at bounding box center [680, 235] width 505 height 32
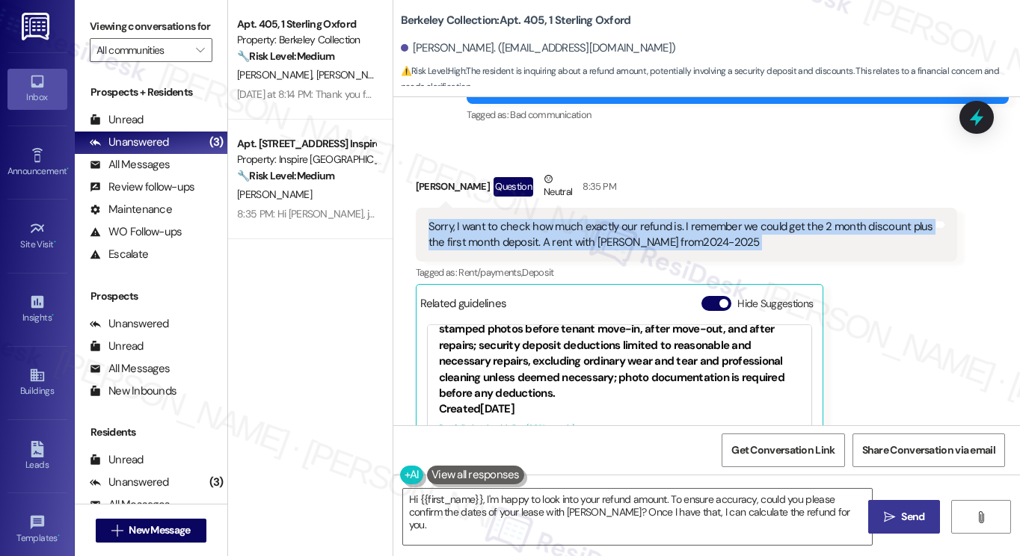
click at [479, 224] on div "Sorry, I want to check how much exactly our refund is. I remember we could get …" at bounding box center [680, 235] width 505 height 32
click at [476, 240] on div "Sorry, I want to check how much exactly our refund is. I remember we could get …" at bounding box center [680, 235] width 505 height 32
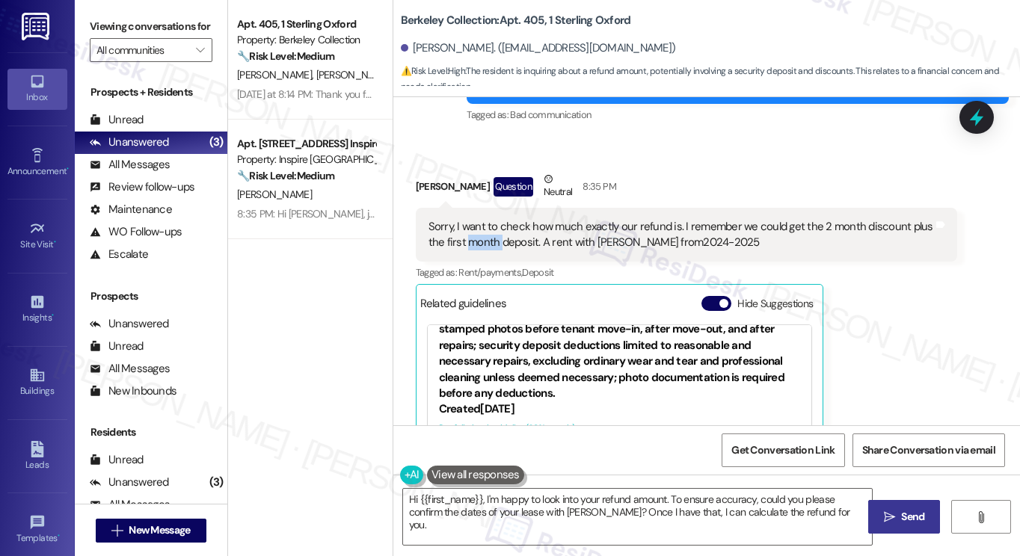
click at [476, 240] on div "Sorry, I want to check how much exactly our refund is. I remember we could get …" at bounding box center [680, 235] width 505 height 32
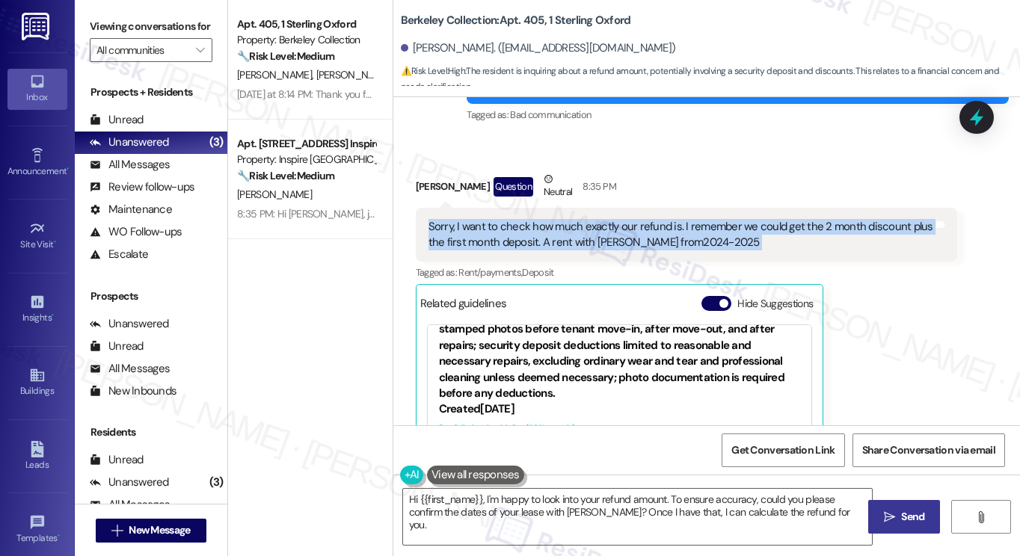
click at [476, 240] on div "Sorry, I want to check how much exactly our refund is. I remember we could get …" at bounding box center [680, 235] width 505 height 32
click at [556, 232] on div "Sorry, I want to check how much exactly our refund is. I remember we could get …" at bounding box center [680, 235] width 505 height 32
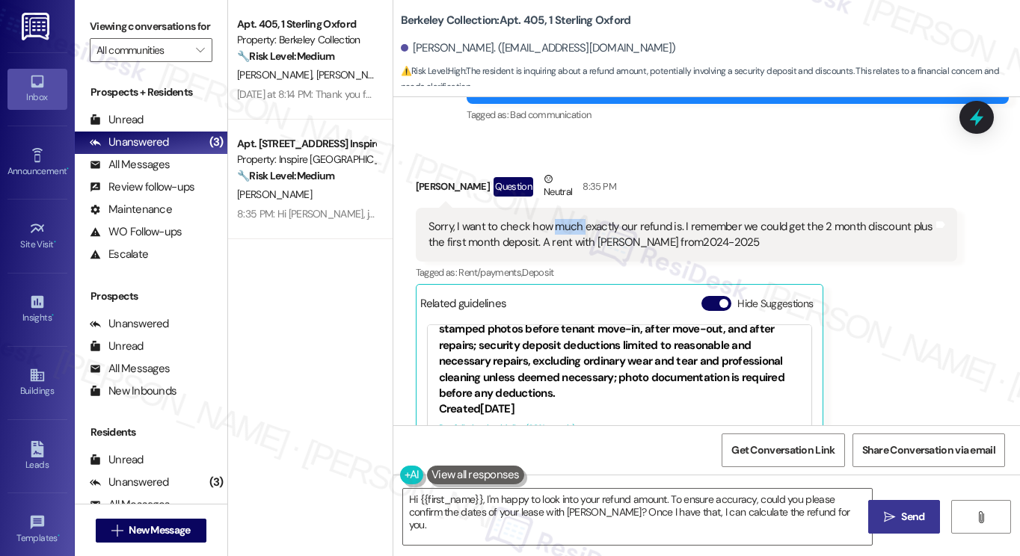
click at [556, 232] on div "Sorry, I want to check how much exactly our refund is. I remember we could get …" at bounding box center [680, 235] width 505 height 32
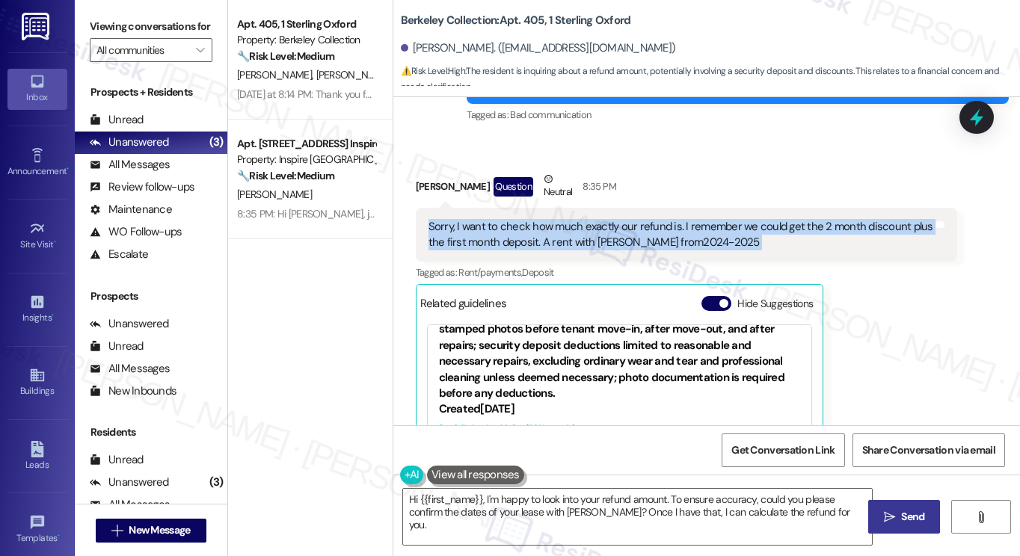
click at [556, 232] on div "Sorry, I want to check how much exactly our refund is. I remember we could get …" at bounding box center [680, 235] width 505 height 32
click at [683, 233] on div "Sorry, I want to check how much exactly our refund is. I remember we could get …" at bounding box center [680, 235] width 505 height 32
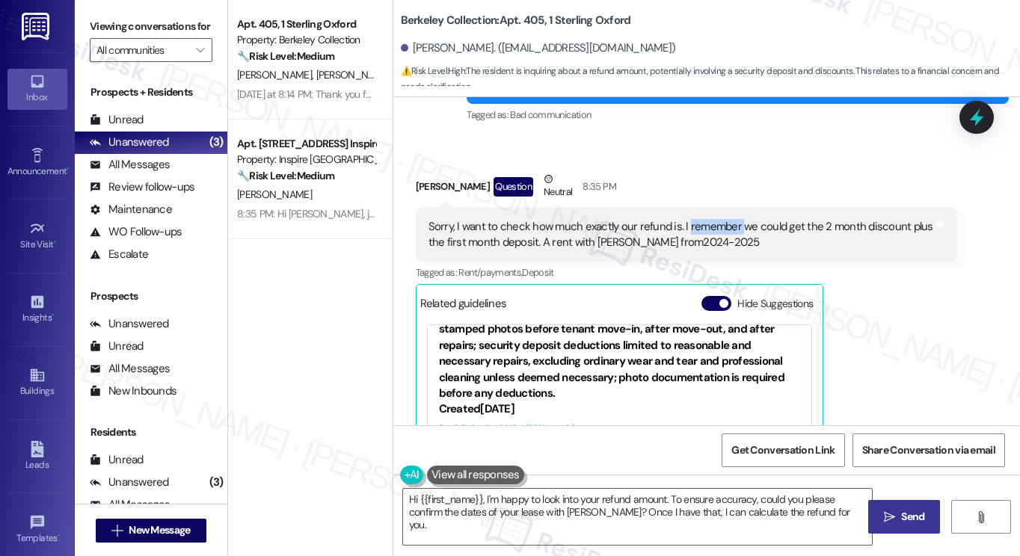
click at [683, 233] on div "Sorry, I want to check how much exactly our refund is. I remember we could get …" at bounding box center [680, 235] width 505 height 32
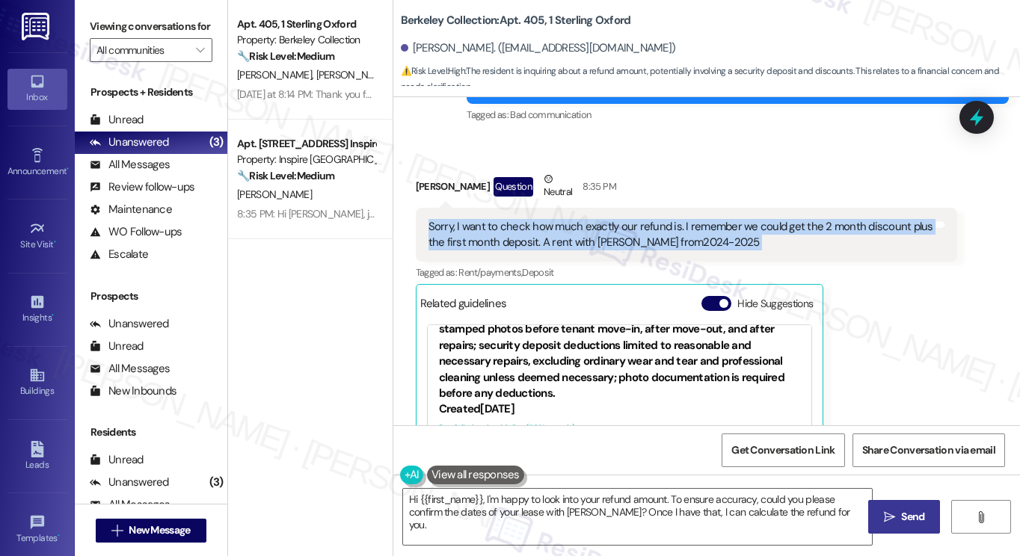
click at [683, 233] on div "Sorry, I want to check how much exactly our refund is. I remember we could get …" at bounding box center [680, 235] width 505 height 32
click at [568, 242] on div "Sorry, I want to check how much exactly our refund is. I remember we could get …" at bounding box center [680, 235] width 505 height 32
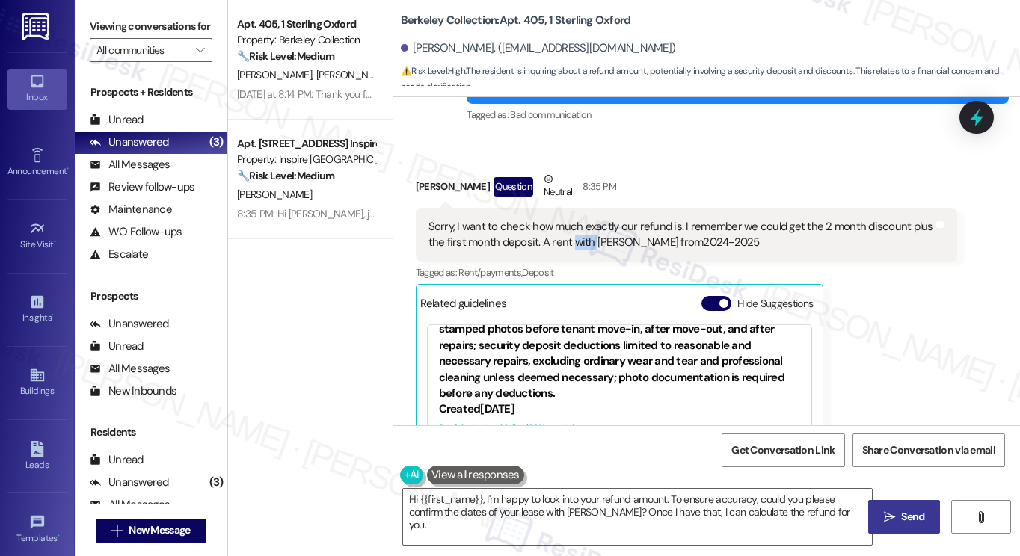
click at [568, 242] on div "Sorry, I want to check how much exactly our refund is. I remember we could get …" at bounding box center [680, 235] width 505 height 32
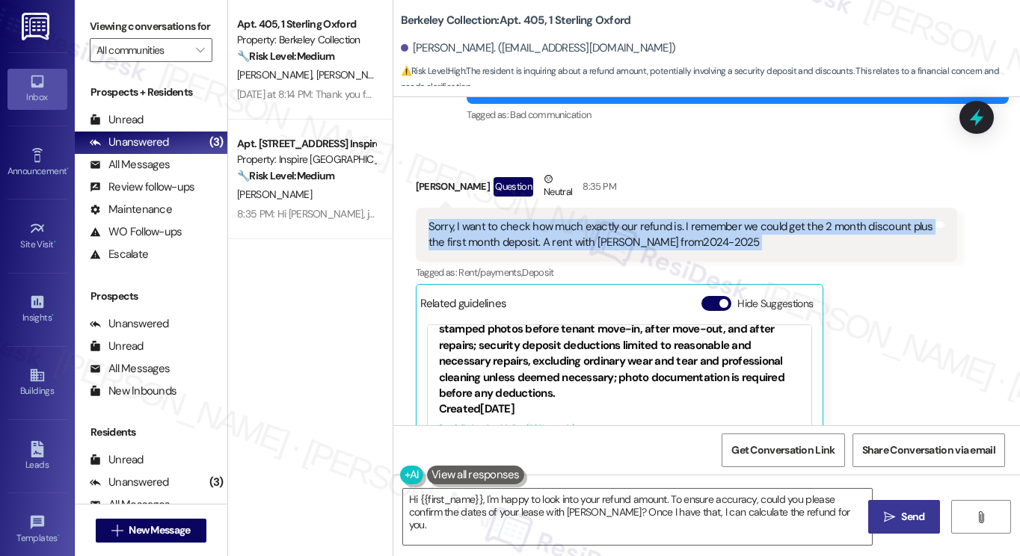
click at [568, 242] on div "Sorry, I want to check how much exactly our refund is. I remember we could get …" at bounding box center [680, 235] width 505 height 32
click at [658, 239] on div "Sorry, I want to check how much exactly our refund is. I remember we could get …" at bounding box center [680, 235] width 505 height 32
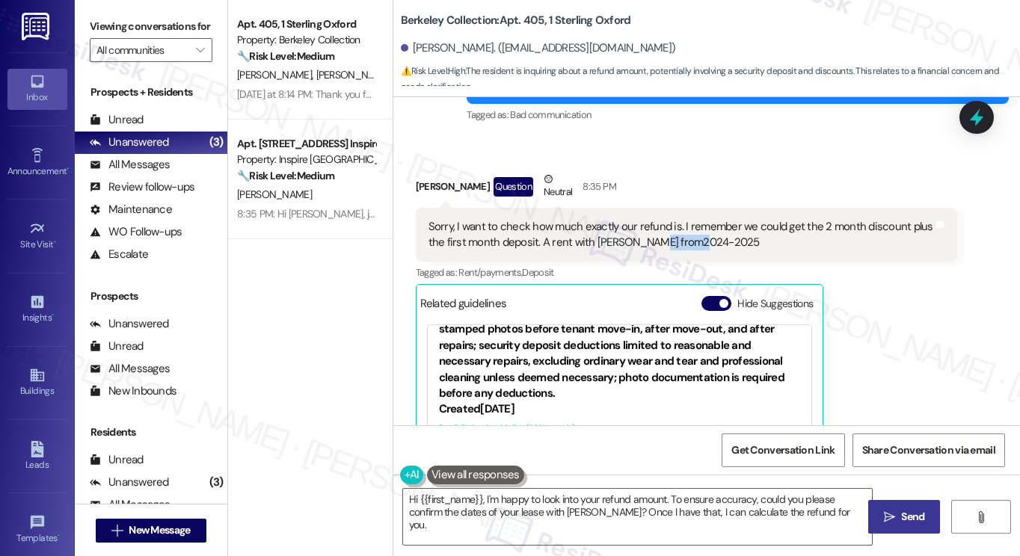
click at [658, 239] on div "Sorry, I want to check how much exactly our refund is. I remember we could get …" at bounding box center [680, 235] width 505 height 32
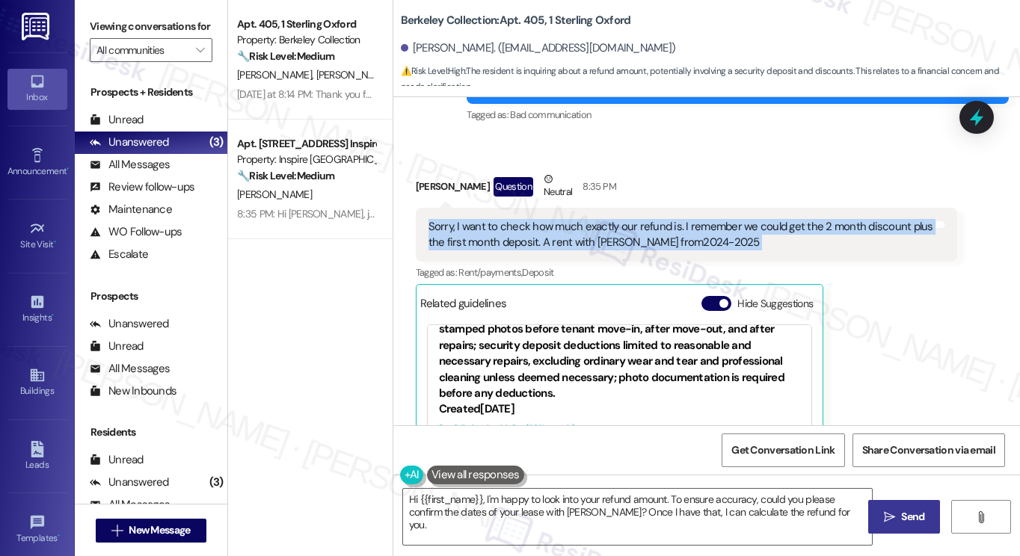
click at [658, 239] on div "Sorry, I want to check how much exactly our refund is. I remember we could get …" at bounding box center [680, 235] width 505 height 32
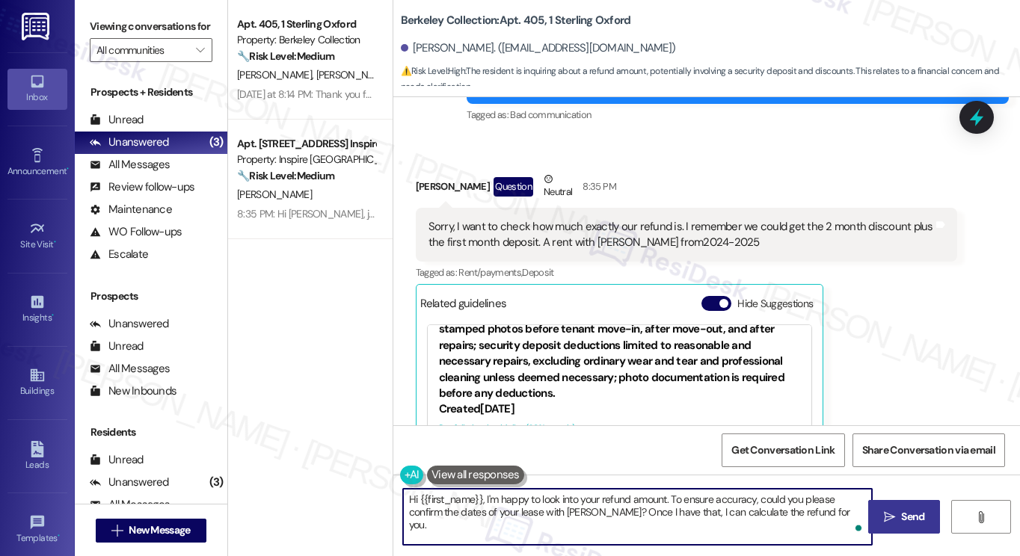
drag, startPoint x: 846, startPoint y: 511, endPoint x: 381, endPoint y: 497, distance: 465.3
click at [381, 497] on div "Apt. 405, 1 Sterling Oxford Property: Berkeley Collection 🔧 Risk Level: Medium …" at bounding box center [624, 278] width 792 height 556
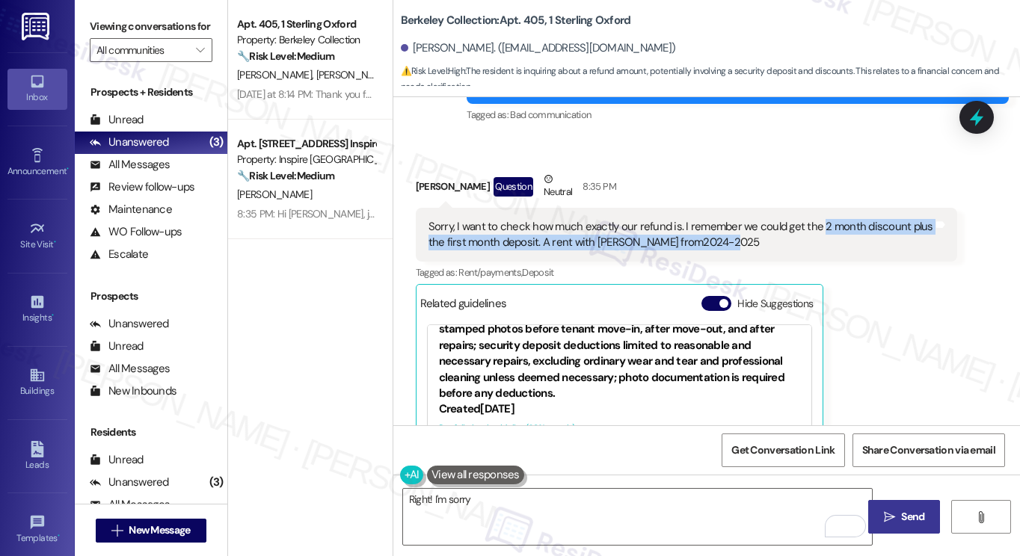
drag, startPoint x: 811, startPoint y: 227, endPoint x: 781, endPoint y: 246, distance: 35.9
click at [781, 246] on div "Sorry, I want to check how much exactly our refund is. I remember we could get …" at bounding box center [680, 235] width 505 height 32
copy div "2 month discount plus the first month deposit. A rent with [PERSON_NAME] from20…"
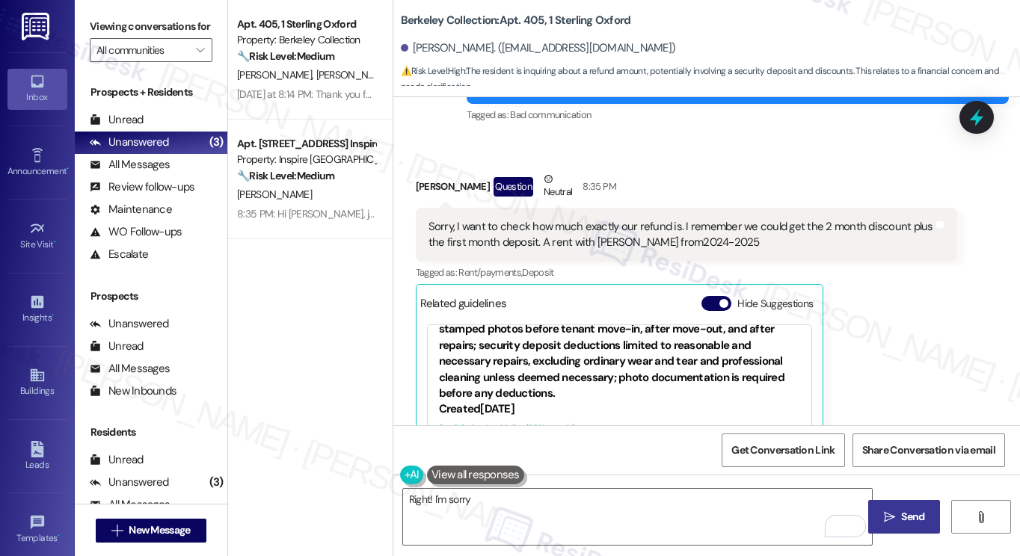
click at [688, 141] on div "Received via SMS [PERSON_NAME] Question Neutral 8:35 PM Sorry, I want to check …" at bounding box center [706, 347] width 627 height 419
drag, startPoint x: 108, startPoint y: 19, endPoint x: 152, endPoint y: 4, distance: 46.3
click at [108, 19] on label "Viewing conversations for" at bounding box center [151, 26] width 123 height 23
click at [571, 234] on div "Sorry, I want to check how much exactly our refund is. I remember we could get …" at bounding box center [680, 235] width 505 height 32
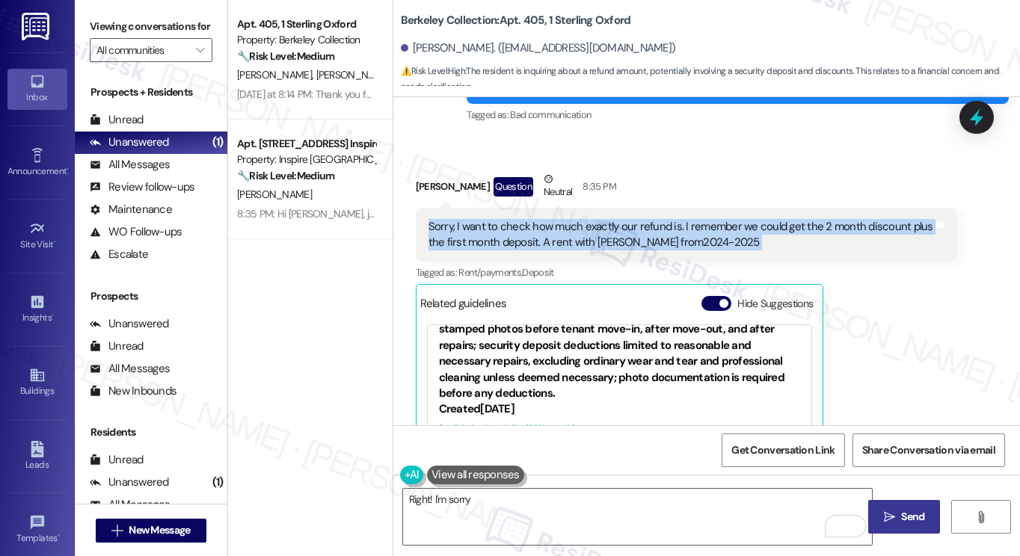
click at [571, 234] on div "Sorry, I want to check how much exactly our refund is. I remember we could get …" at bounding box center [680, 235] width 505 height 32
copy div "Sorry, I want to check how much exactly our refund is. I remember we could get …"
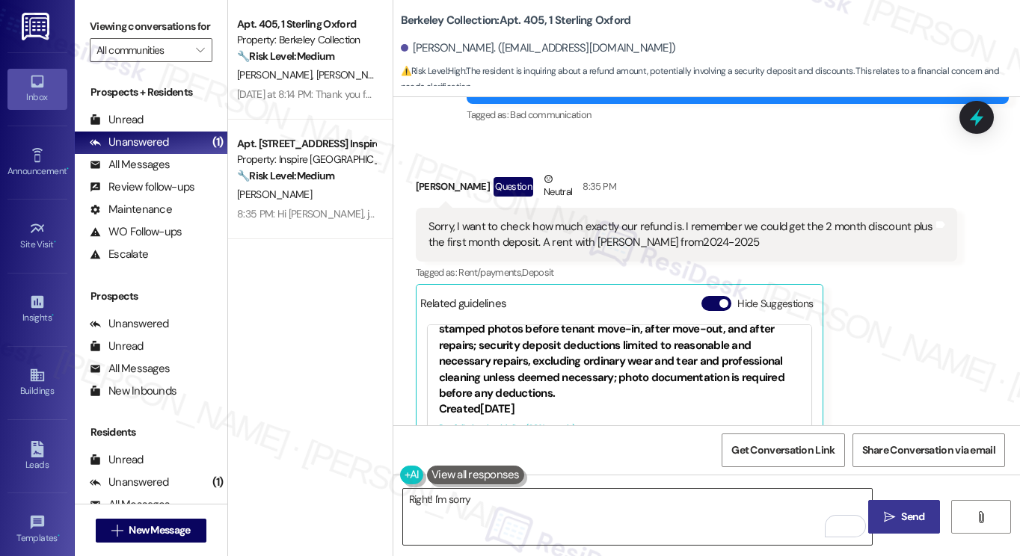
click at [508, 492] on textarea "Right! I'm sorry" at bounding box center [637, 517] width 469 height 56
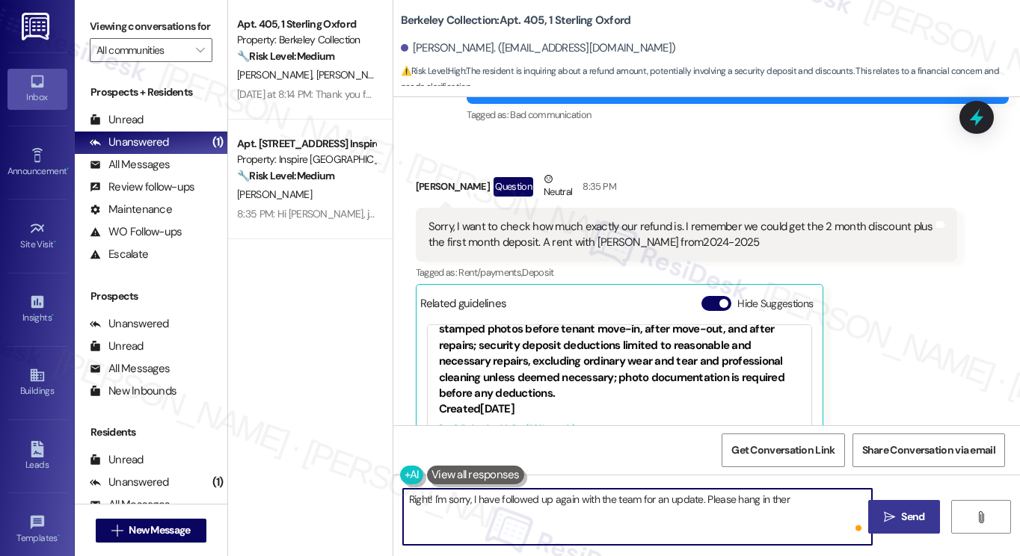
type textarea "Right! I'm sorry, I have followed up again with the team for an update. Please …"
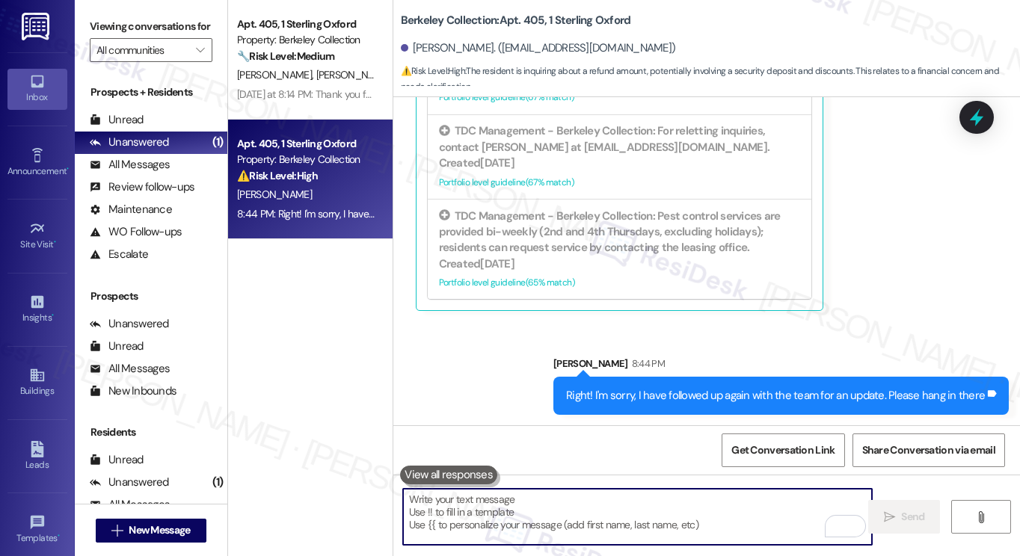
scroll to position [683, 0]
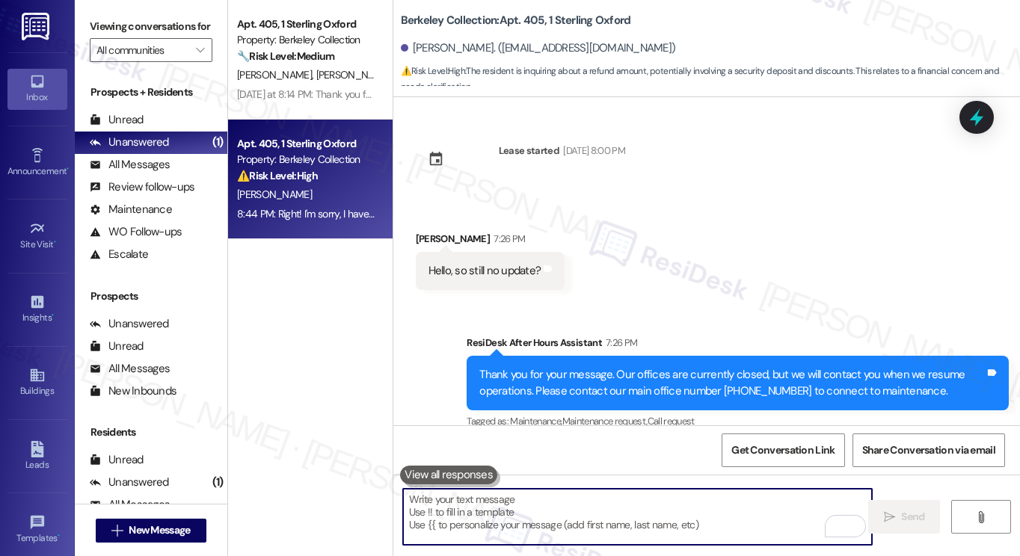
scroll to position [683, 0]
